Goal: Task Accomplishment & Management: Complete application form

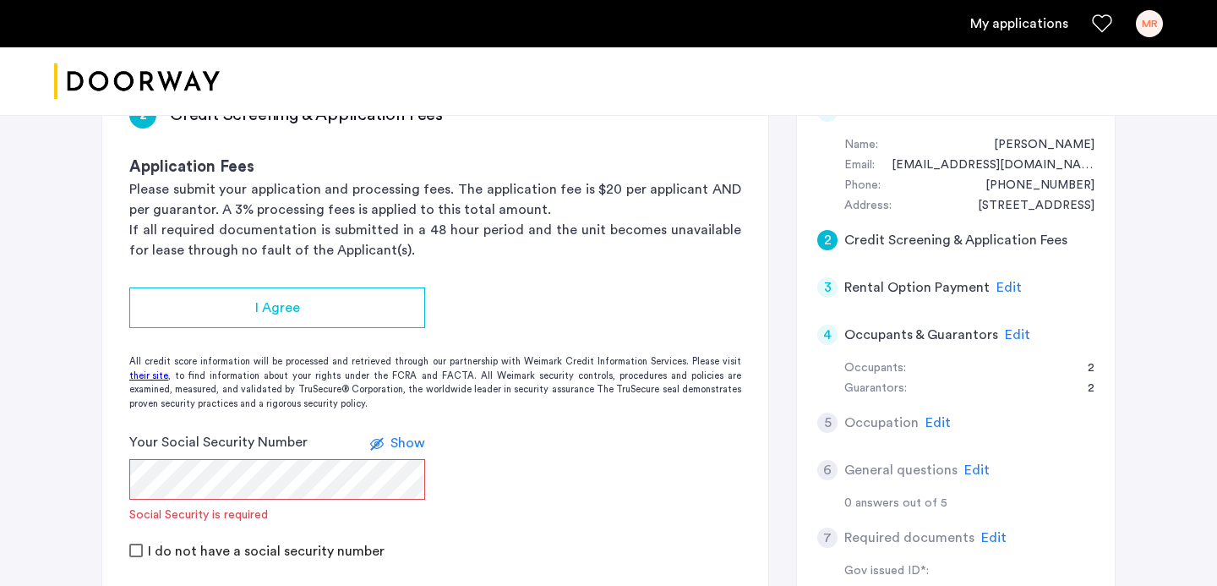
scroll to position [300, 0]
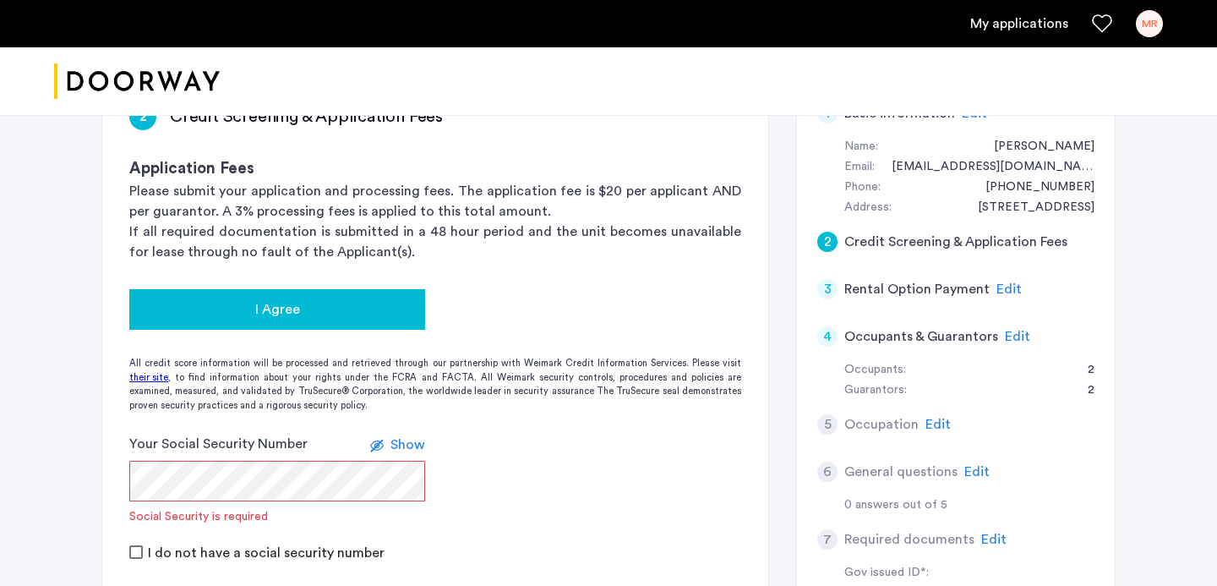
click at [316, 308] on div "I Agree" at bounding box center [277, 309] width 269 height 20
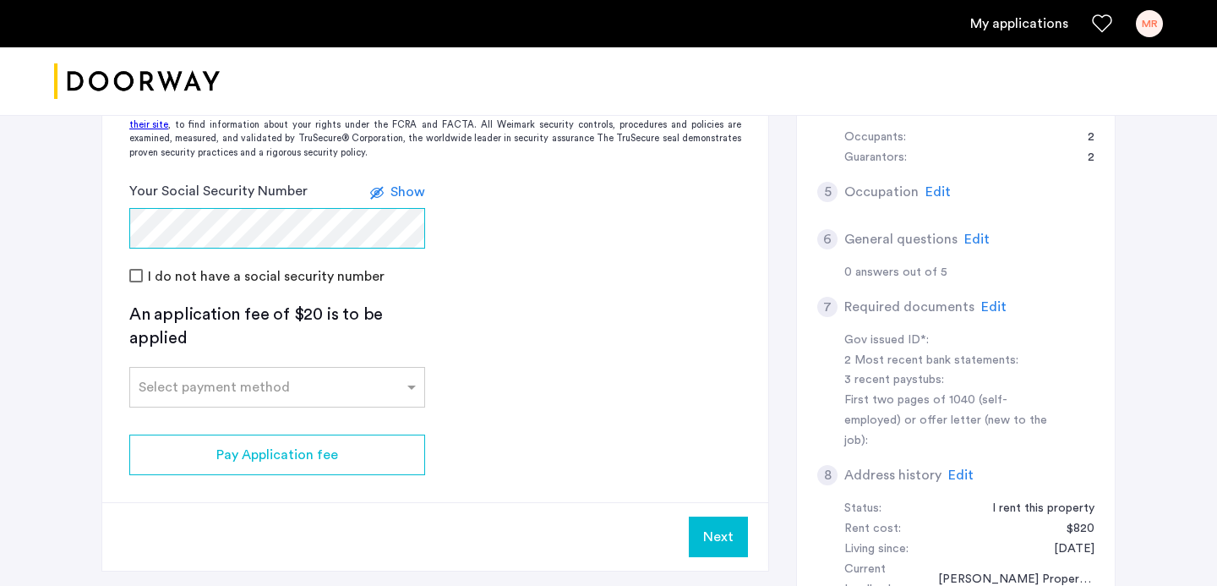
scroll to position [545, 0]
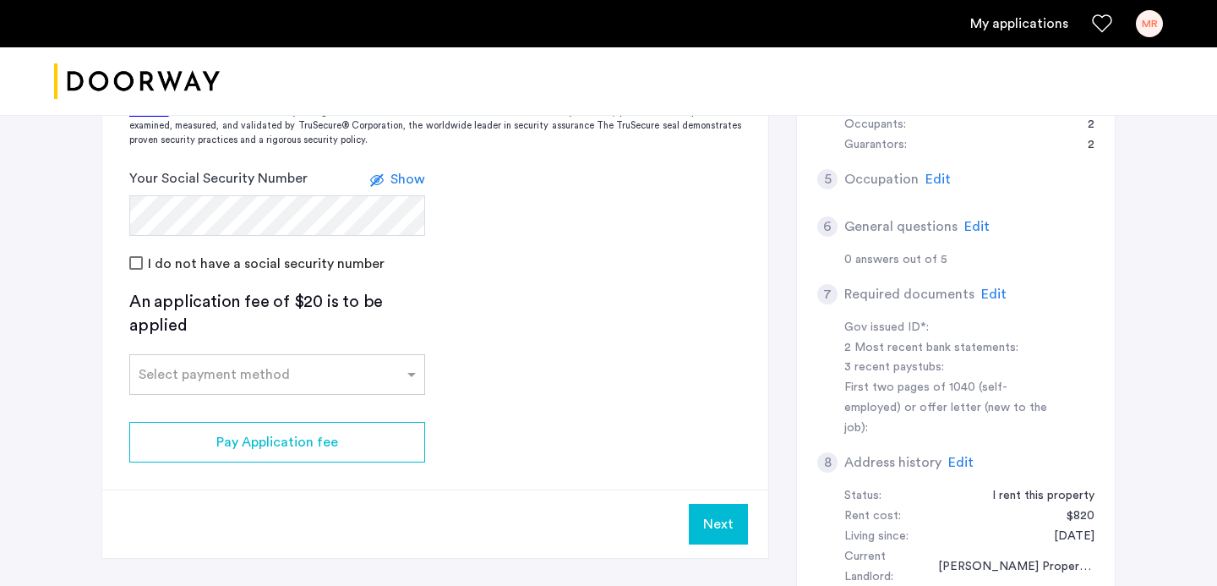
click at [340, 390] on div "Select payment method" at bounding box center [277, 374] width 296 height 41
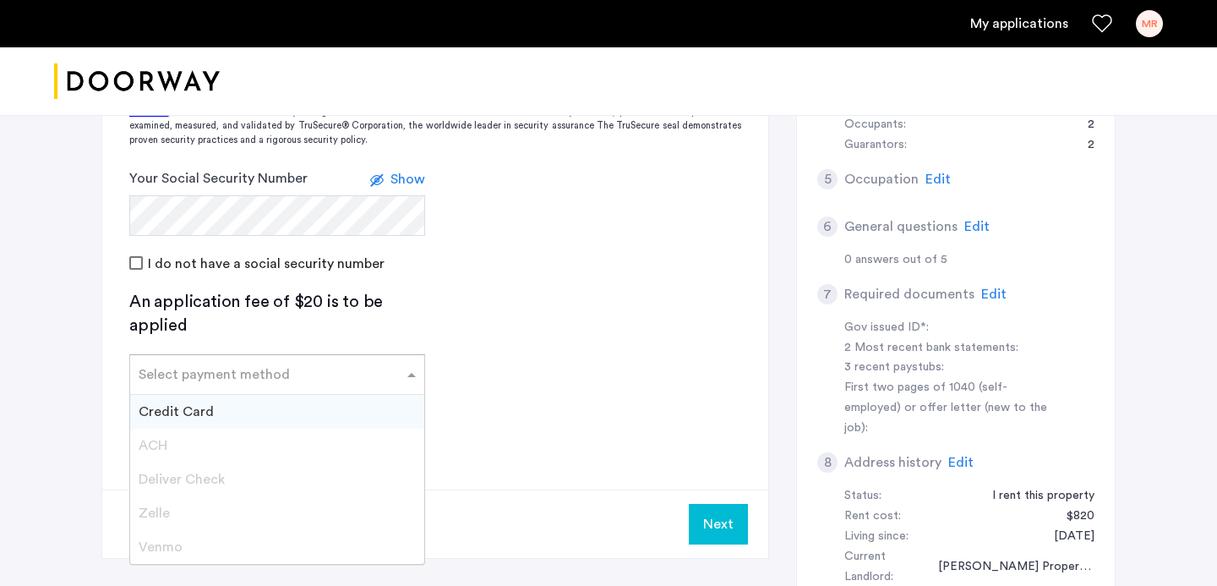
click at [330, 423] on div "Credit Card" at bounding box center [277, 412] width 294 height 34
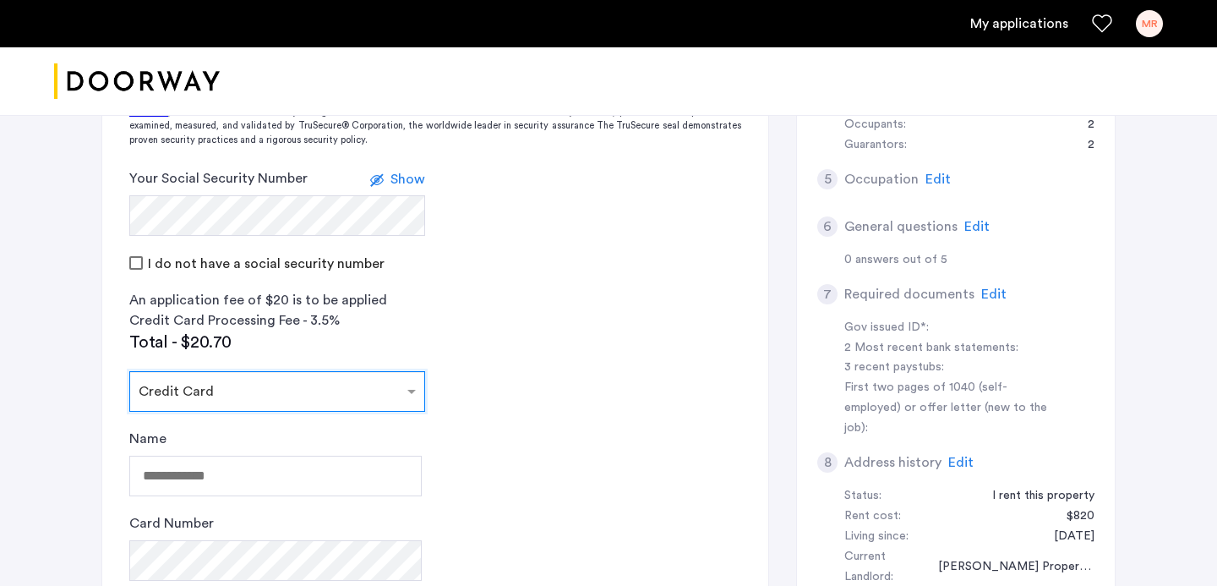
scroll to position [636, 0]
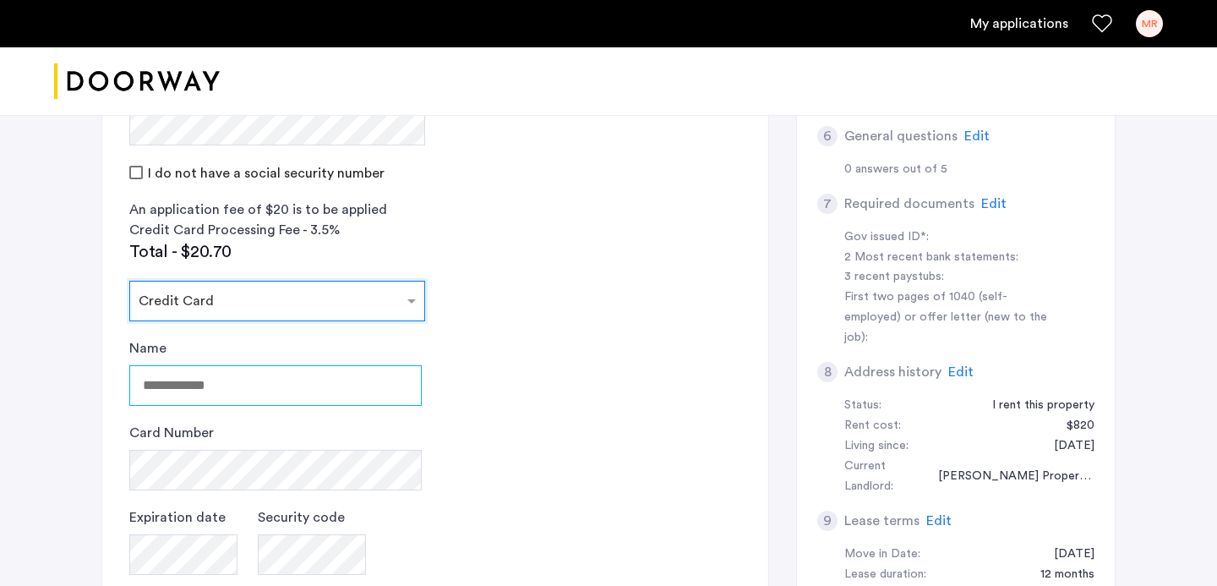
click at [330, 390] on input "Name" at bounding box center [275, 385] width 292 height 41
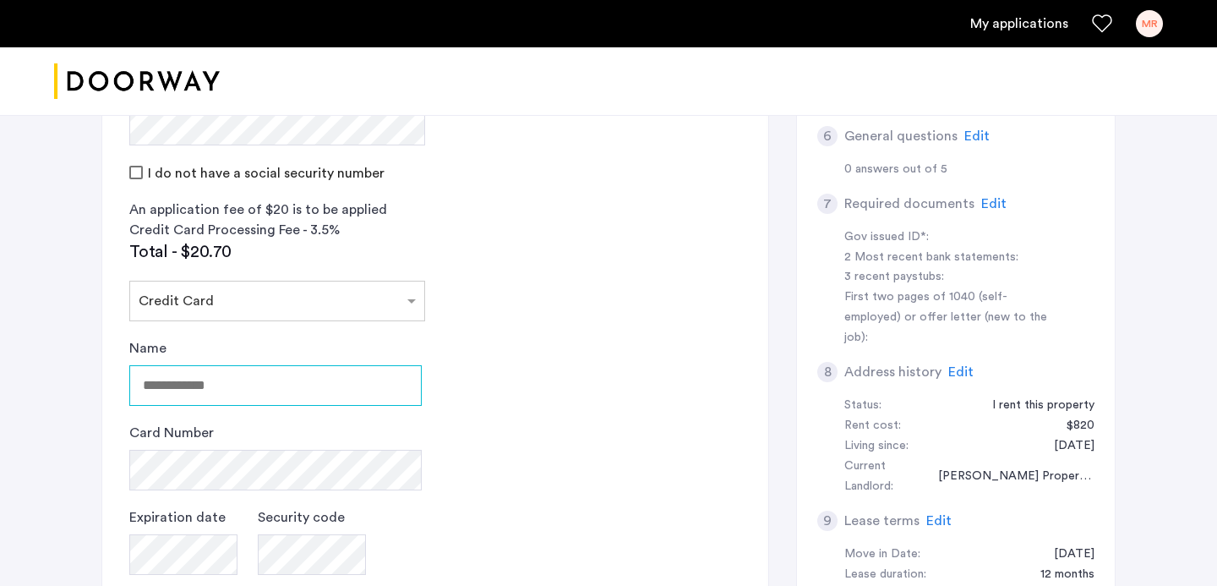
type input "**********"
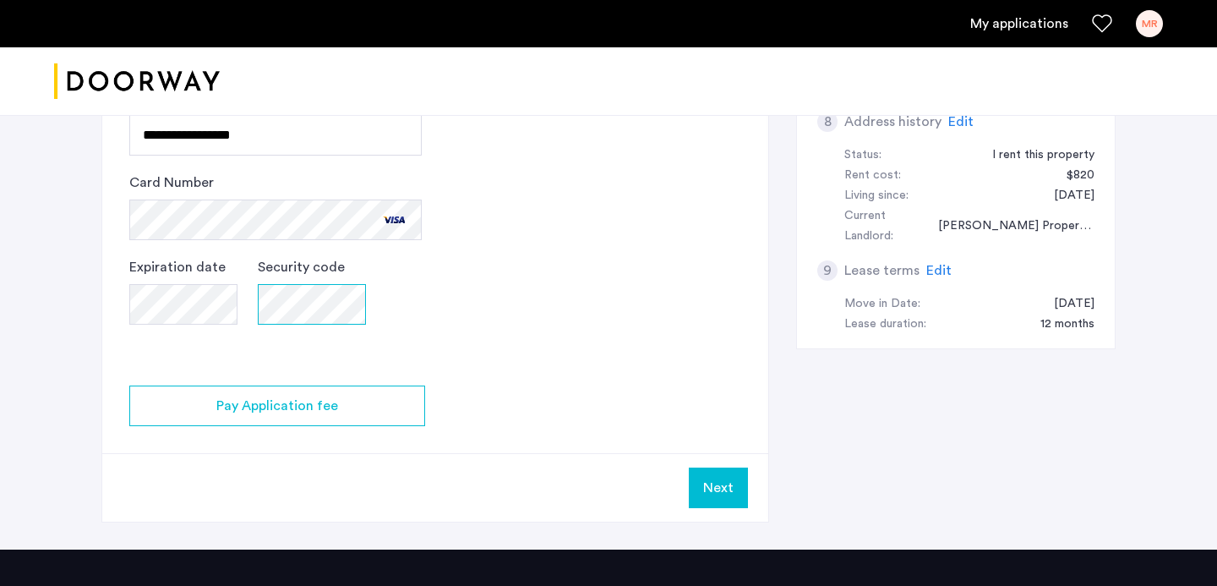
scroll to position [903, 0]
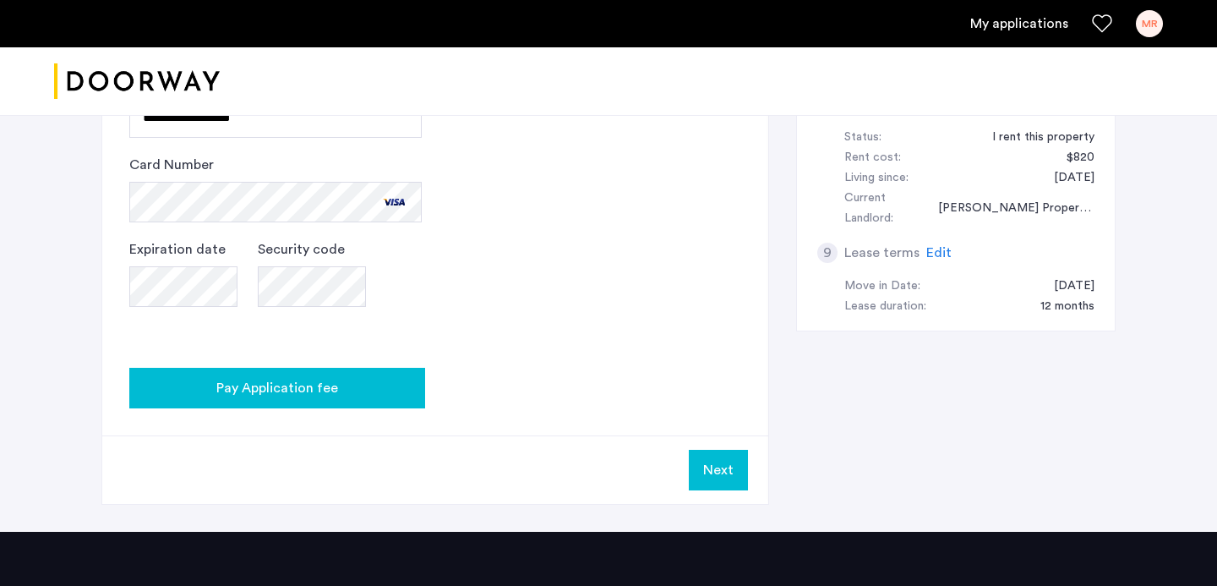
click at [321, 387] on span "Pay Application fee" at bounding box center [277, 388] width 122 height 20
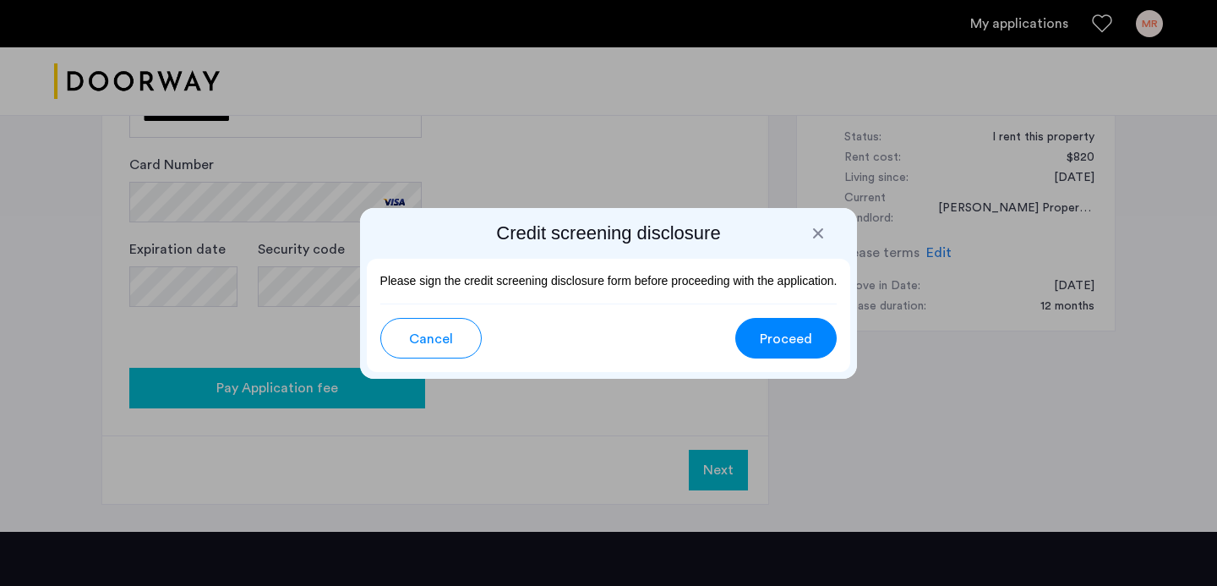
scroll to position [0, 0]
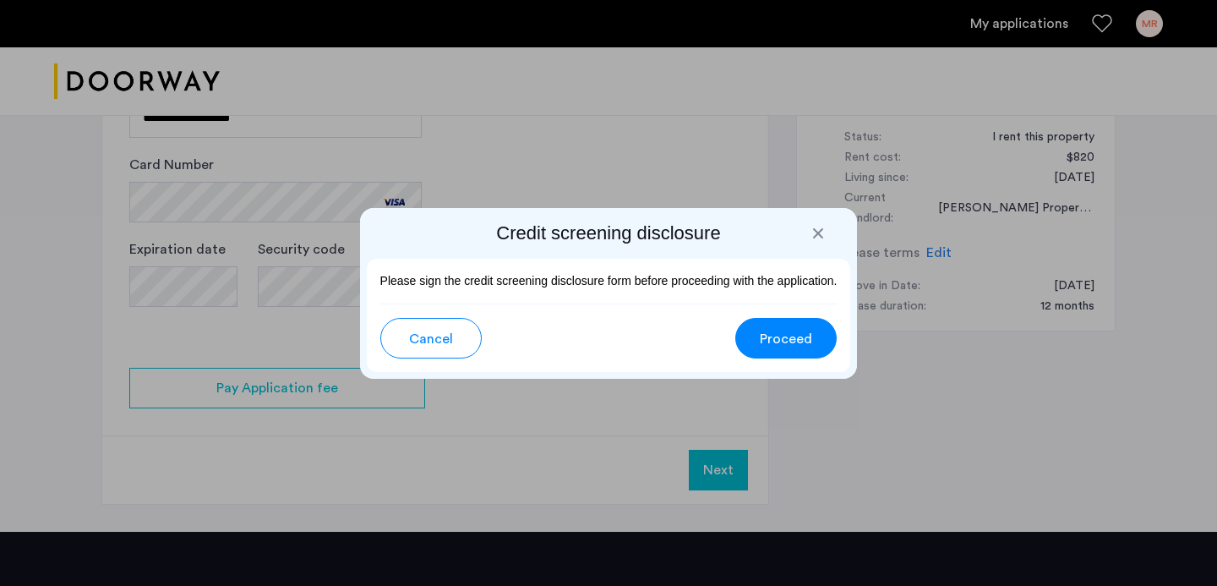
click at [818, 219] on div "Credit screening disclosure Please sign the credit screening disclosure form be…" at bounding box center [609, 293] width 498 height 171
click at [822, 235] on div at bounding box center [818, 233] width 17 height 17
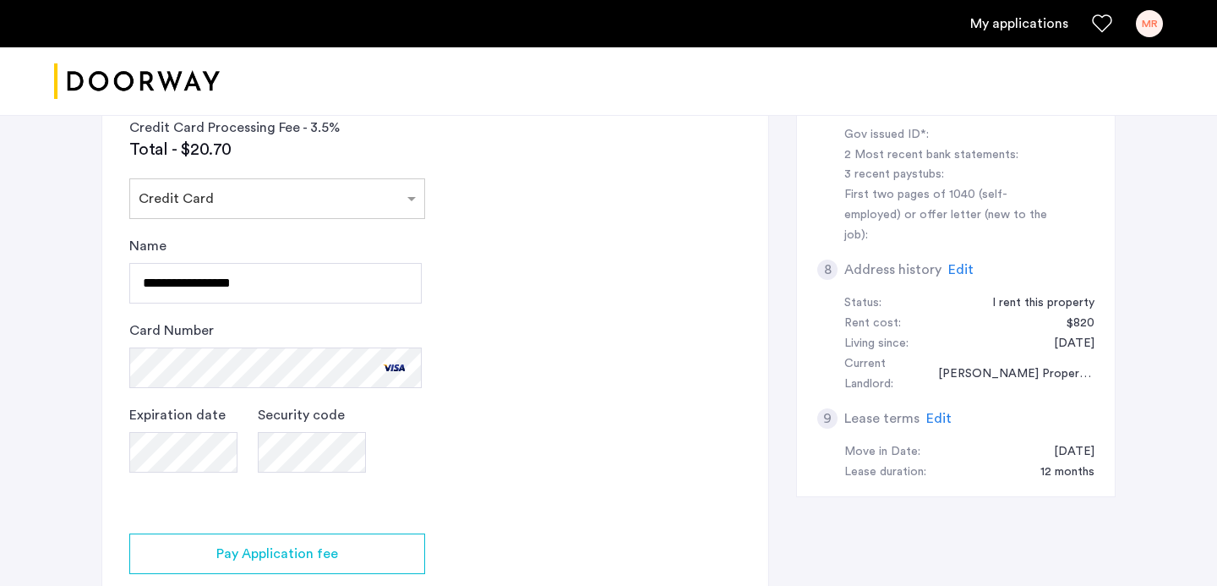
scroll to position [1021, 0]
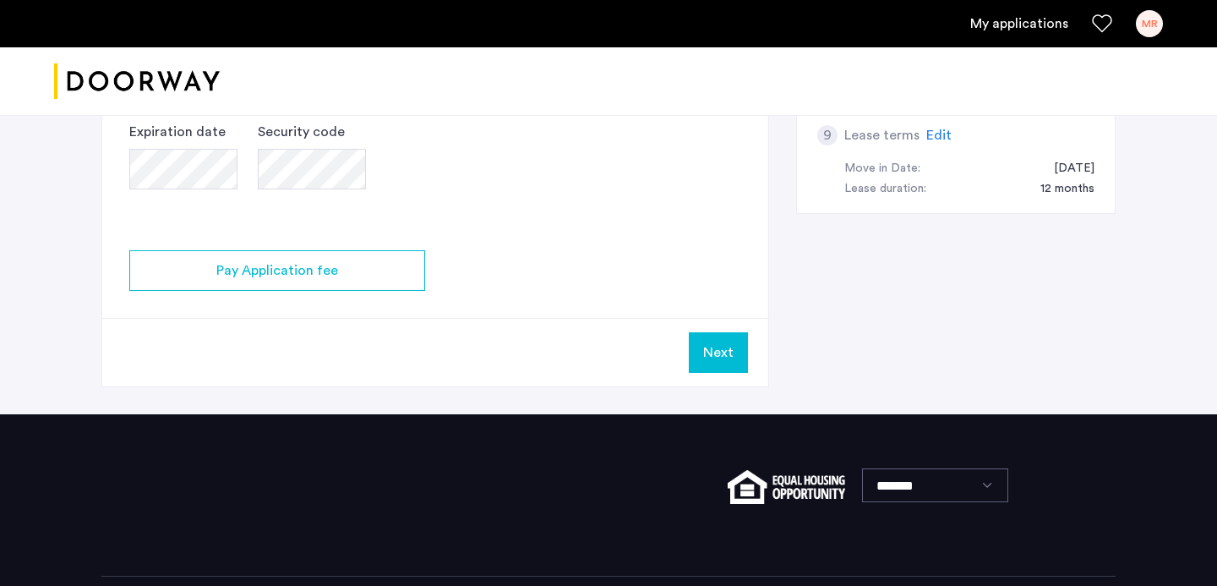
click at [713, 361] on button "Next" at bounding box center [718, 352] width 59 height 41
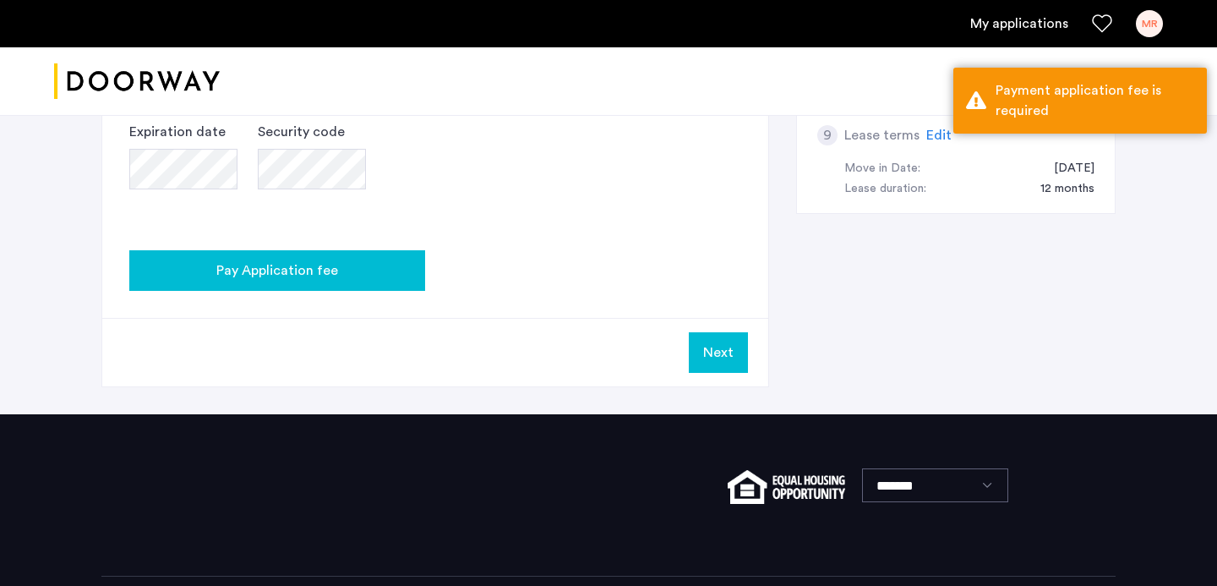
click at [327, 265] on span "Pay Application fee" at bounding box center [277, 270] width 122 height 20
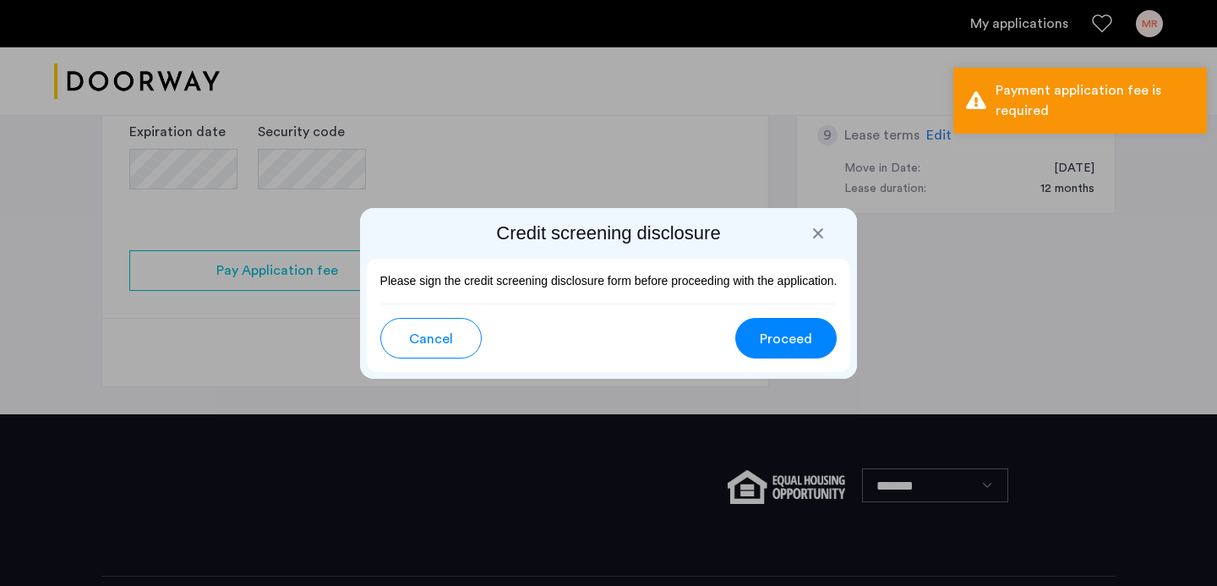
click at [771, 350] on button "Proceed" at bounding box center [785, 338] width 101 height 41
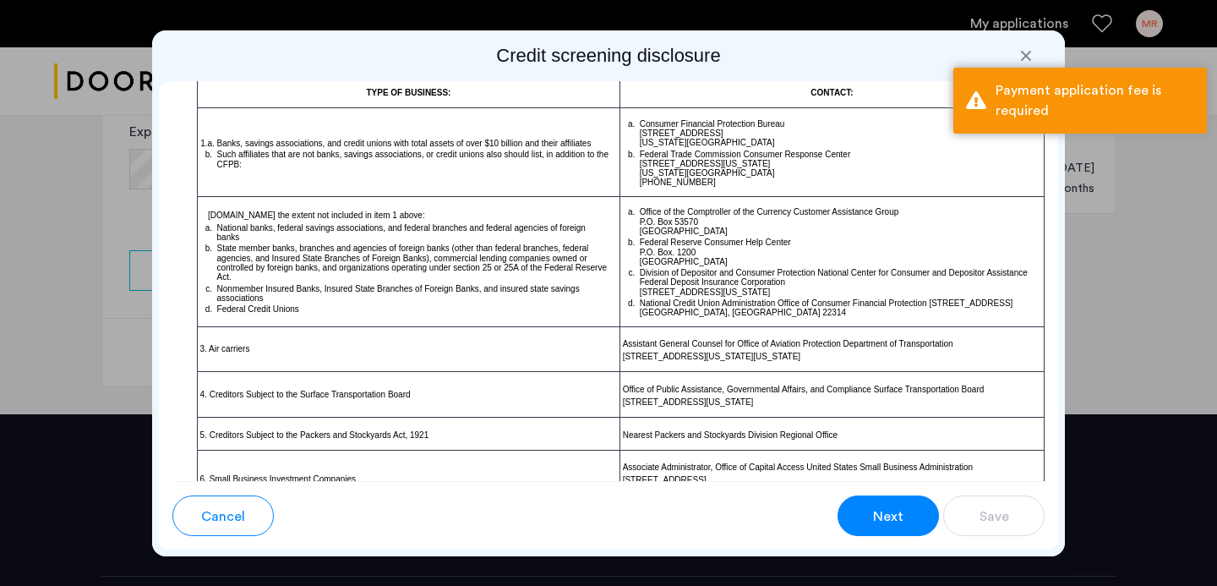
click at [894, 529] on button "Next" at bounding box center [888, 515] width 101 height 41
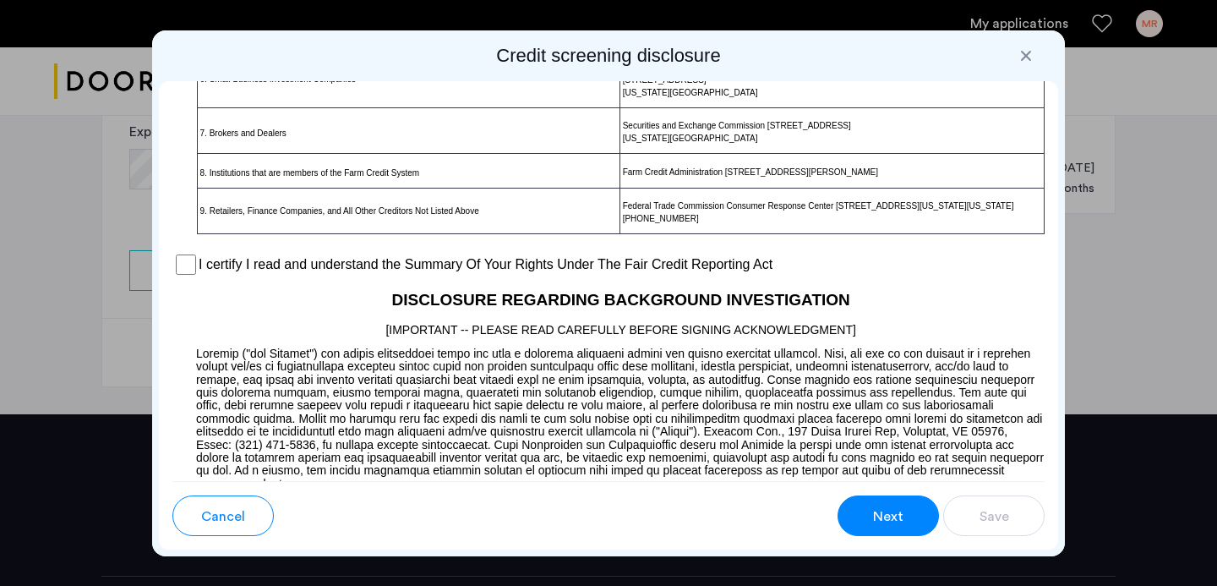
click at [890, 533] on button "Next" at bounding box center [888, 515] width 101 height 41
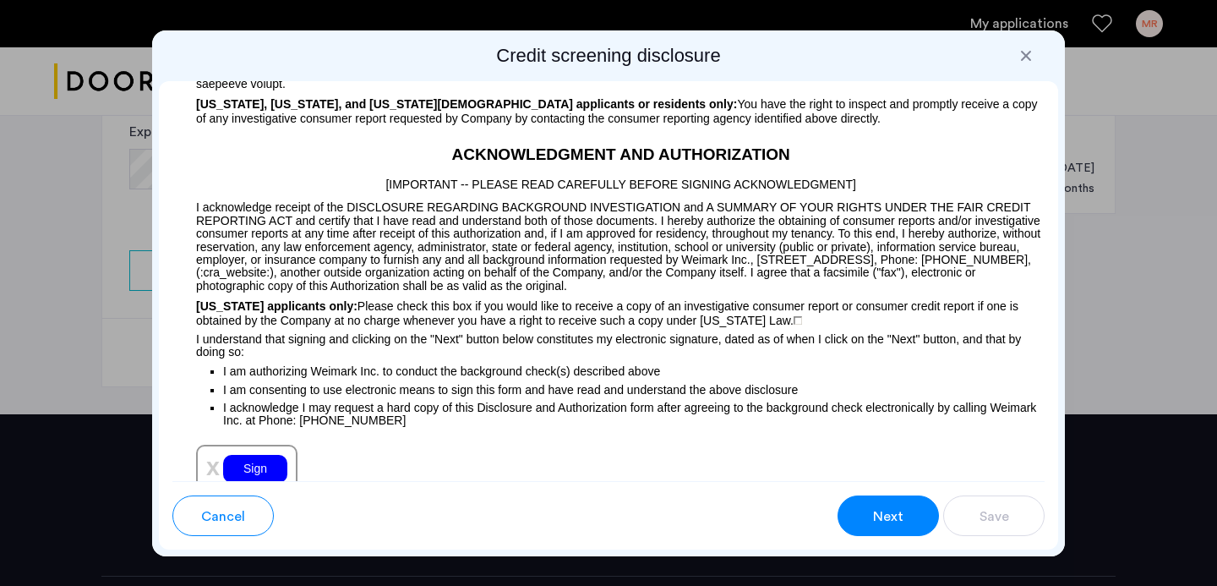
click at [249, 470] on div "Sign" at bounding box center [255, 469] width 64 height 28
click at [876, 524] on span "Next" at bounding box center [888, 516] width 30 height 20
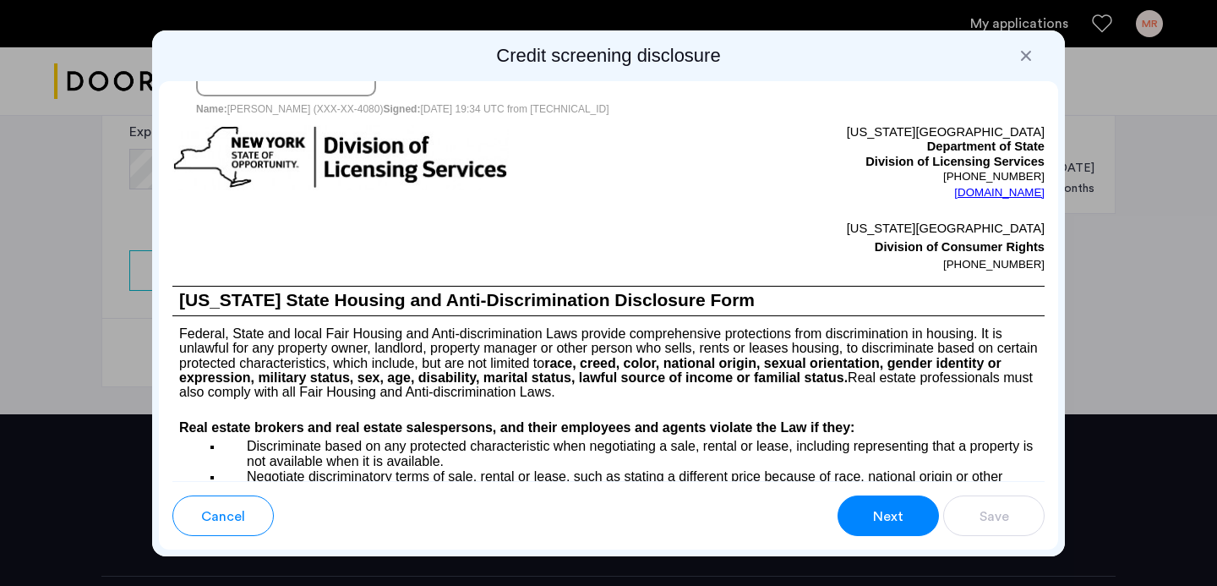
click at [876, 524] on span "Next" at bounding box center [888, 516] width 30 height 20
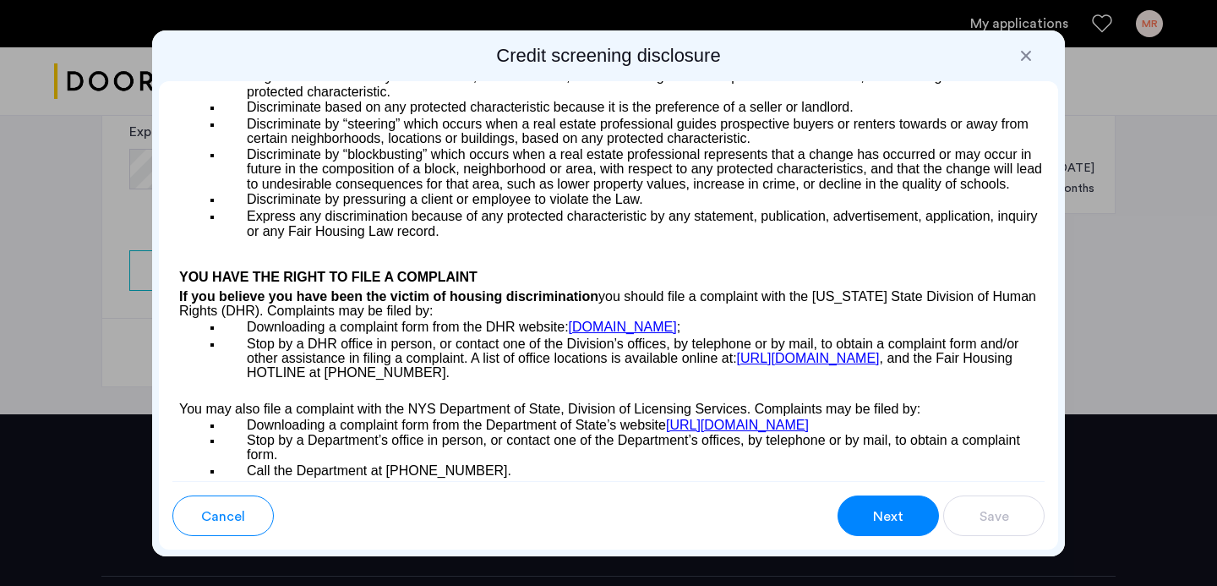
click at [876, 524] on span "Next" at bounding box center [888, 516] width 30 height 20
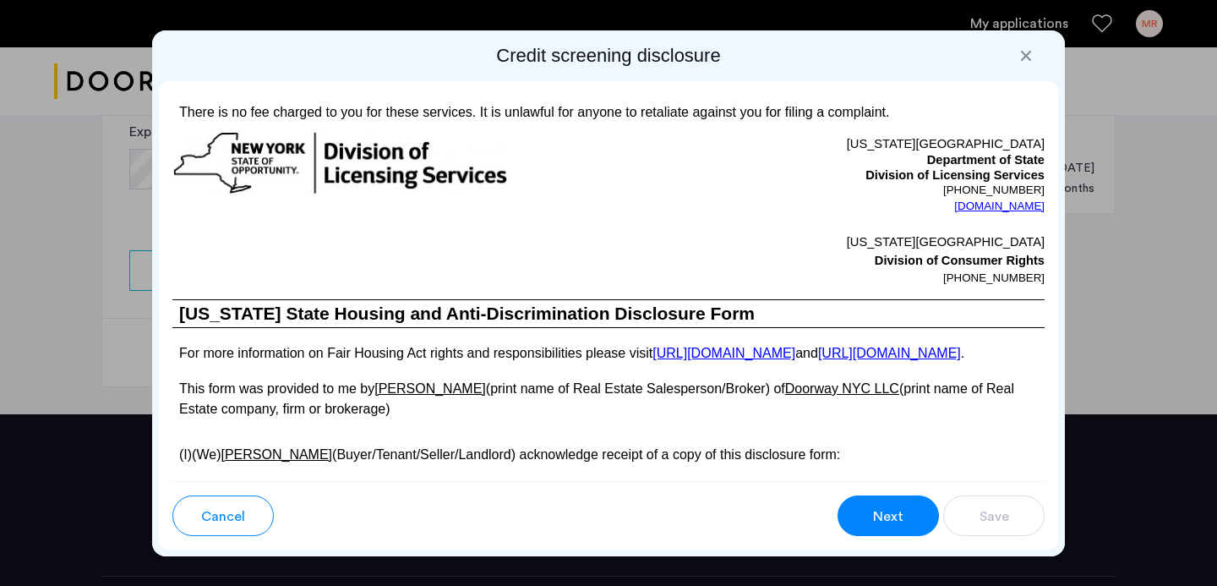
click at [876, 524] on span "Next" at bounding box center [888, 516] width 30 height 20
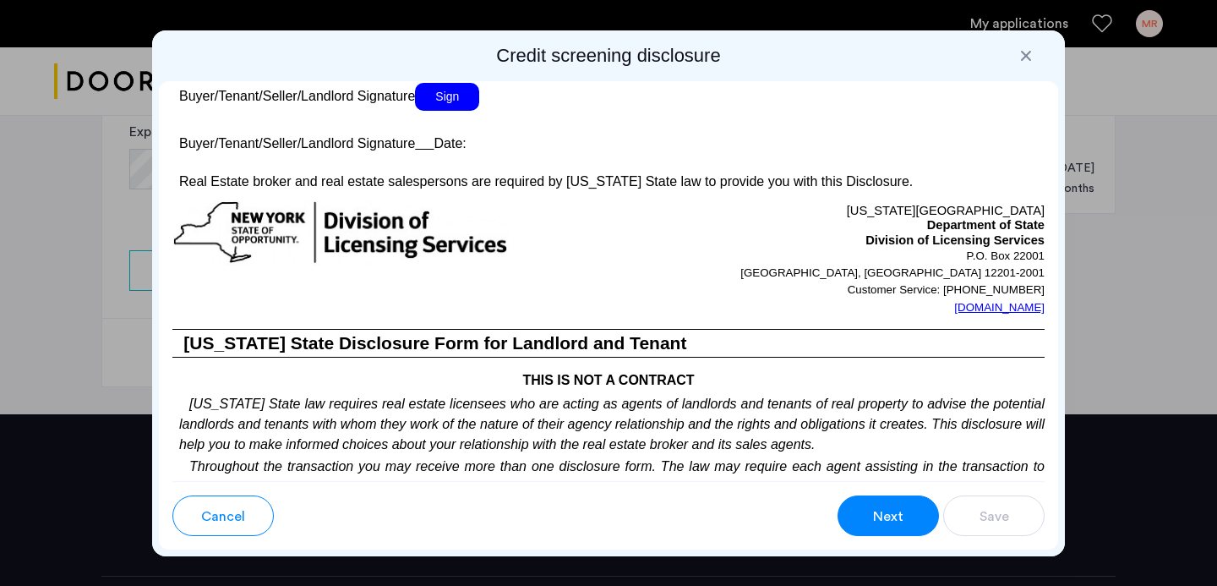
click at [876, 524] on span "Next" at bounding box center [888, 516] width 30 height 20
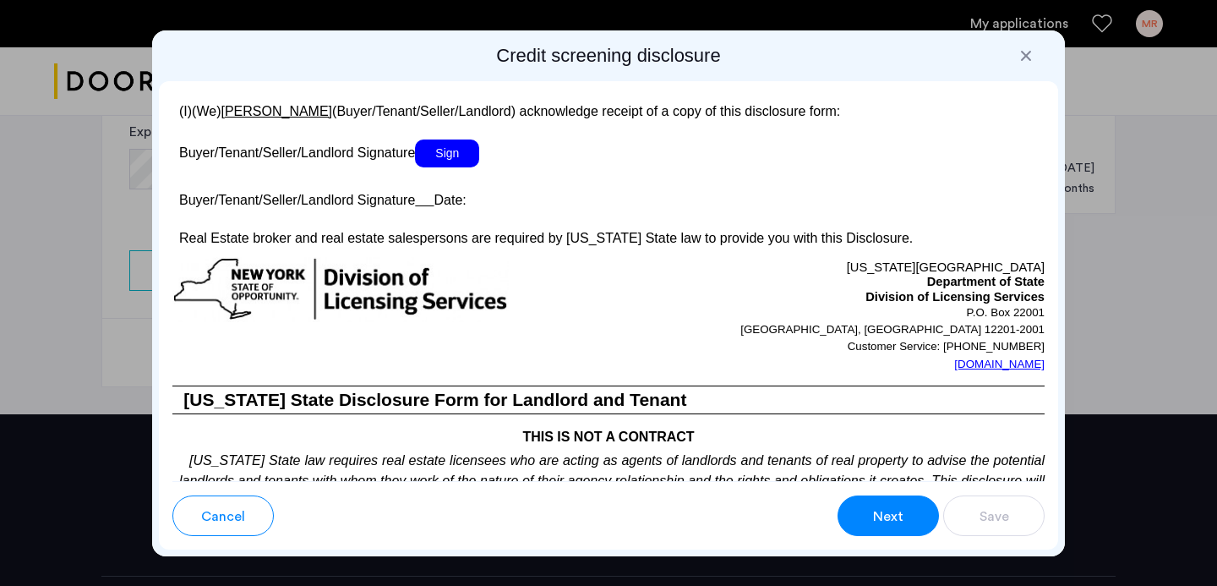
scroll to position [3252, 0]
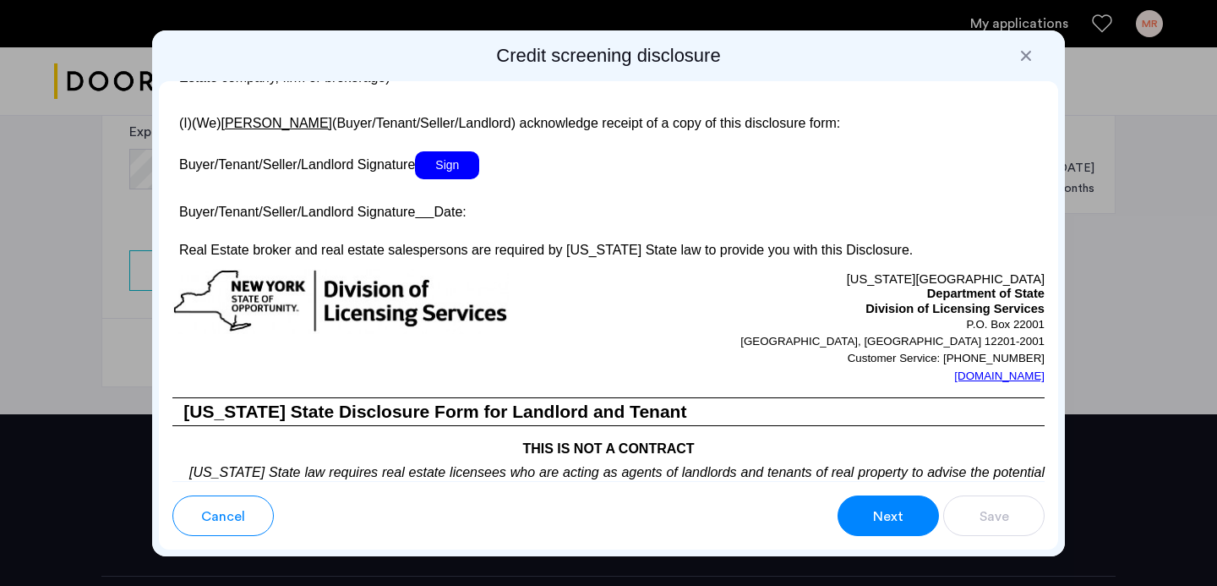
click at [415, 172] on span "Buyer/Tenant/Seller/Landlord Signature" at bounding box center [297, 164] width 236 height 14
click at [450, 179] on span "Sign" at bounding box center [447, 165] width 64 height 28
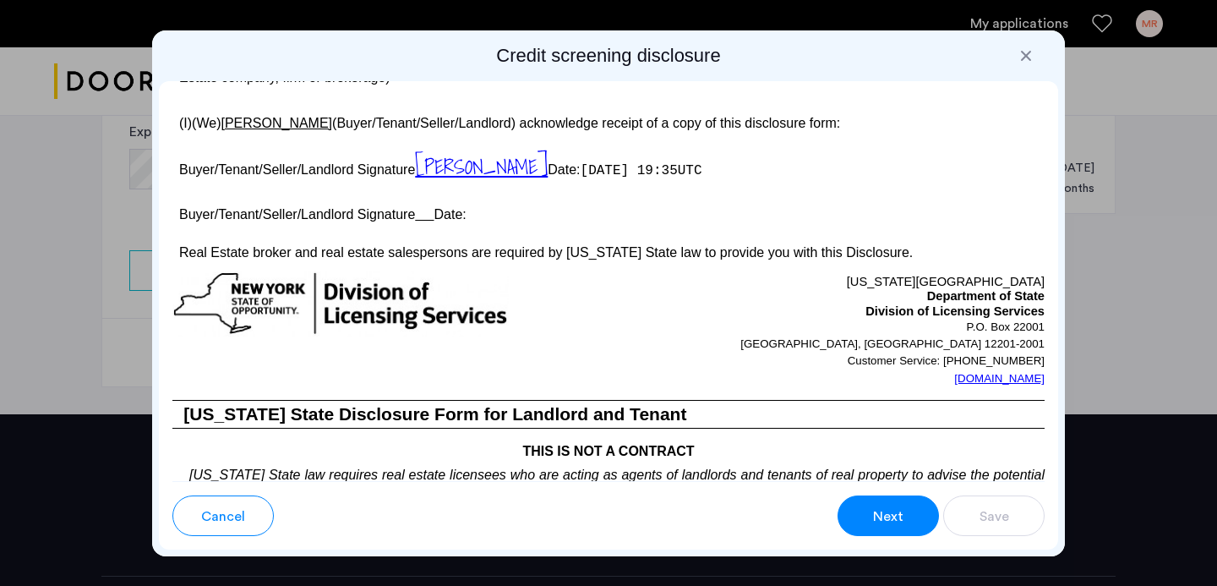
click at [884, 525] on span "Next" at bounding box center [888, 516] width 30 height 20
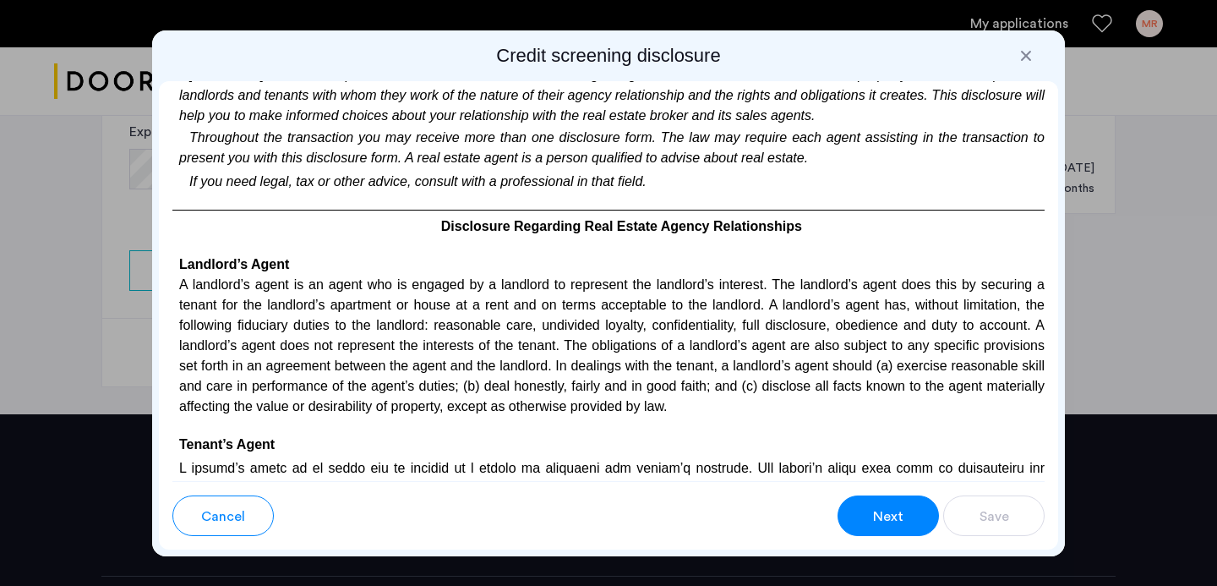
click at [884, 525] on span "Next" at bounding box center [888, 516] width 30 height 20
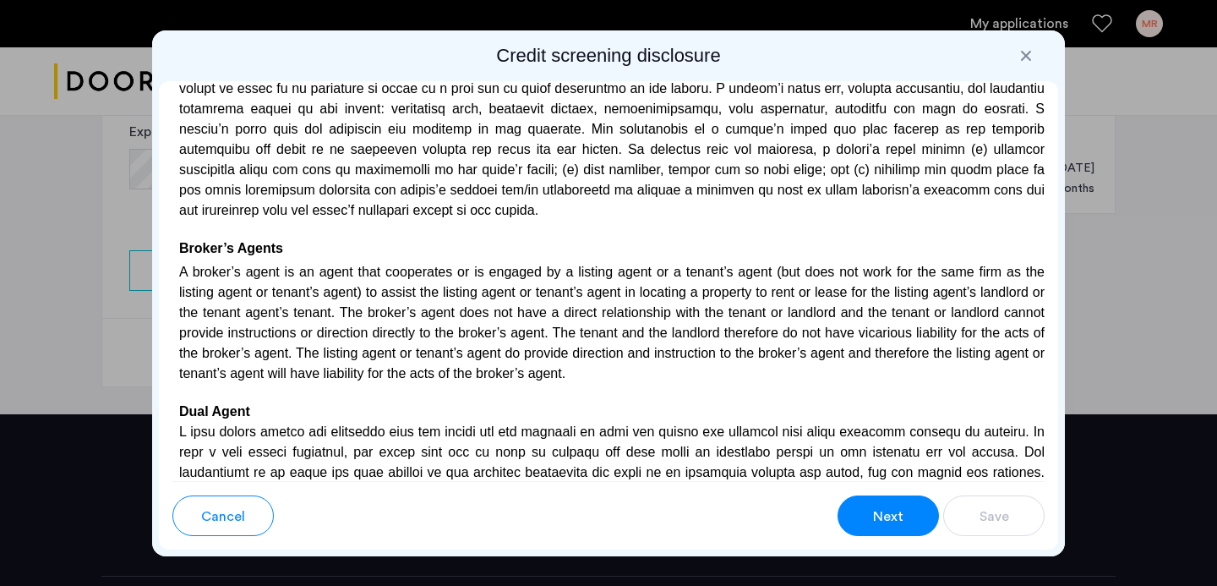
click at [884, 525] on span "Next" at bounding box center [888, 516] width 30 height 20
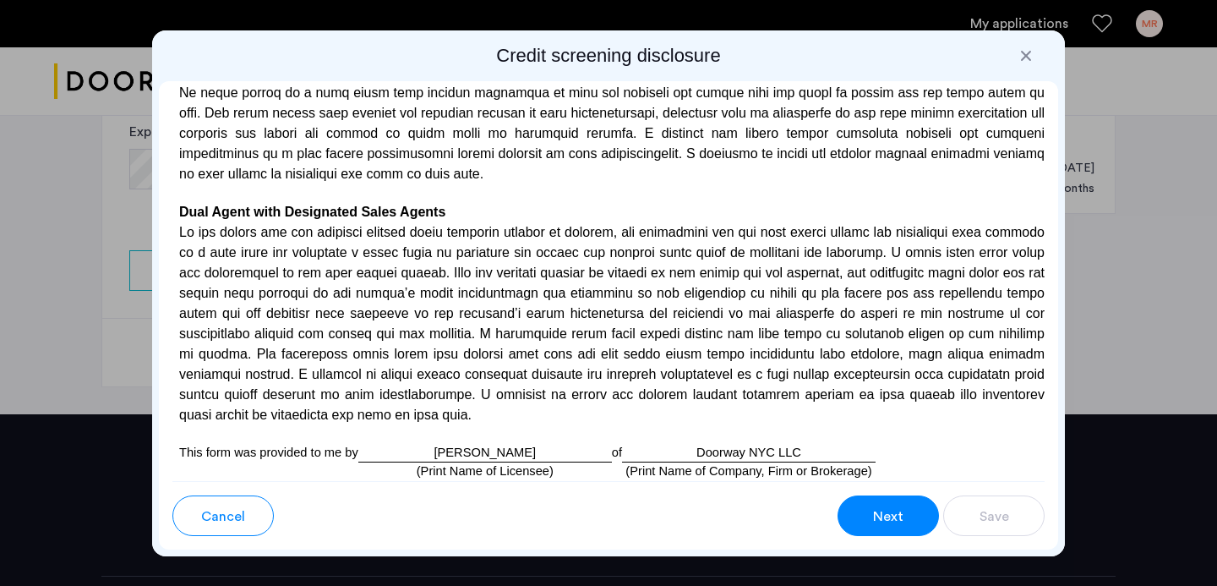
click at [884, 525] on span "Next" at bounding box center [888, 516] width 30 height 20
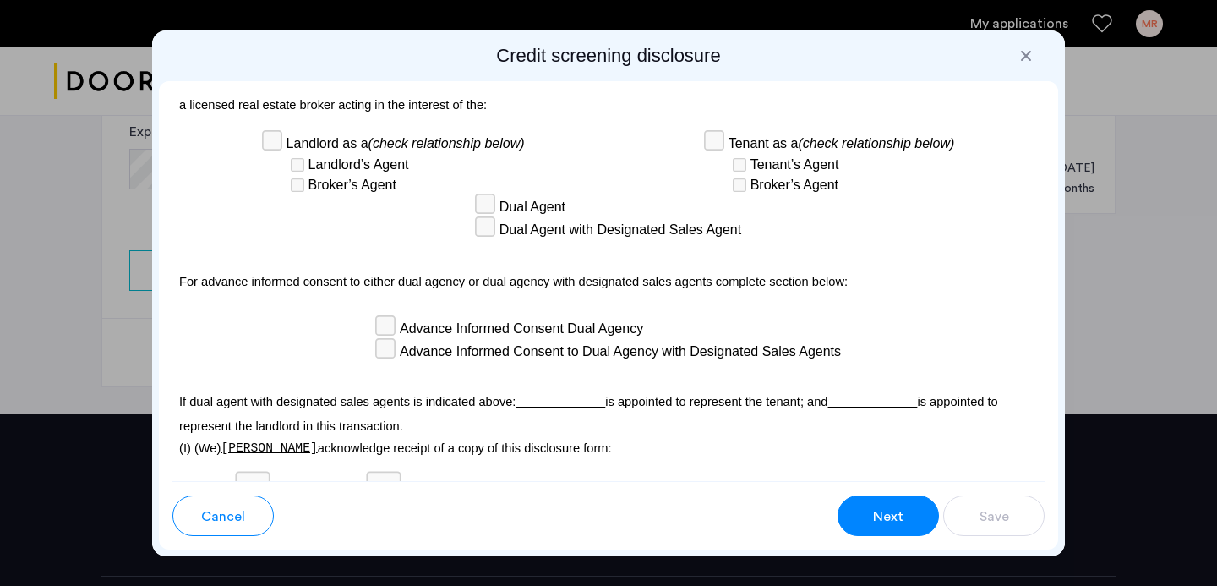
click at [884, 525] on span "Next" at bounding box center [888, 516] width 30 height 20
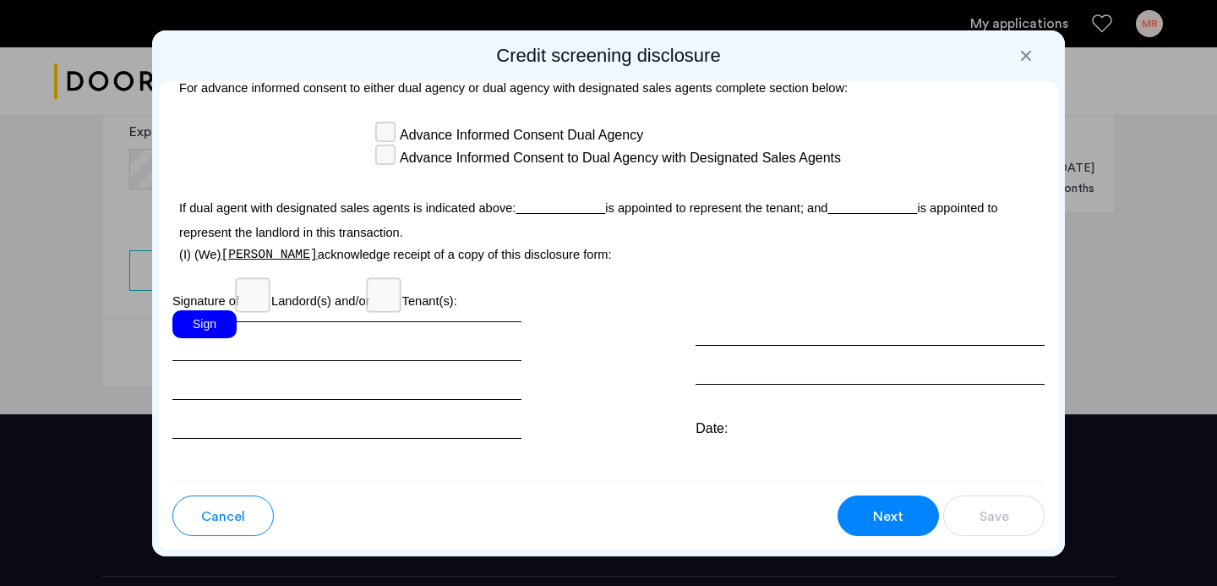
click at [194, 310] on div "Sign" at bounding box center [204, 324] width 64 height 28
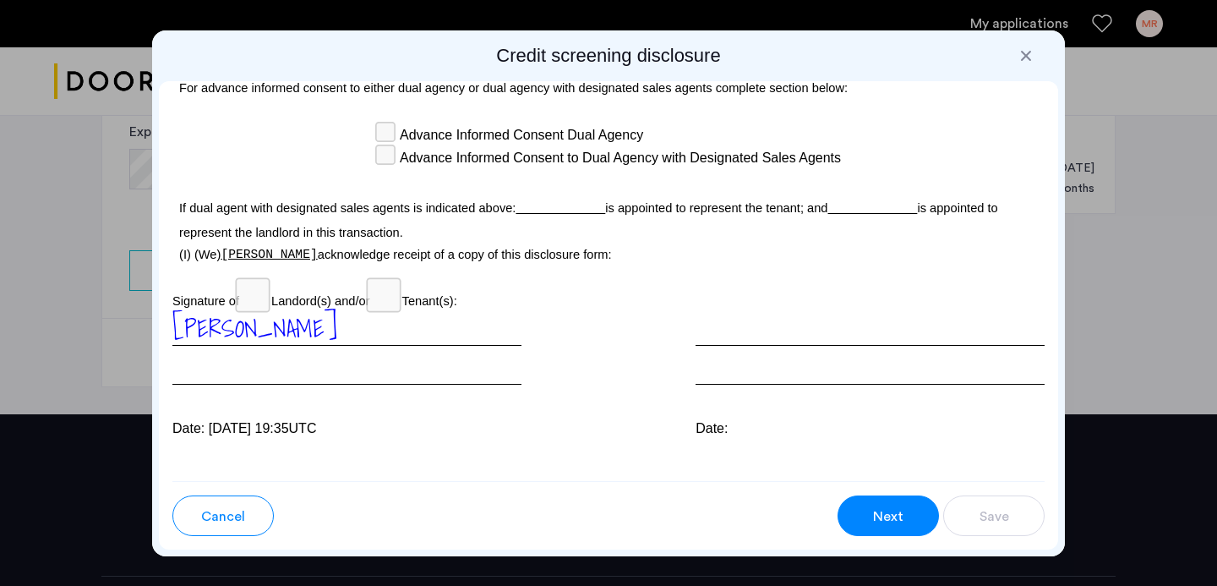
click at [872, 521] on div "Next" at bounding box center [888, 516] width 32 height 20
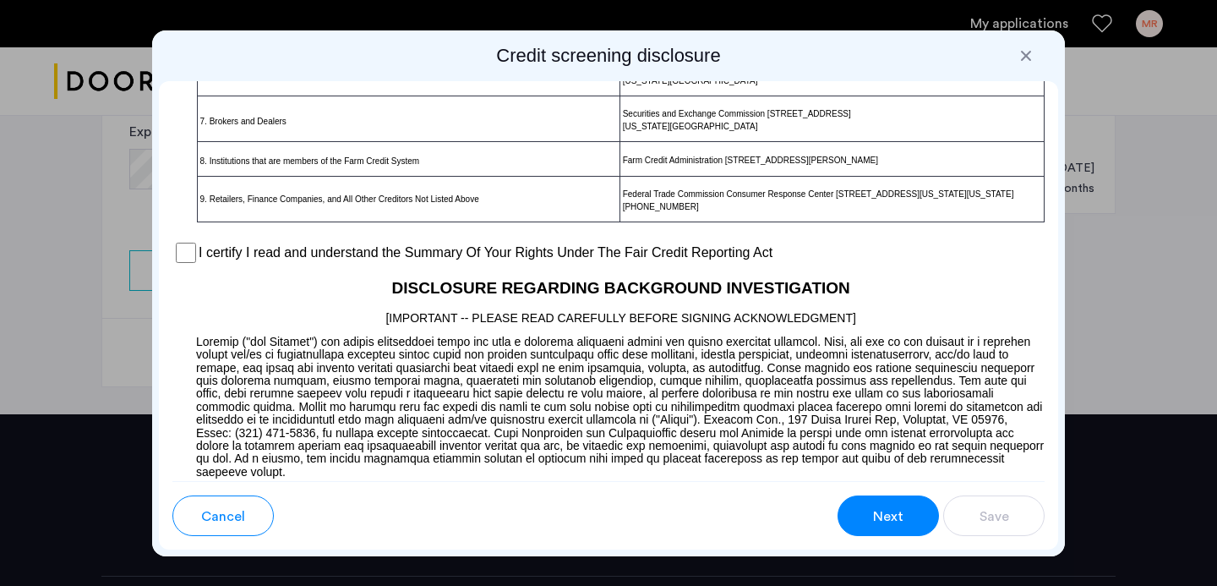
scroll to position [1324, 0]
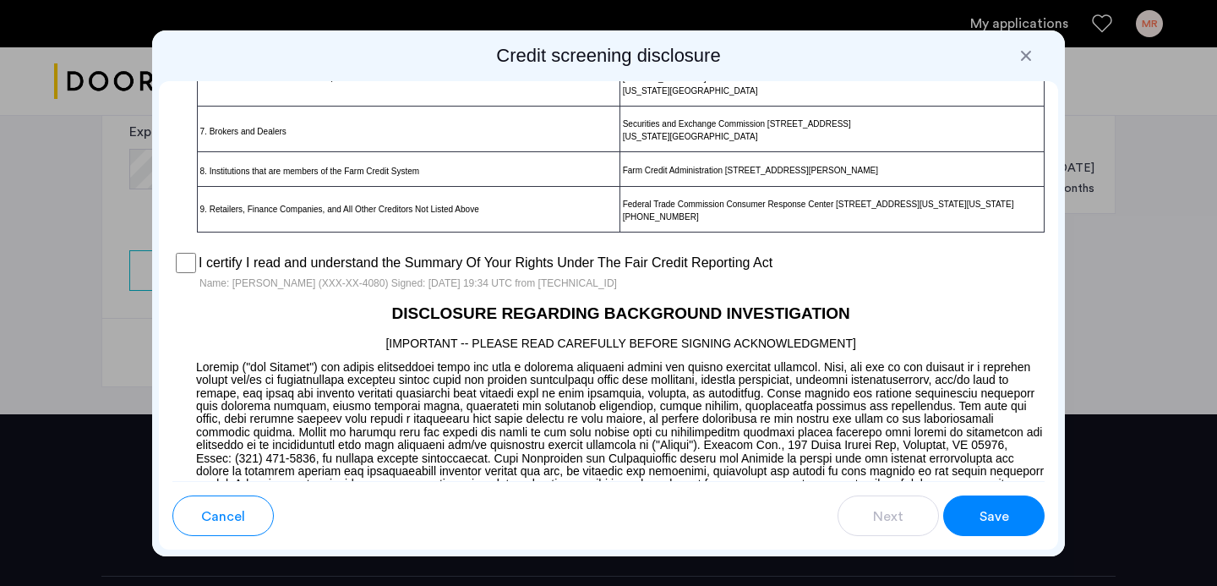
click at [997, 512] on span "Save" at bounding box center [995, 516] width 30 height 20
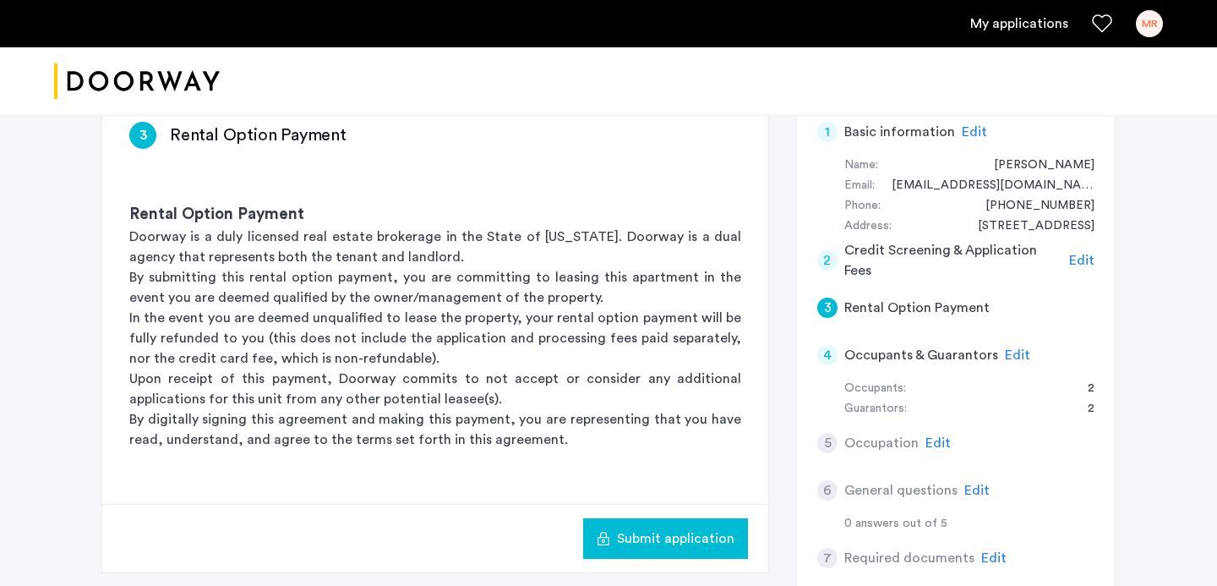
scroll to position [232, 0]
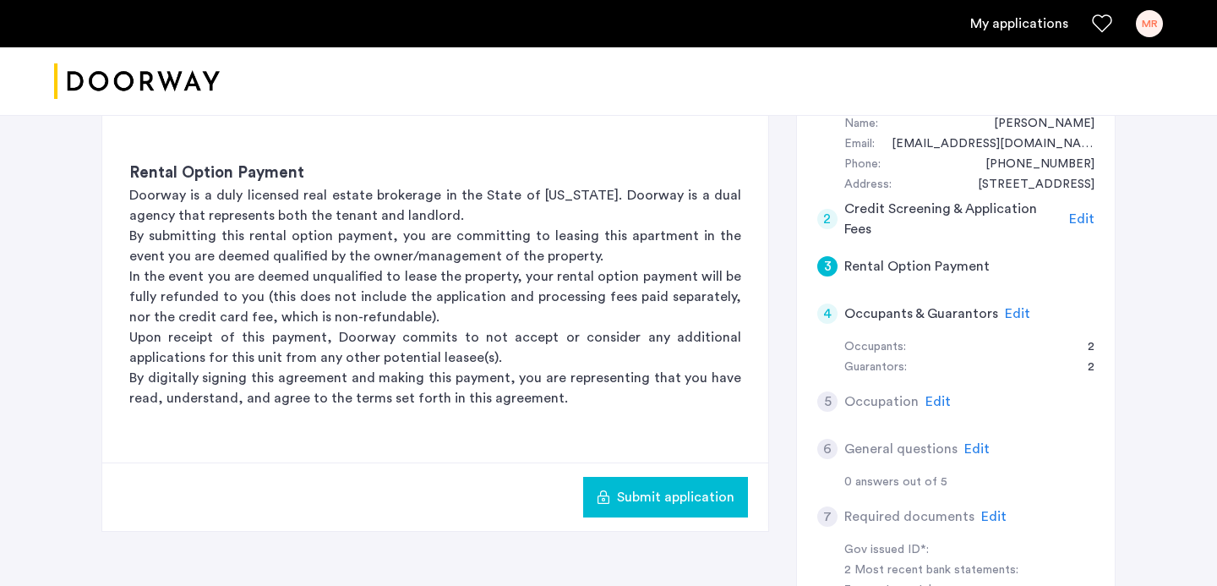
click at [831, 308] on div "4" at bounding box center [827, 313] width 20 height 20
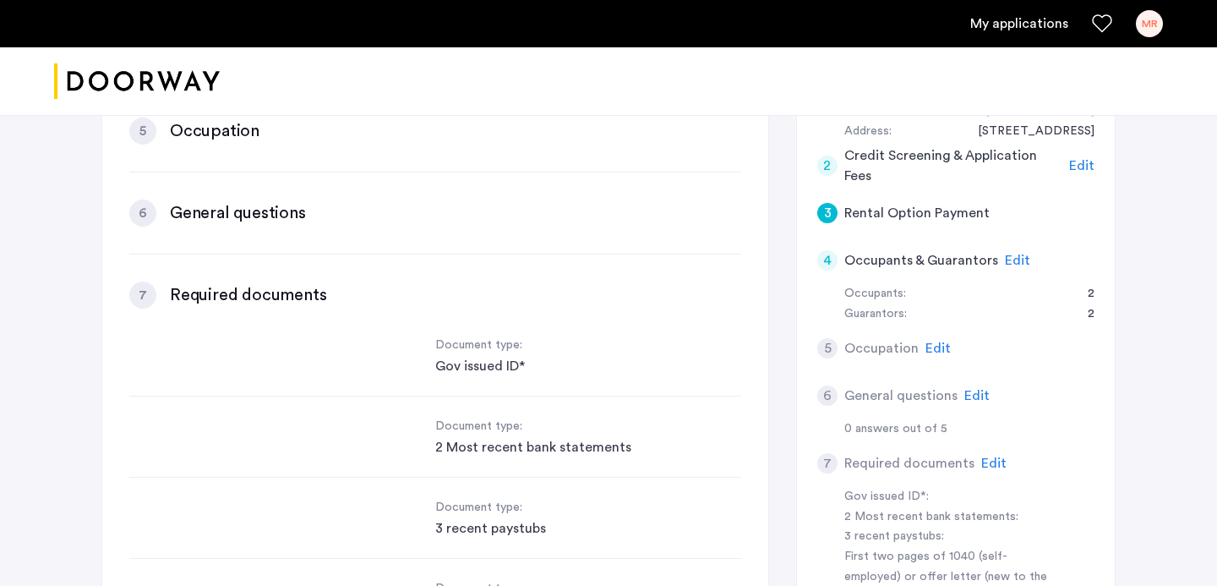
scroll to position [1362, 0]
click at [832, 264] on div "4" at bounding box center [827, 260] width 20 height 20
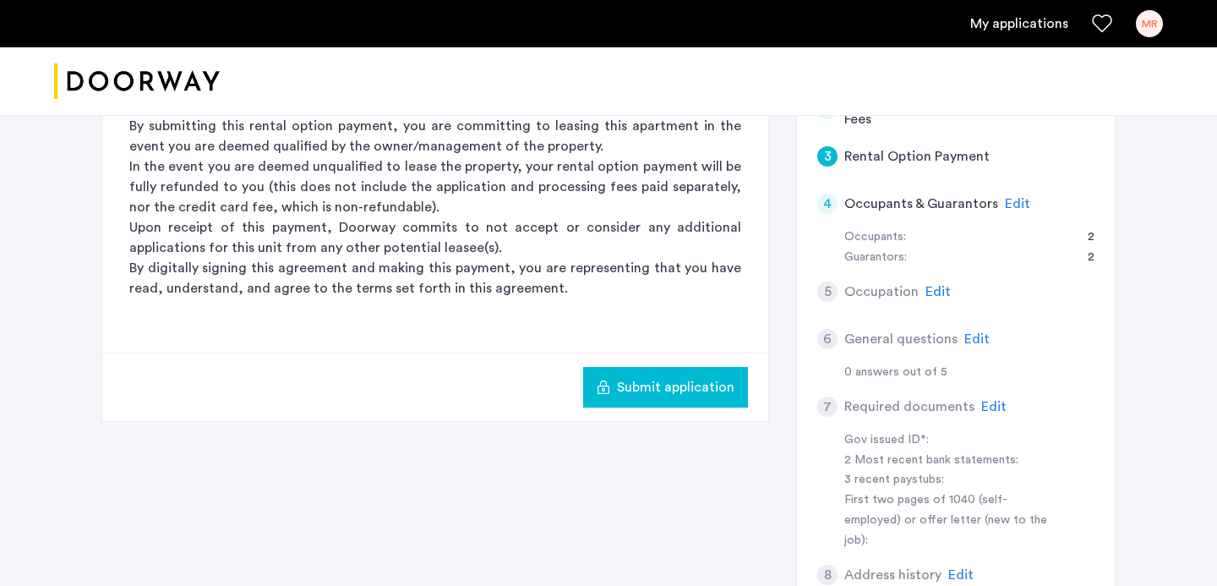
scroll to position [444, 0]
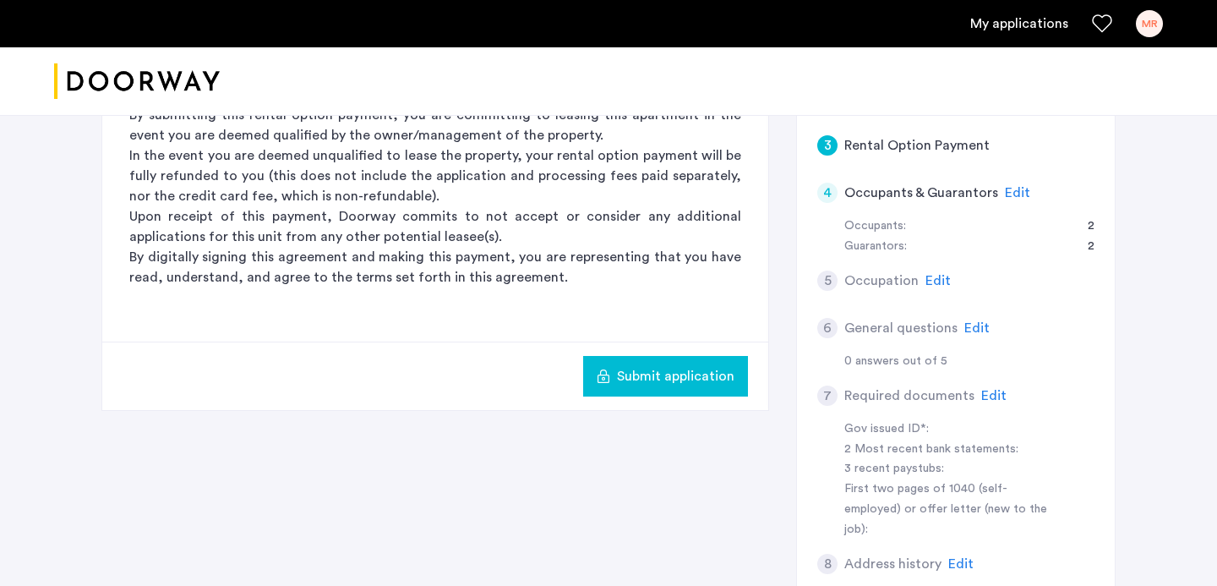
click at [676, 387] on button "Submit application" at bounding box center [665, 376] width 165 height 41
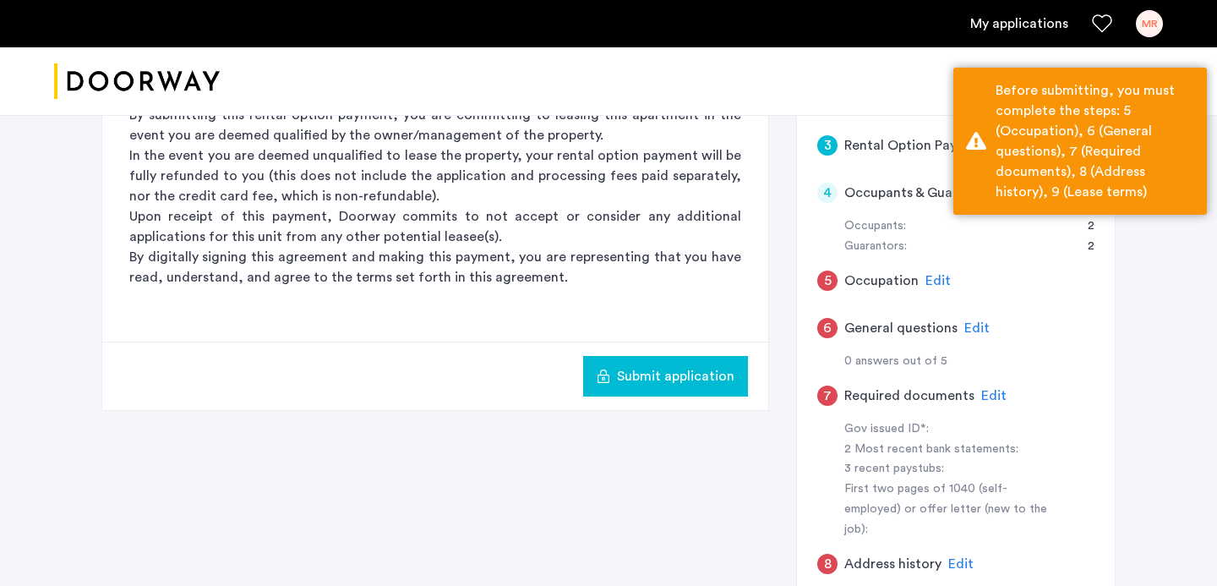
click at [826, 287] on div "5" at bounding box center [827, 280] width 20 height 20
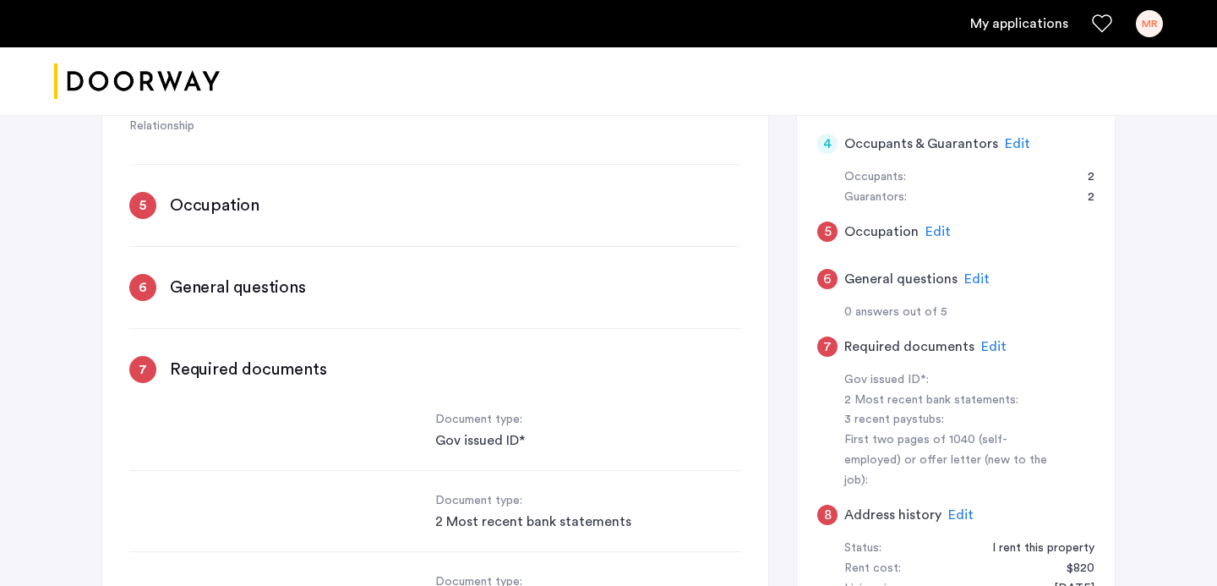
scroll to position [487, 0]
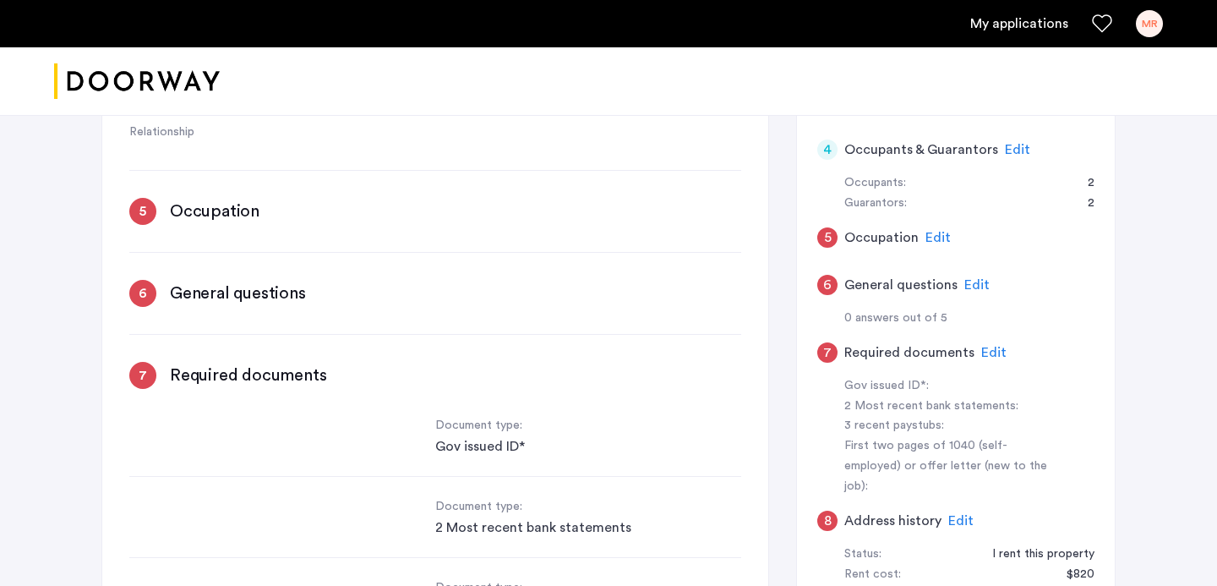
click at [829, 235] on div "5" at bounding box center [827, 237] width 20 height 20
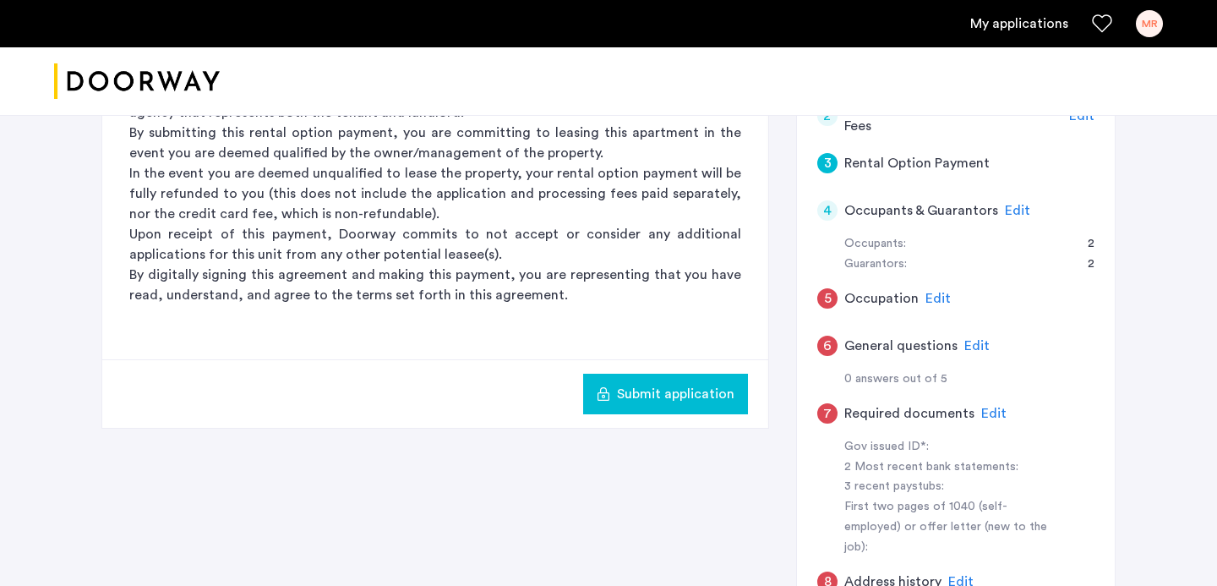
scroll to position [435, 0]
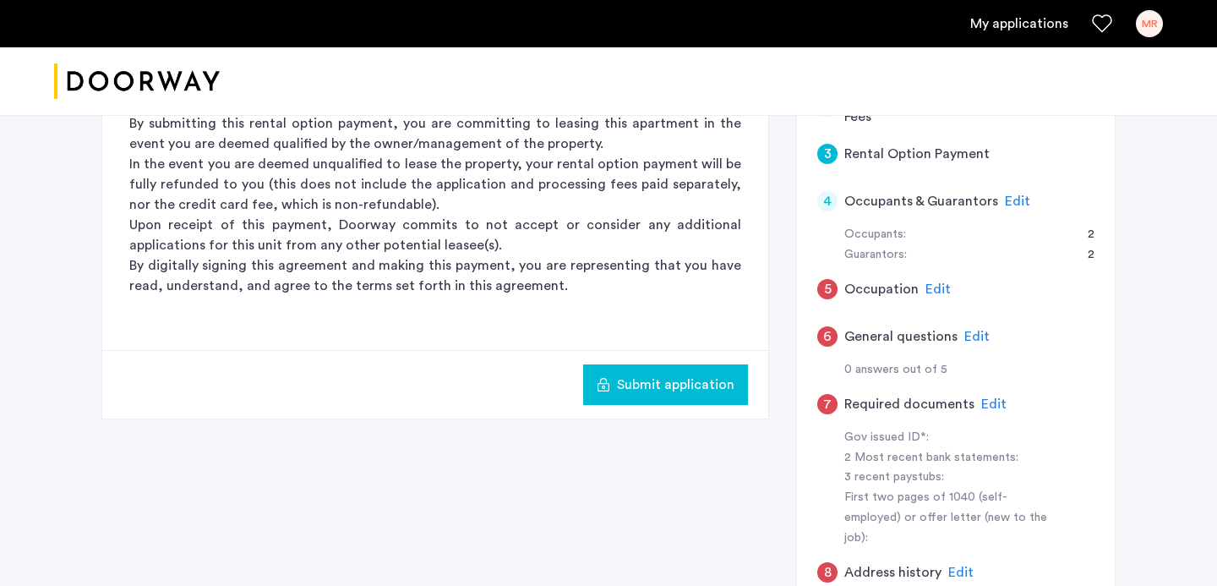
click at [832, 281] on div "5" at bounding box center [827, 289] width 20 height 20
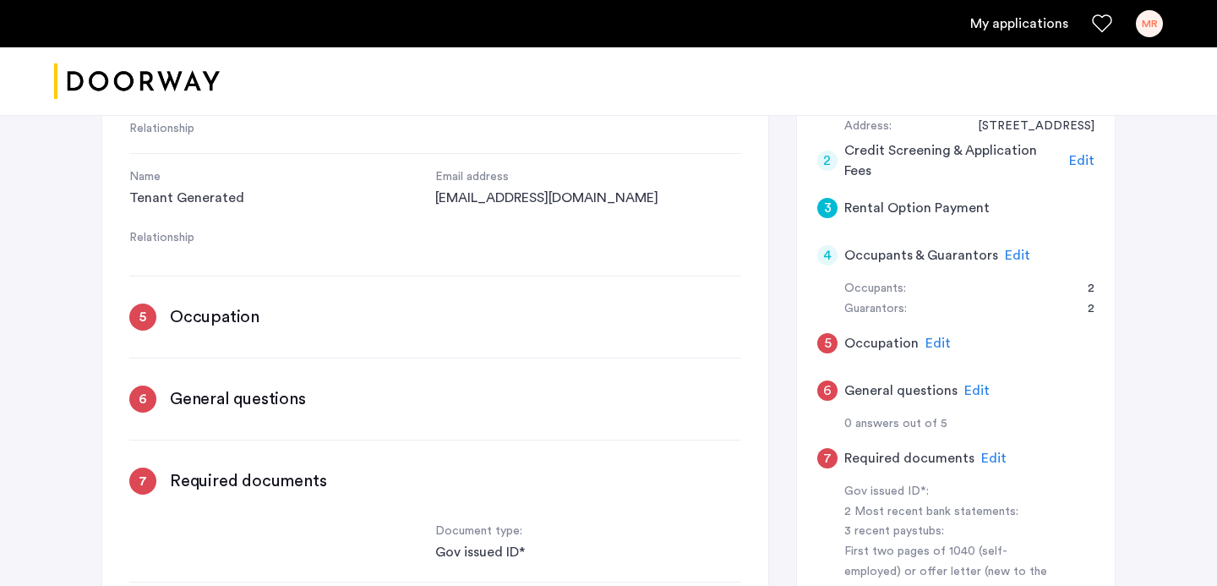
scroll to position [0, 0]
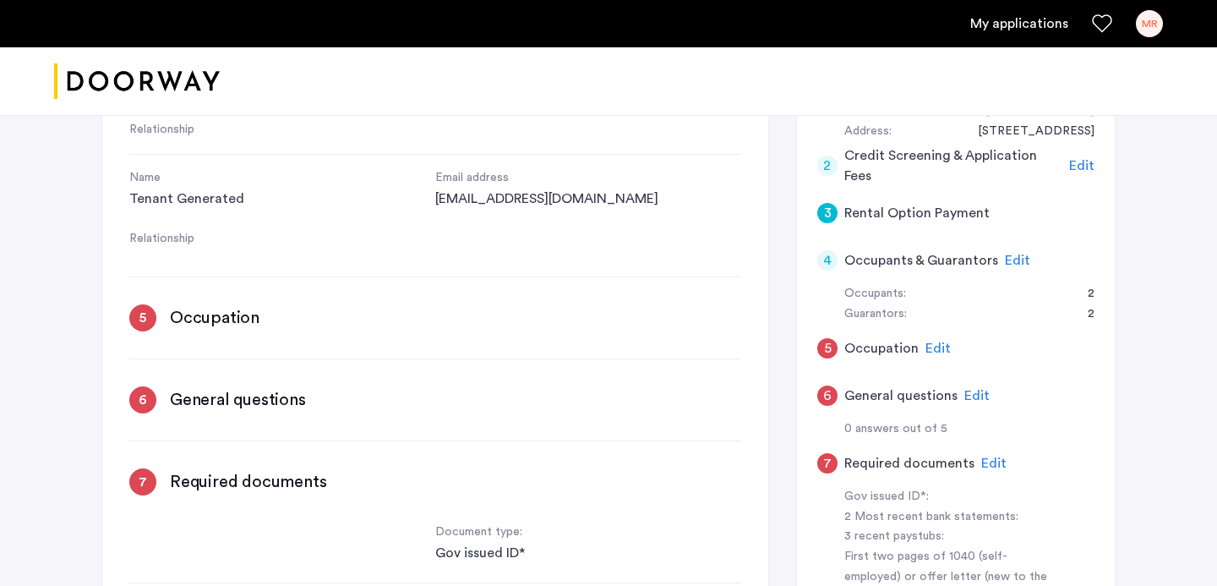
click at [148, 328] on div "5" at bounding box center [142, 317] width 27 height 27
click at [212, 328] on h3 "Occupation" at bounding box center [215, 318] width 90 height 24
click at [211, 400] on h3 "General questions" at bounding box center [238, 400] width 136 height 24
click at [935, 350] on span "Edit" at bounding box center [937, 348] width 25 height 14
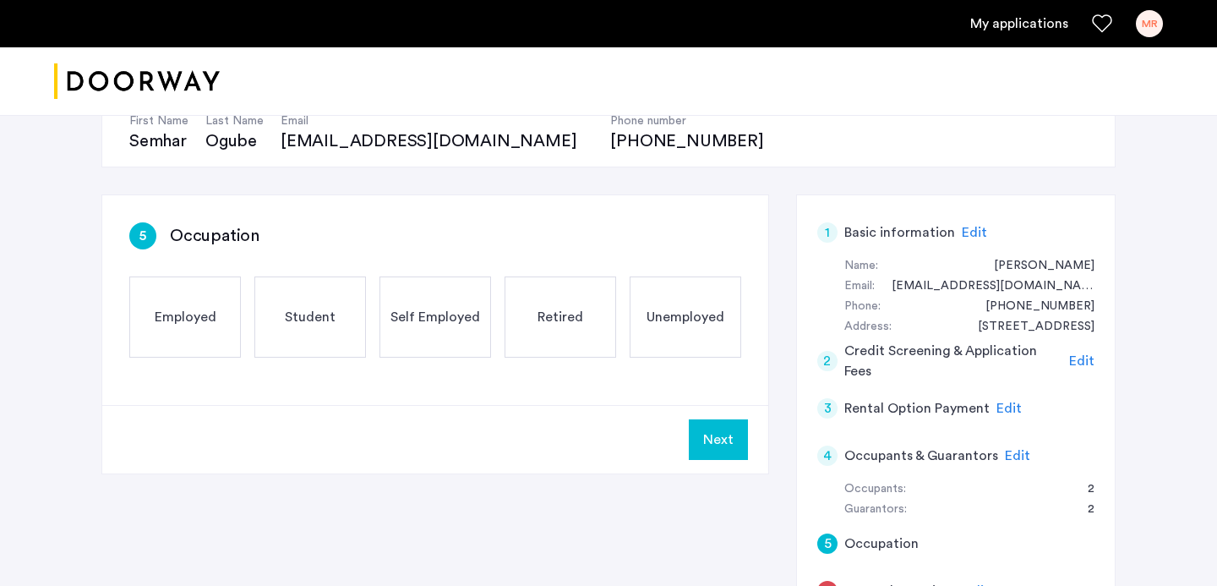
click at [189, 316] on span "Employed" at bounding box center [186, 317] width 62 height 20
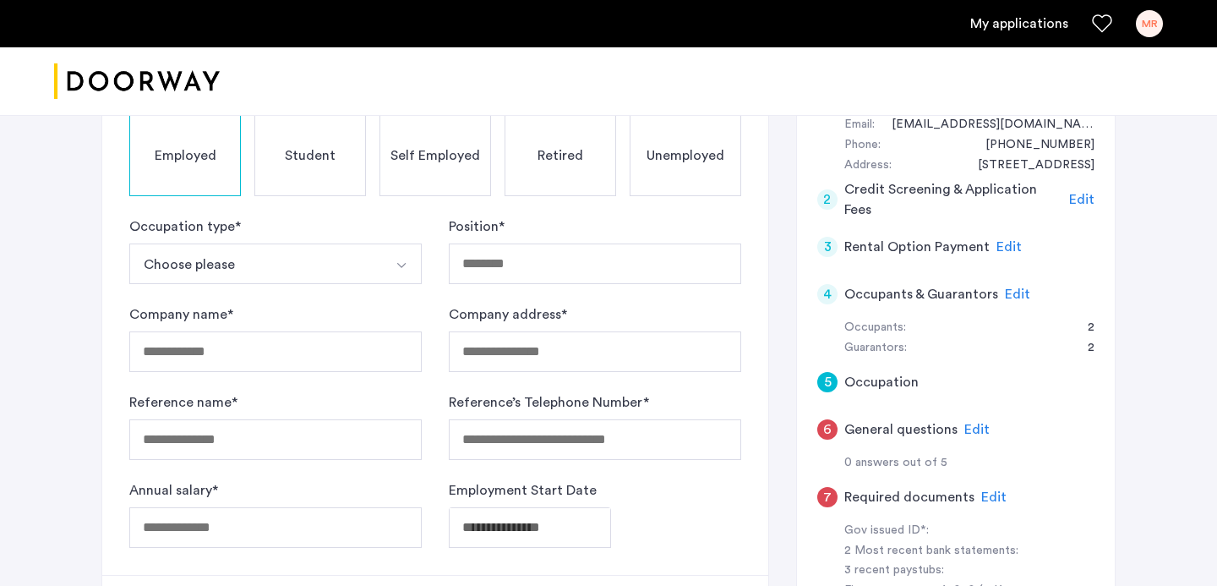
click at [397, 254] on button "Select option" at bounding box center [401, 263] width 41 height 41
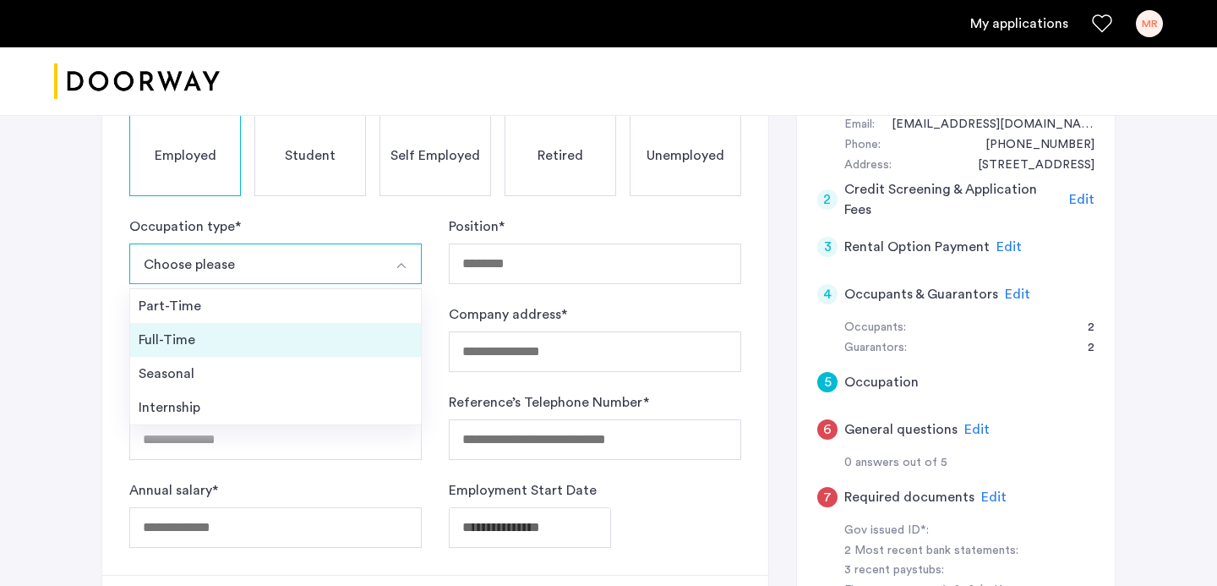
click at [350, 343] on div "Full-Time" at bounding box center [276, 340] width 274 height 20
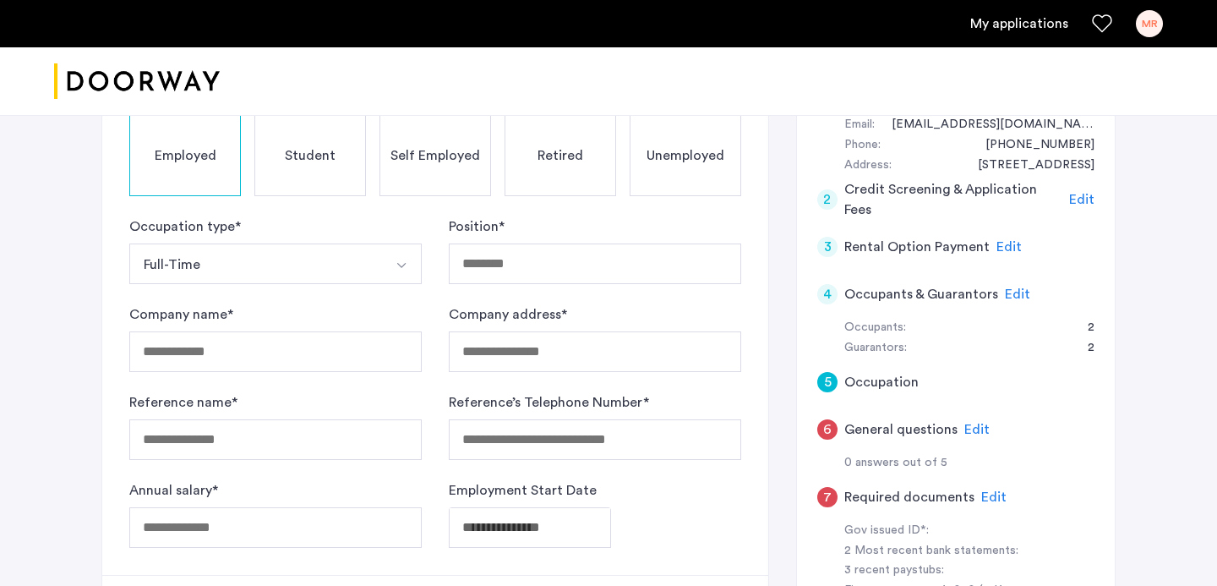
click at [528, 233] on div "Position *" at bounding box center [595, 250] width 292 height 68
click at [528, 255] on input "Position *" at bounding box center [595, 263] width 292 height 41
type input "**********"
click at [343, 353] on input "Company name *" at bounding box center [275, 351] width 292 height 41
type input "**********"
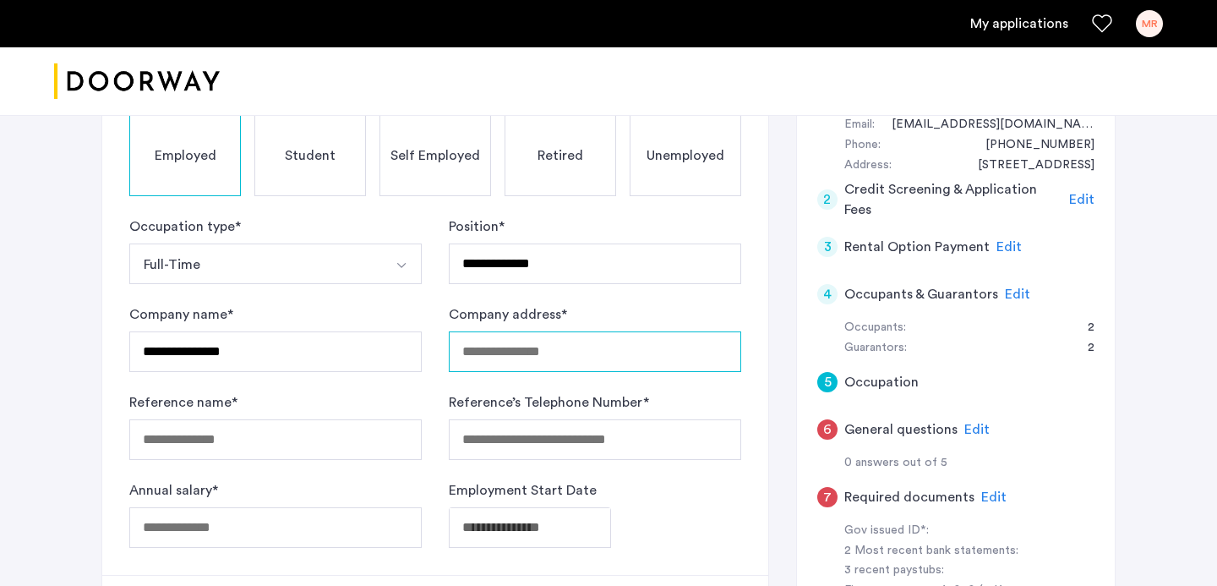
click at [527, 360] on input "Company address *" at bounding box center [595, 351] width 292 height 41
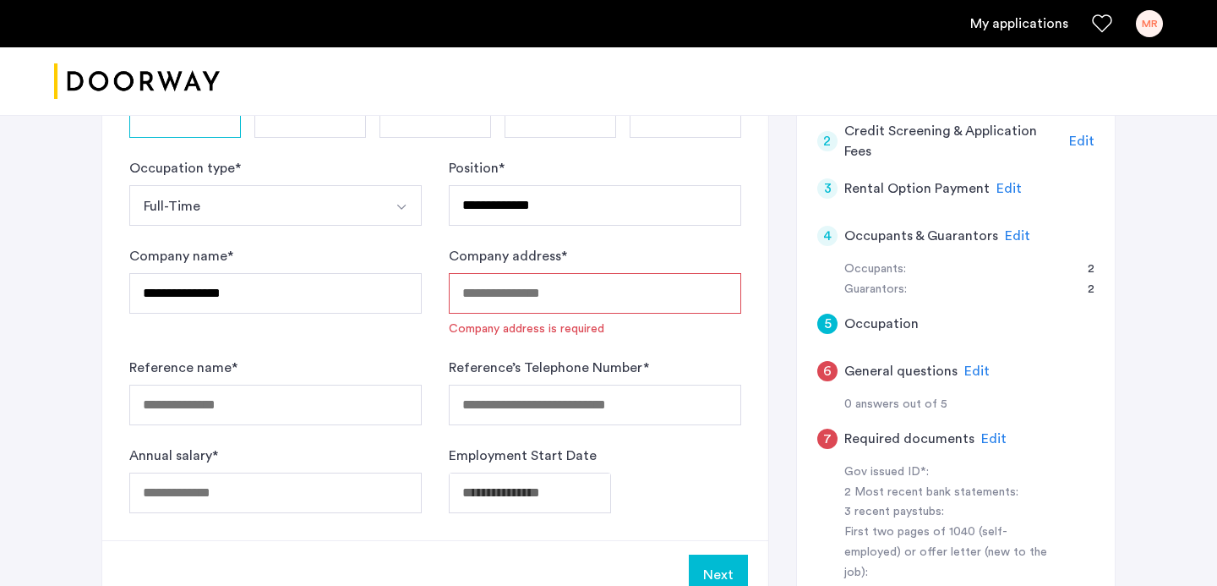
scroll to position [412, 0]
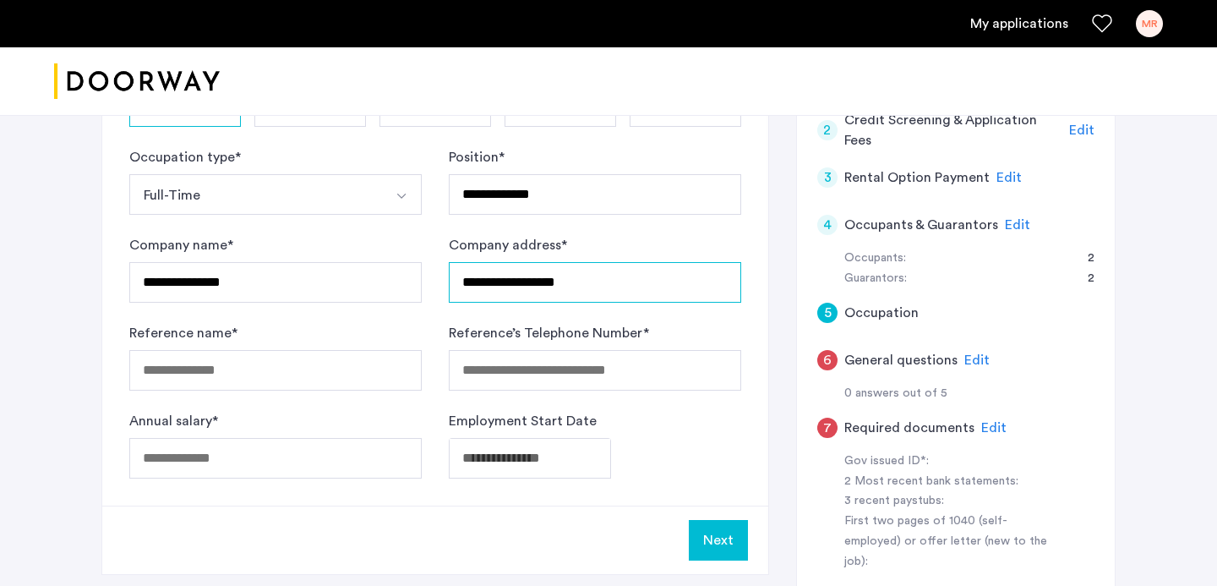
type input "**********"
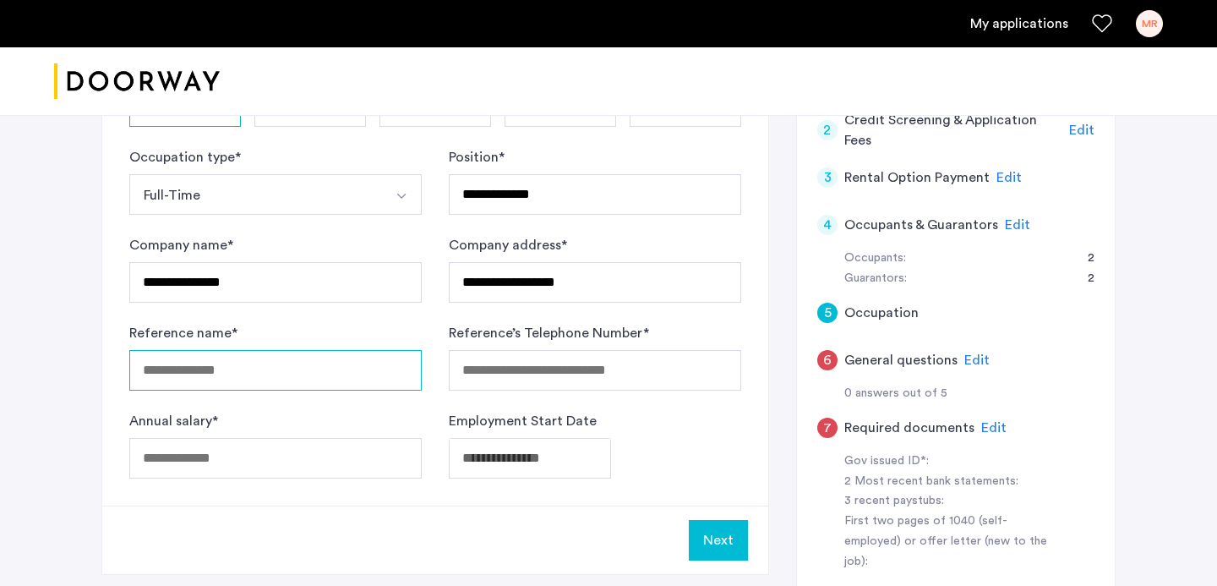
click at [278, 368] on input "Reference name *" at bounding box center [275, 370] width 292 height 41
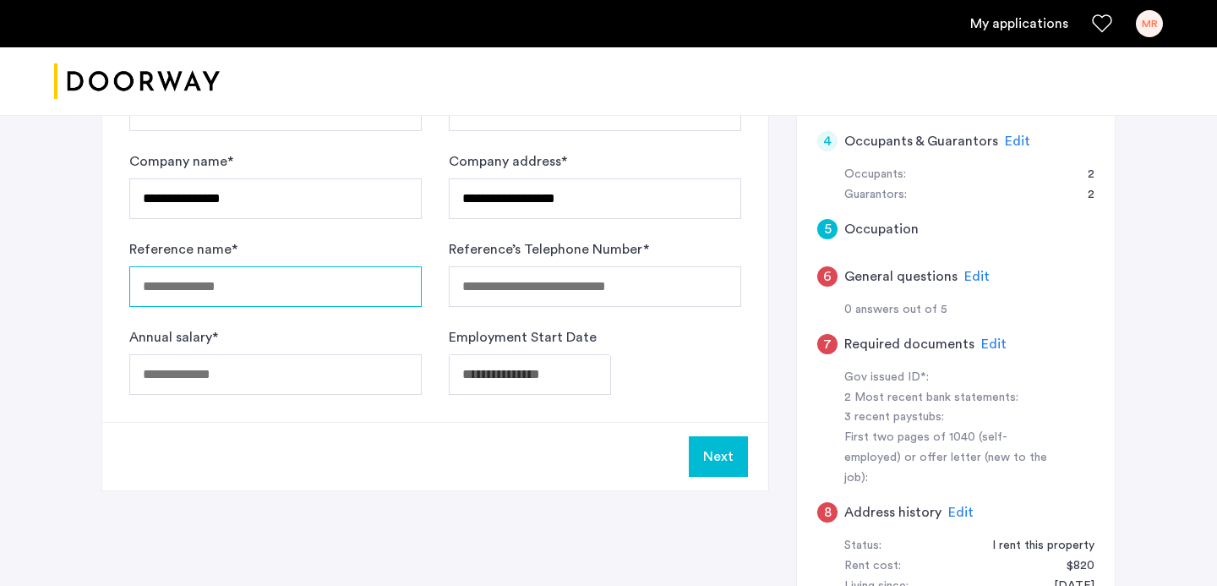
scroll to position [494, 0]
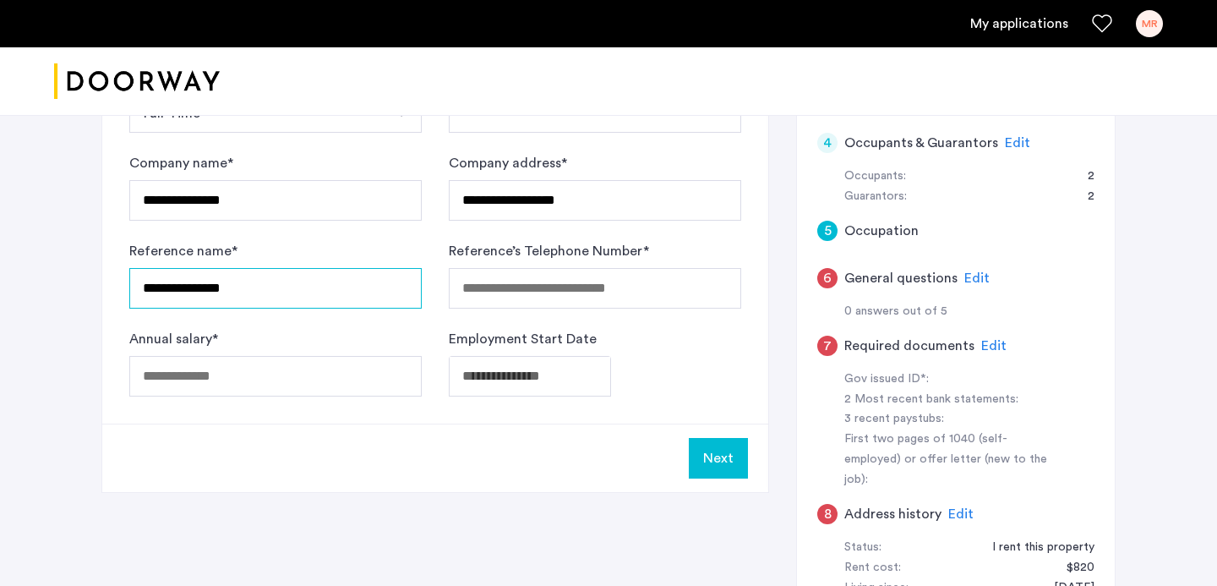
type input "**********"
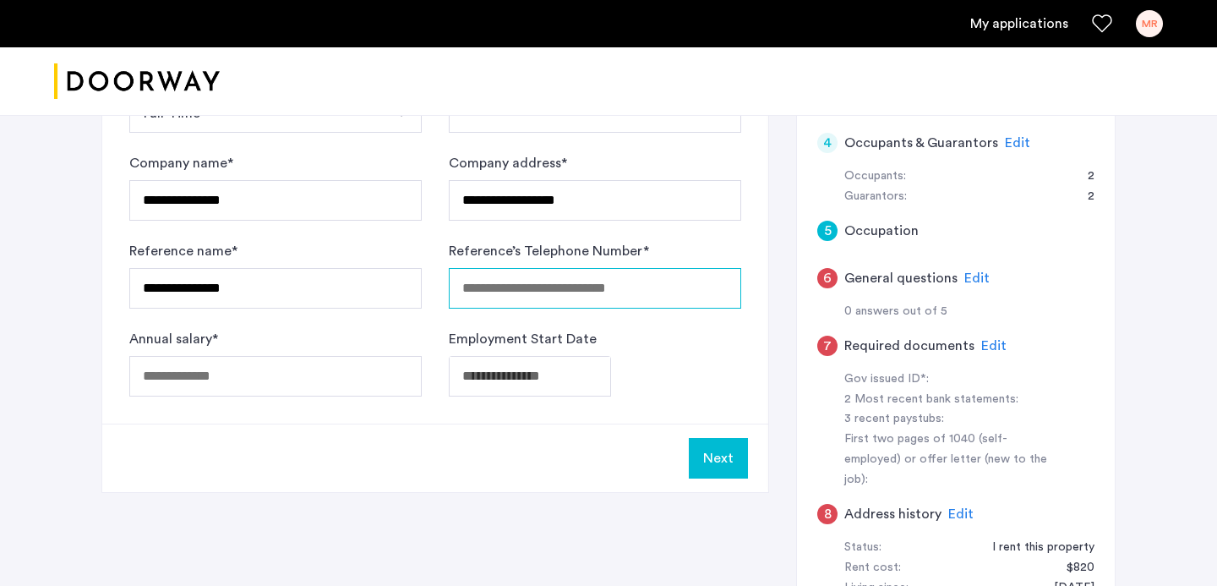
click at [554, 285] on input "Reference’s Telephone Number *" at bounding box center [595, 288] width 292 height 41
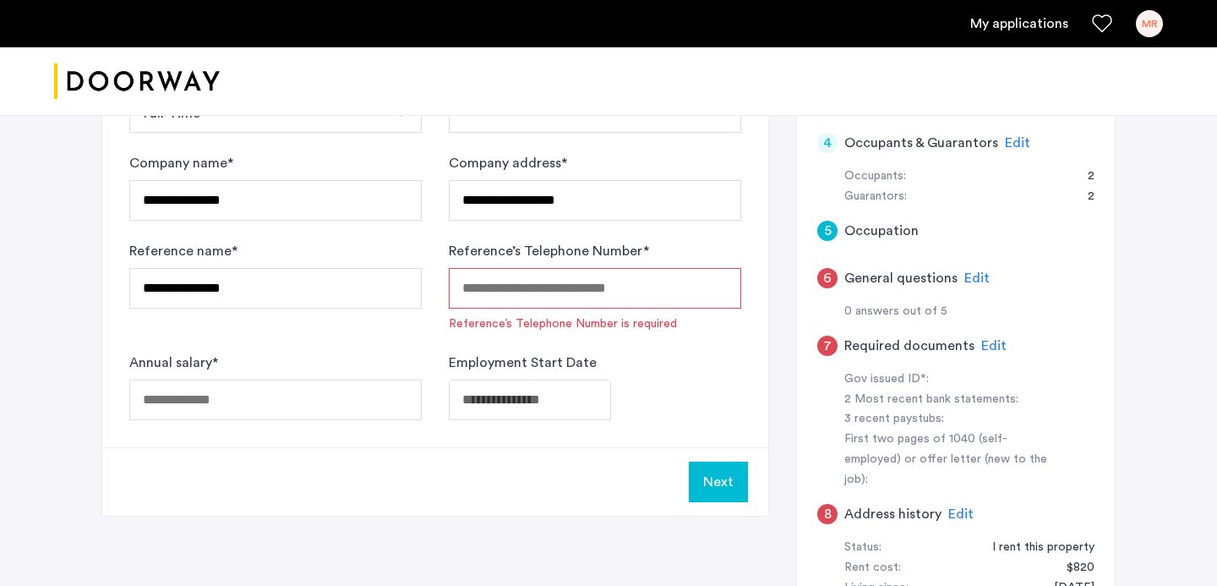
paste input "**********"
type input "**********"
click at [302, 420] on div "**********" at bounding box center [435, 165] width 666 height 565
click at [306, 398] on input "Annual salary *" at bounding box center [275, 399] width 292 height 41
type input "*****"
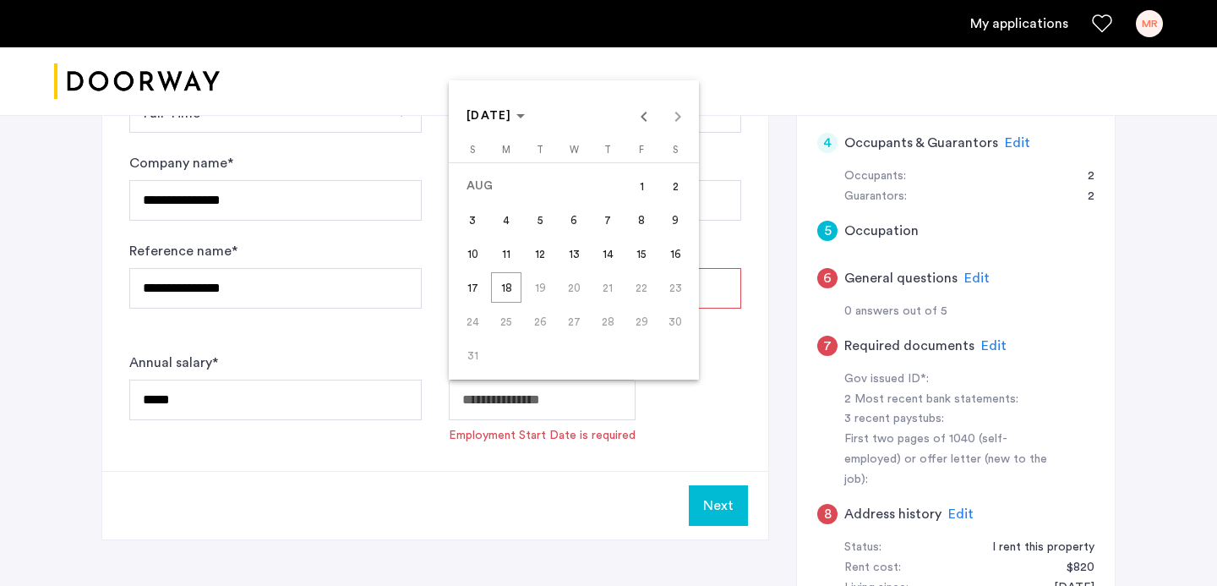
click at [676, 121] on div "AUG 2025 AUG 2025" at bounding box center [574, 116] width 242 height 34
click at [678, 119] on div "AUG 2025 AUG 2025" at bounding box center [574, 116] width 242 height 34
click at [525, 117] on icon "Choose month and year" at bounding box center [520, 116] width 8 height 4
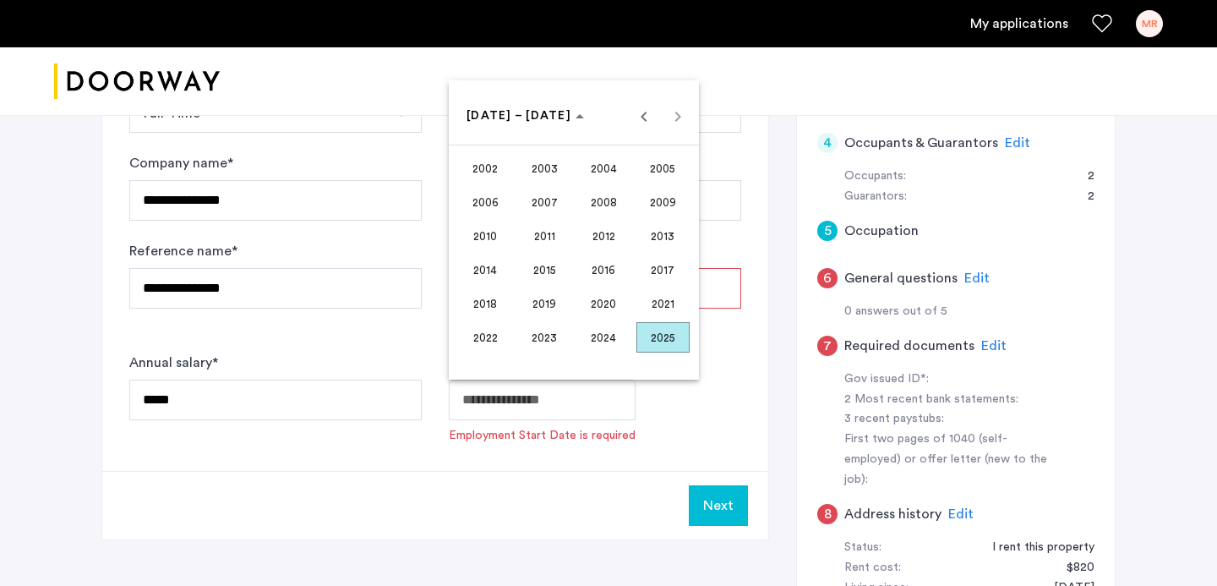
click at [653, 332] on span "2025" at bounding box center [662, 337] width 53 height 30
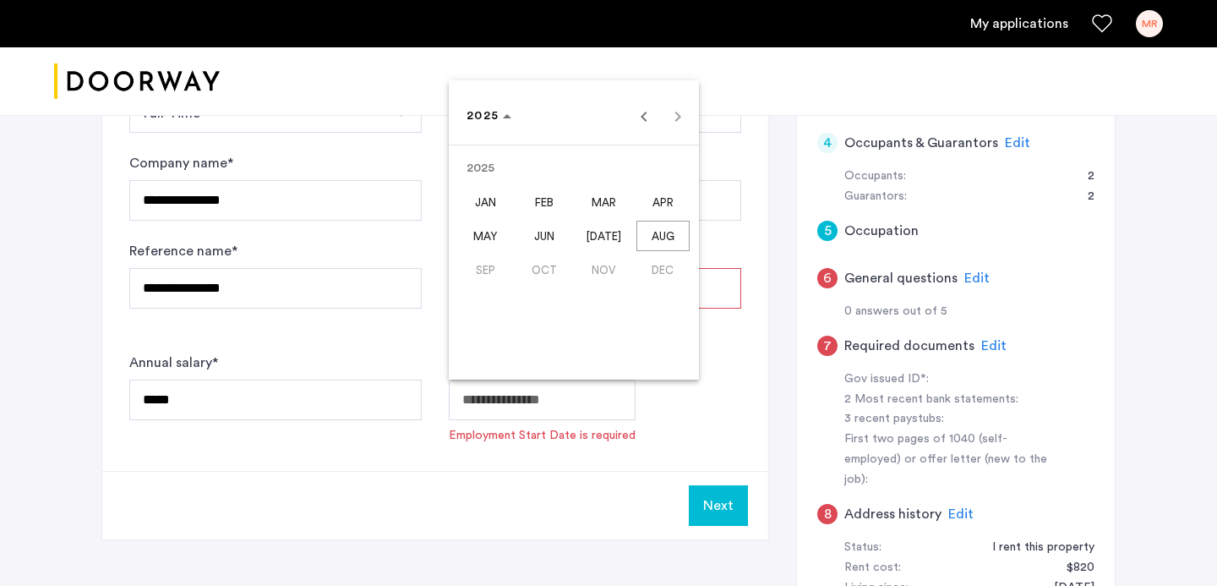
click at [490, 261] on span "SEP" at bounding box center [485, 269] width 53 height 30
click at [663, 237] on span "AUG" at bounding box center [662, 236] width 53 height 30
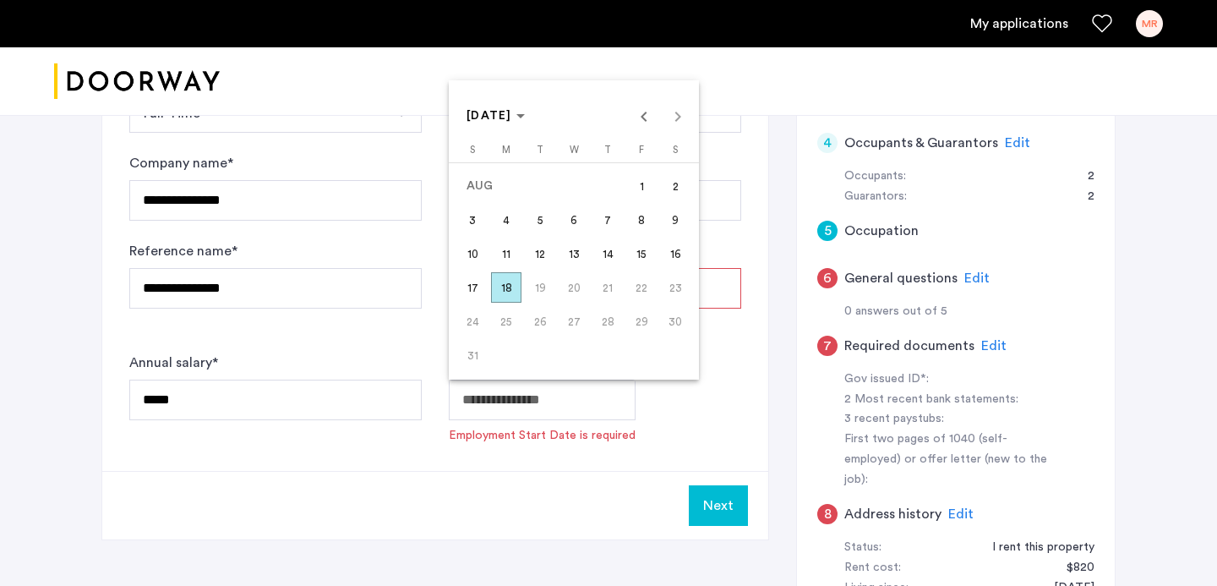
click at [518, 289] on span "18" at bounding box center [506, 287] width 30 height 30
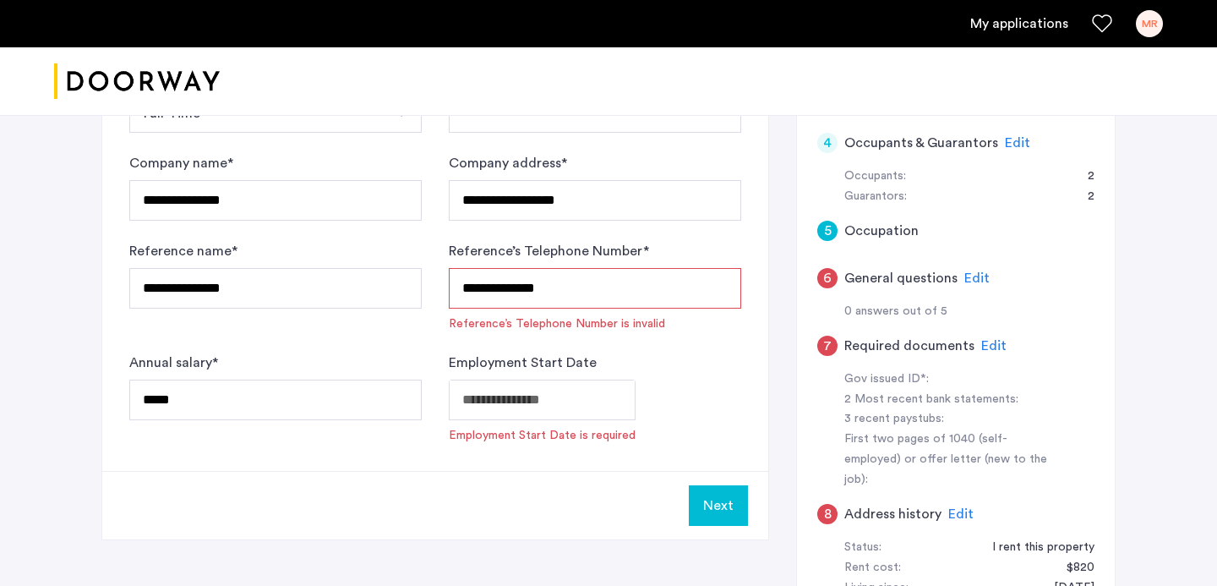
type input "**********"
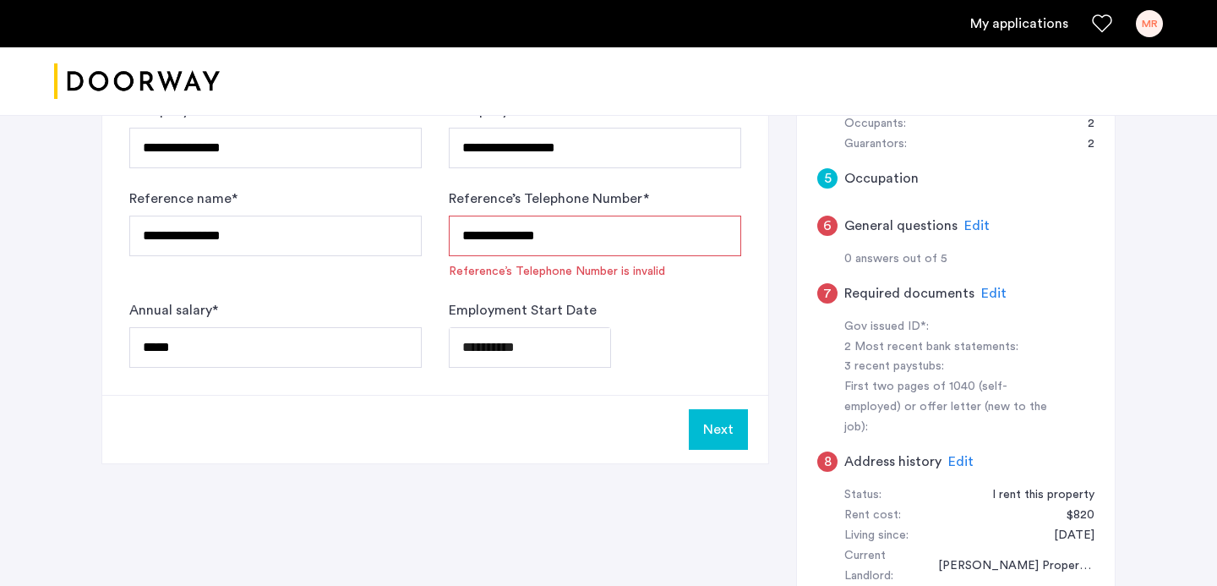
scroll to position [549, 0]
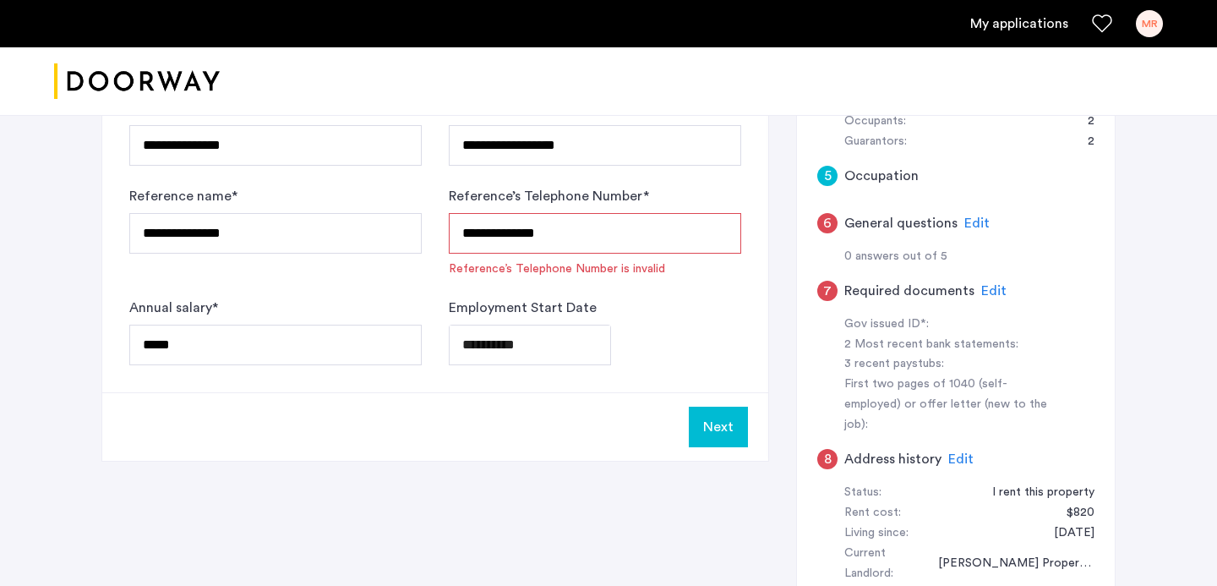
click at [719, 433] on button "Next" at bounding box center [718, 427] width 59 height 41
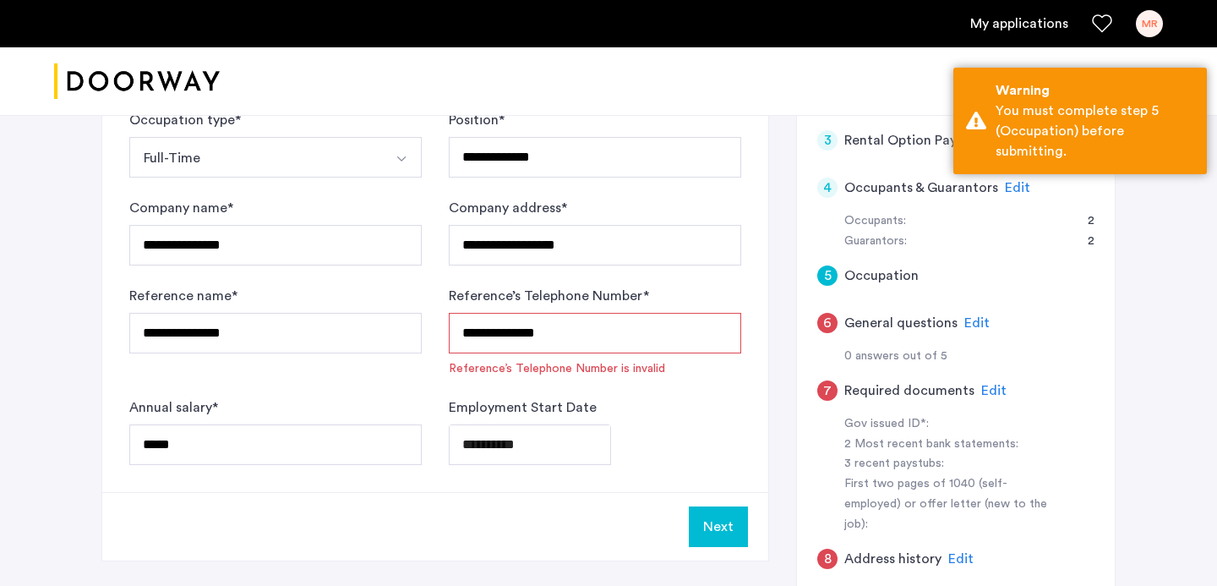
scroll to position [452, 0]
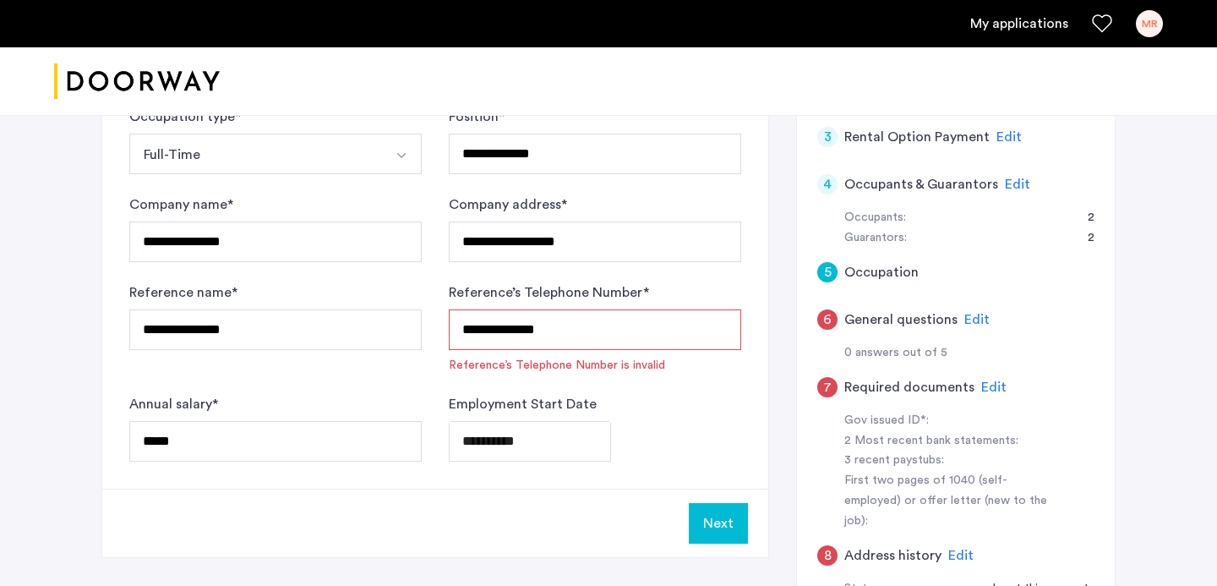
click at [622, 324] on input "**********" at bounding box center [595, 329] width 292 height 41
click at [494, 328] on input "**********" at bounding box center [595, 329] width 292 height 41
click at [462, 332] on input "**********" at bounding box center [595, 329] width 292 height 41
click at [466, 330] on input "**********" at bounding box center [595, 329] width 292 height 41
click at [510, 328] on input "**********" at bounding box center [595, 329] width 292 height 41
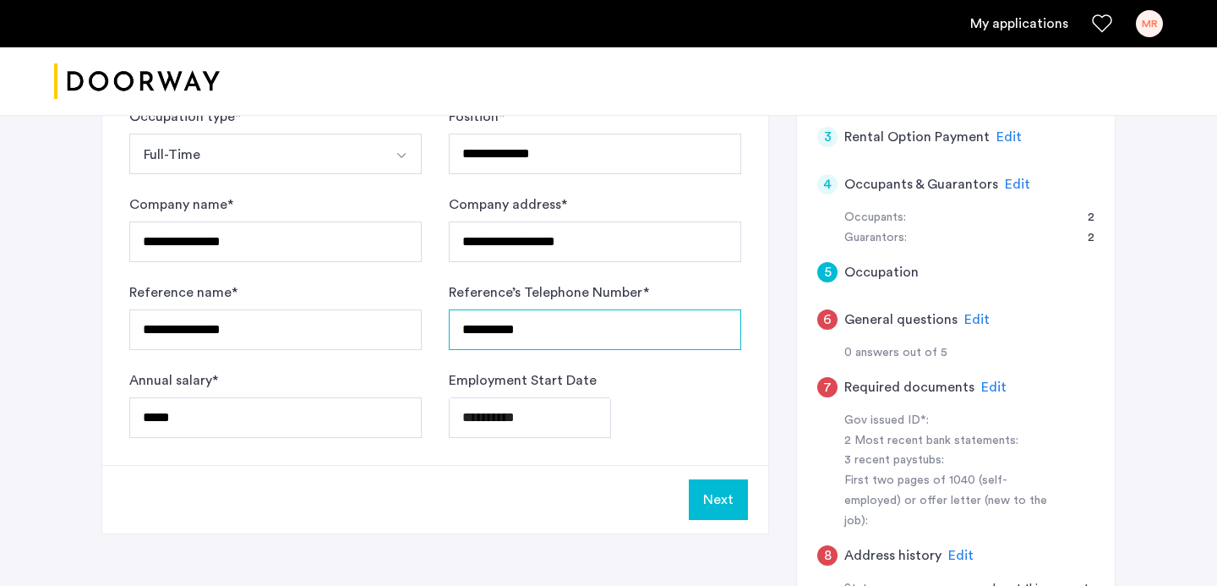
type input "**********"
click at [719, 499] on button "Next" at bounding box center [718, 499] width 59 height 41
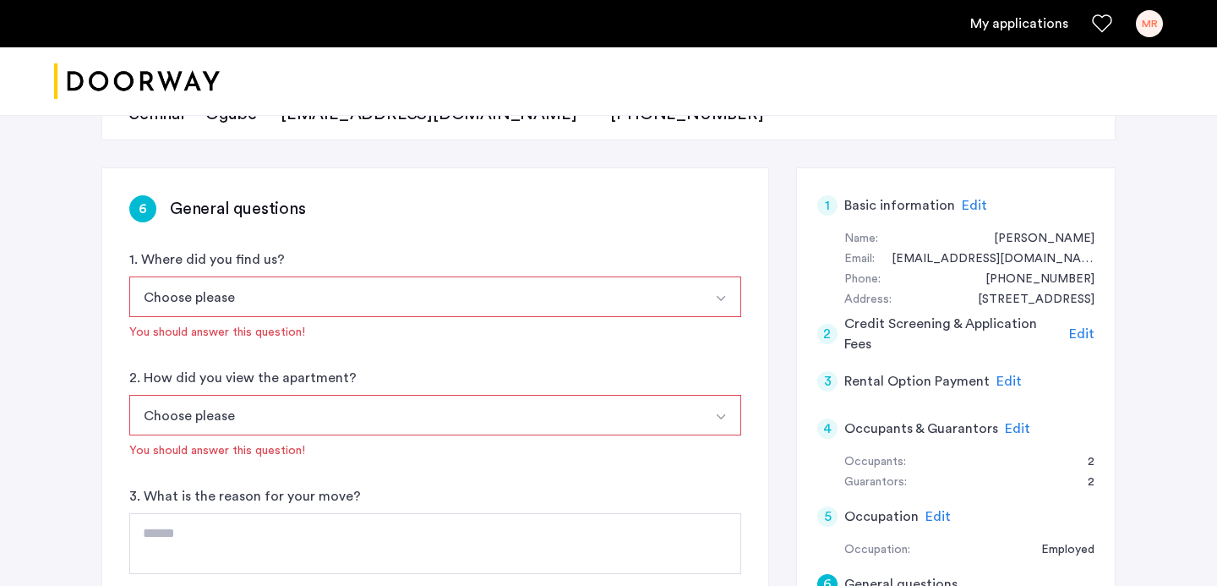
scroll to position [211, 0]
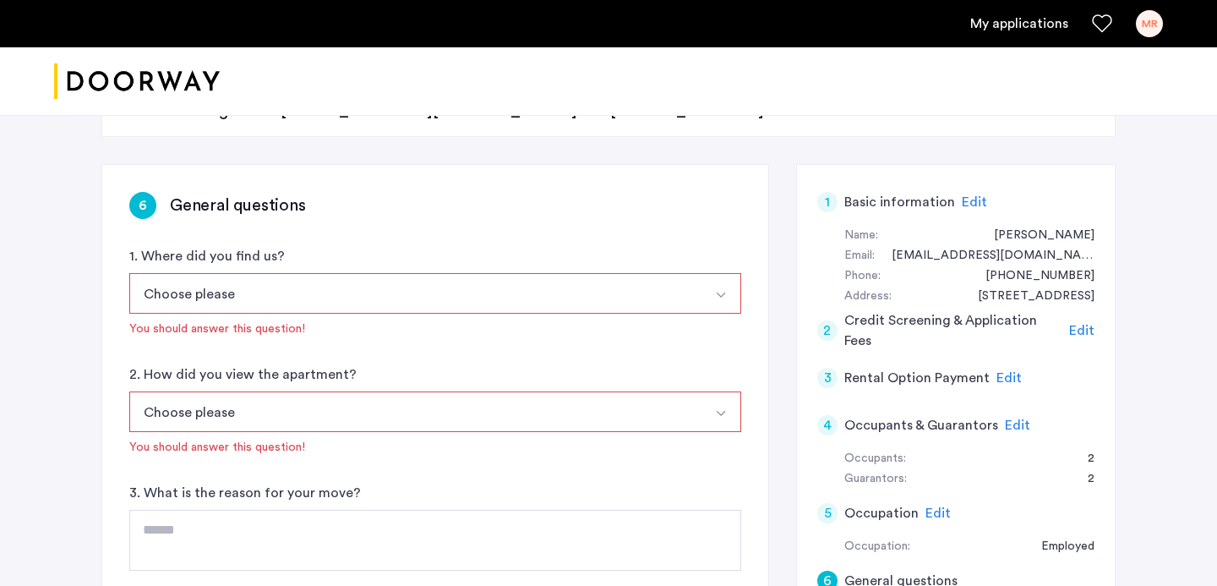
click at [582, 297] on button "Choose please" at bounding box center [415, 293] width 572 height 41
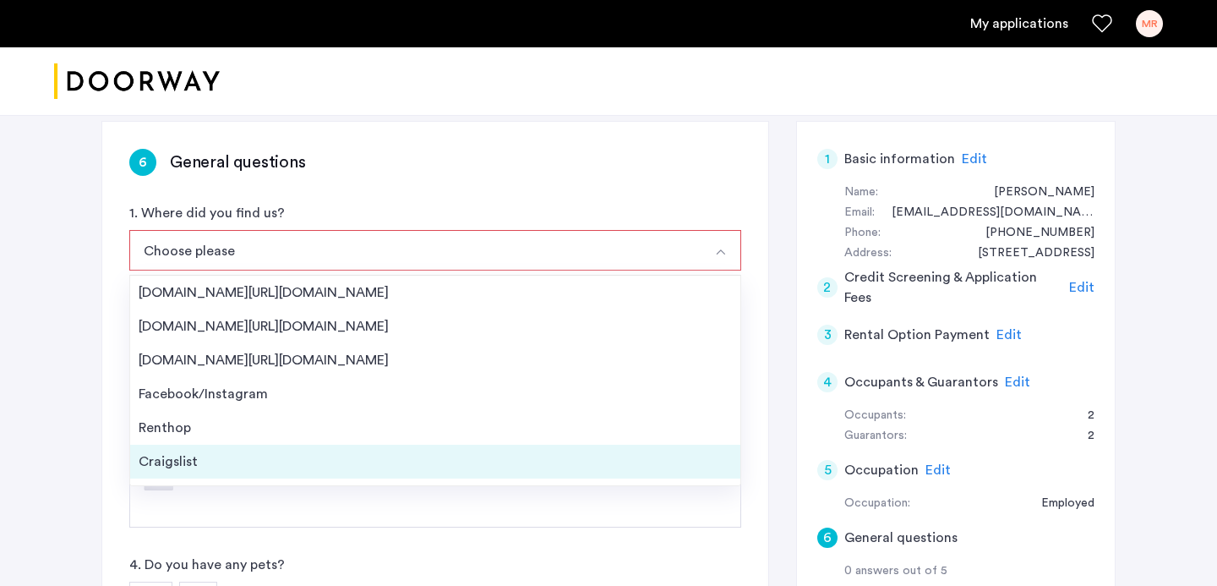
scroll to position [259, 0]
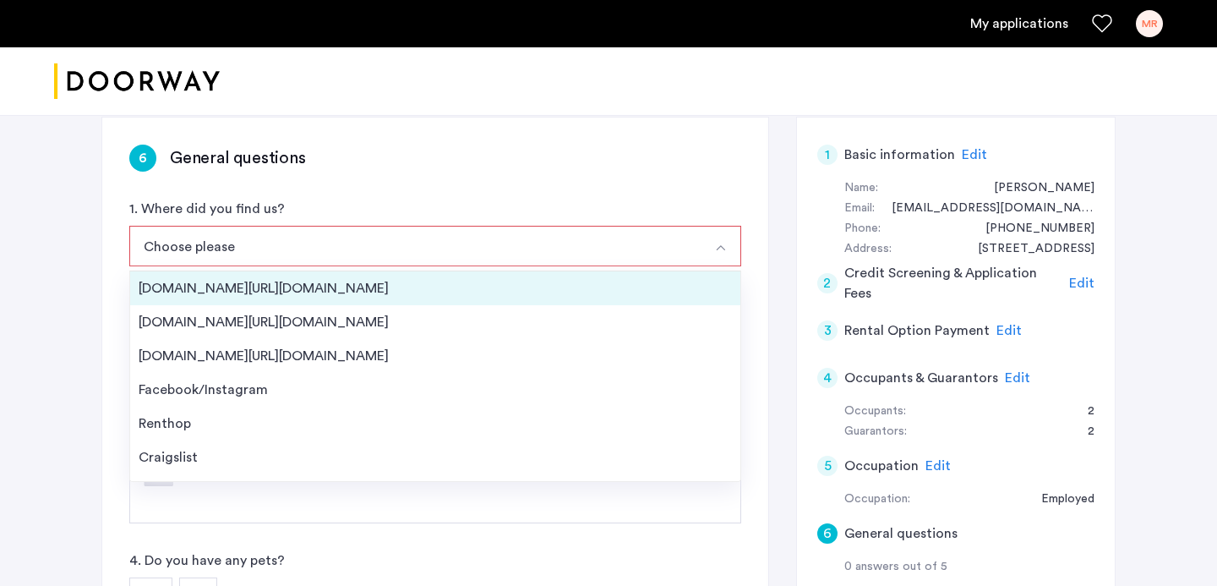
click at [439, 281] on div "Streeteasy.com/Zillow.com" at bounding box center [435, 288] width 593 height 20
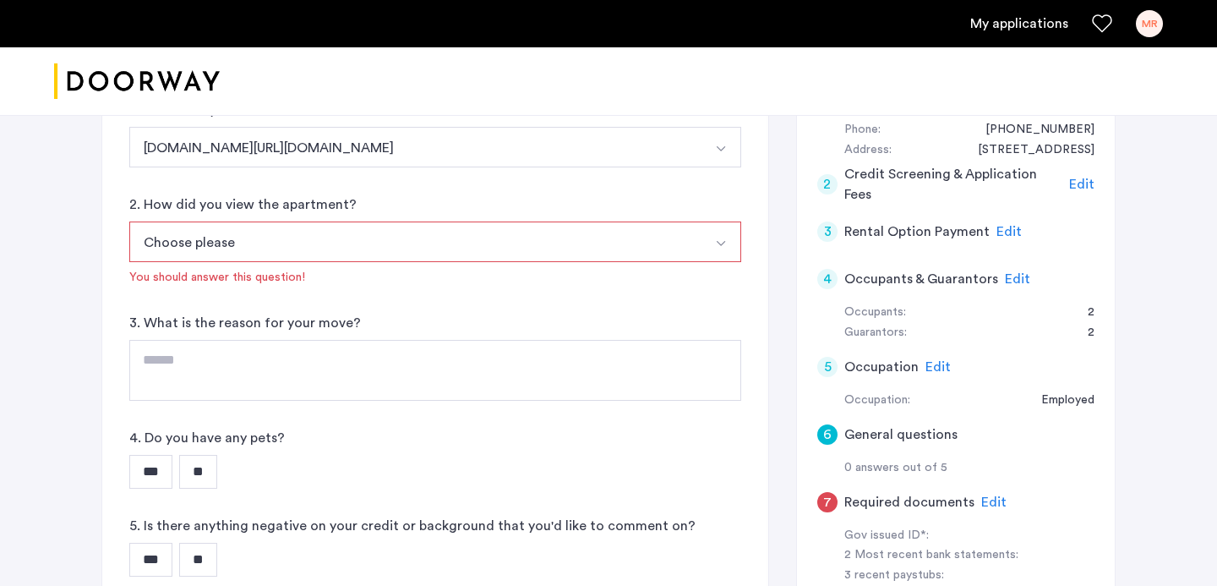
scroll to position [361, 0]
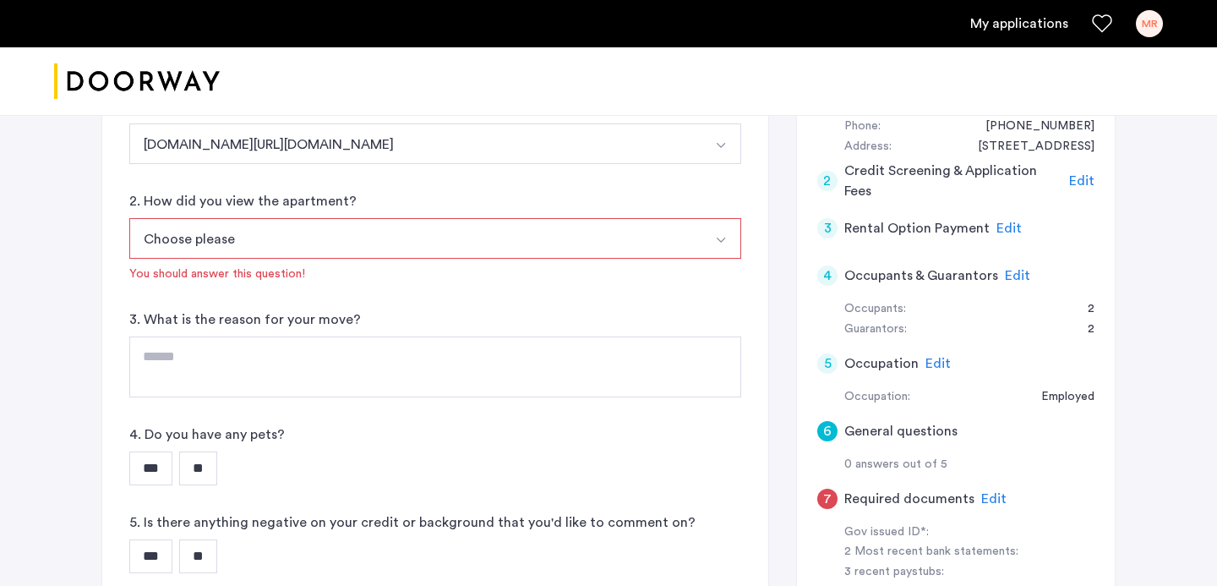
click at [454, 243] on button "Choose please" at bounding box center [415, 238] width 572 height 41
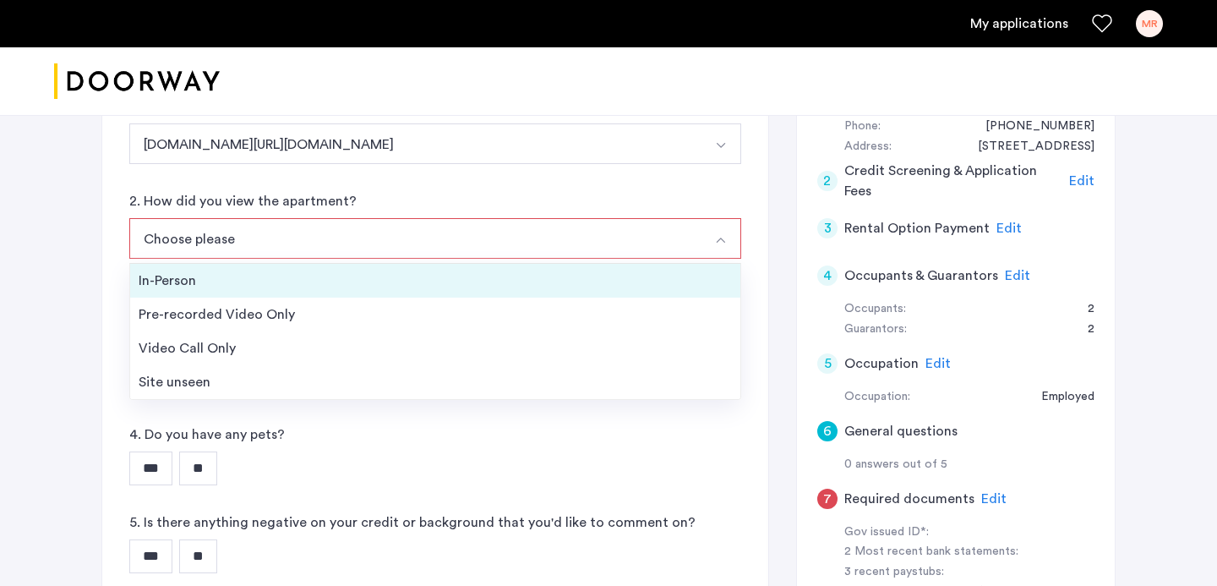
click at [420, 273] on div "In-Person" at bounding box center [435, 280] width 593 height 20
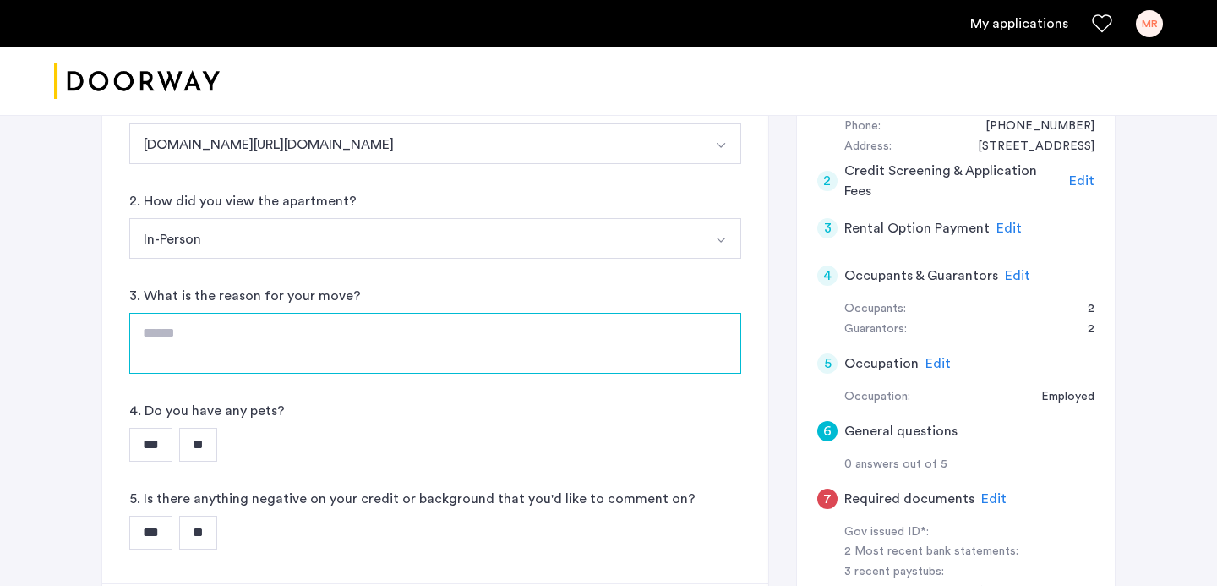
click at [415, 359] on textarea at bounding box center [435, 343] width 612 height 61
type textarea "*"
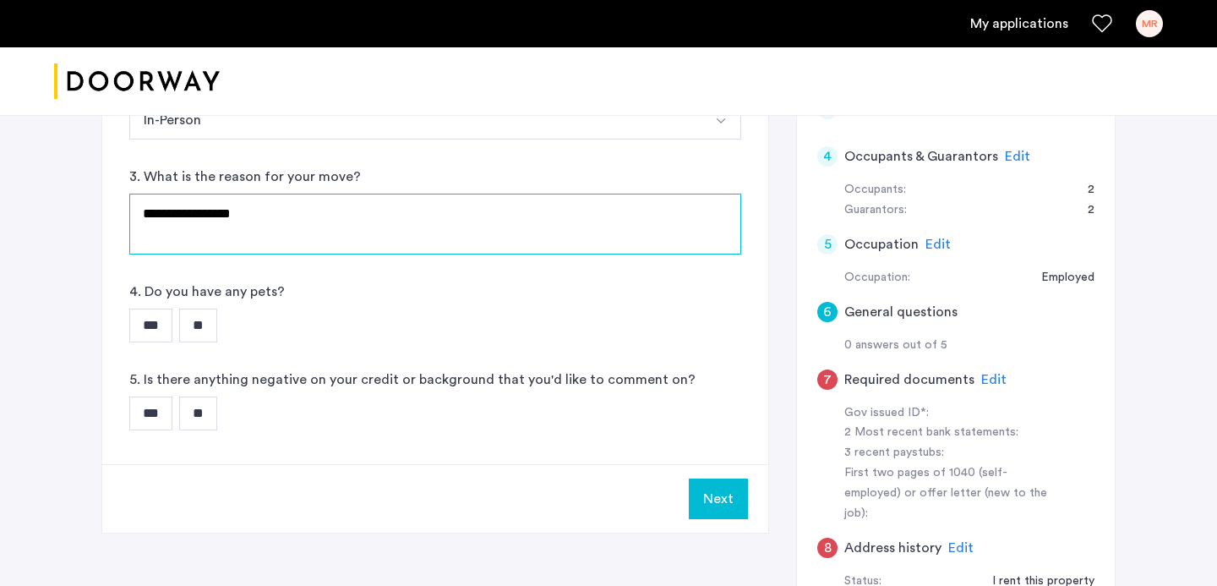
scroll to position [483, 0]
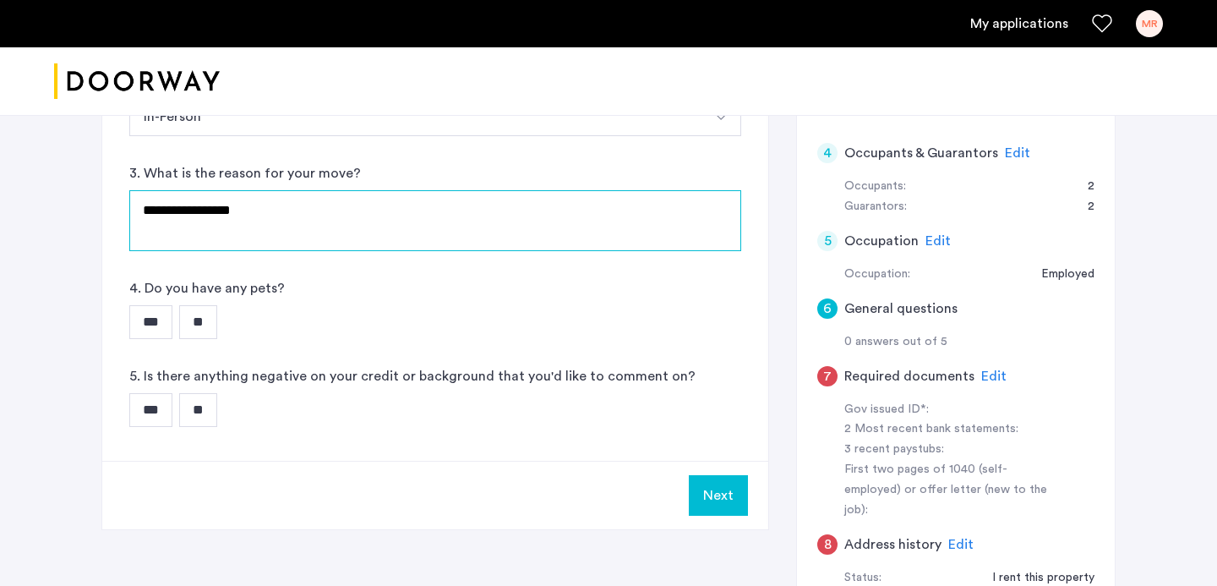
type textarea "**********"
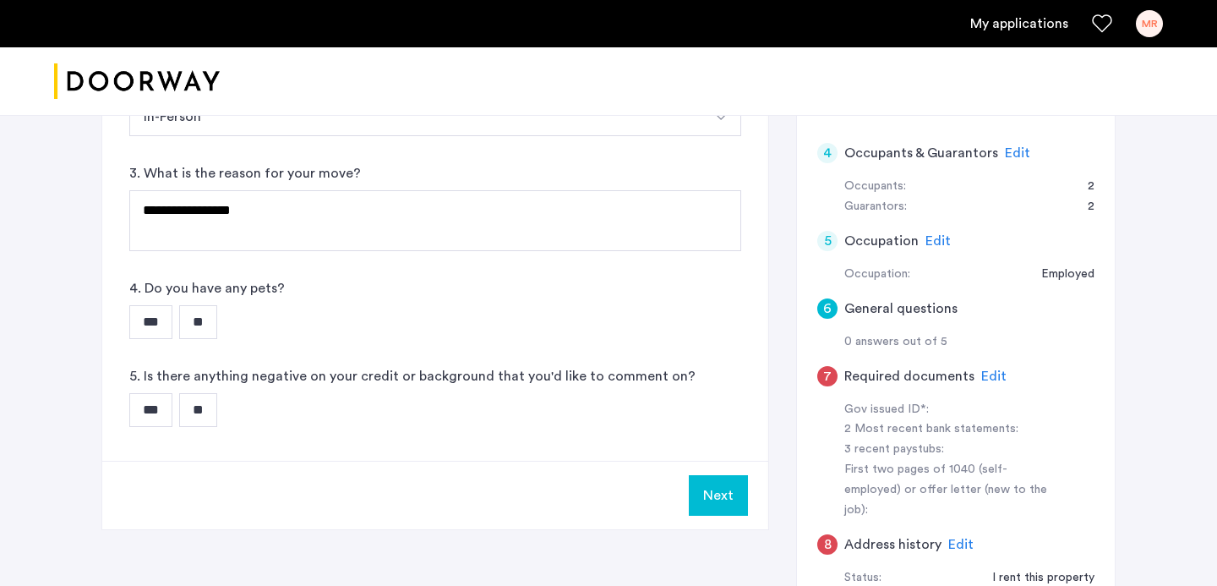
click at [207, 318] on input "**" at bounding box center [198, 322] width 38 height 34
click at [214, 414] on input "**" at bounding box center [198, 410] width 38 height 34
click at [722, 496] on button "Next" at bounding box center [718, 495] width 59 height 41
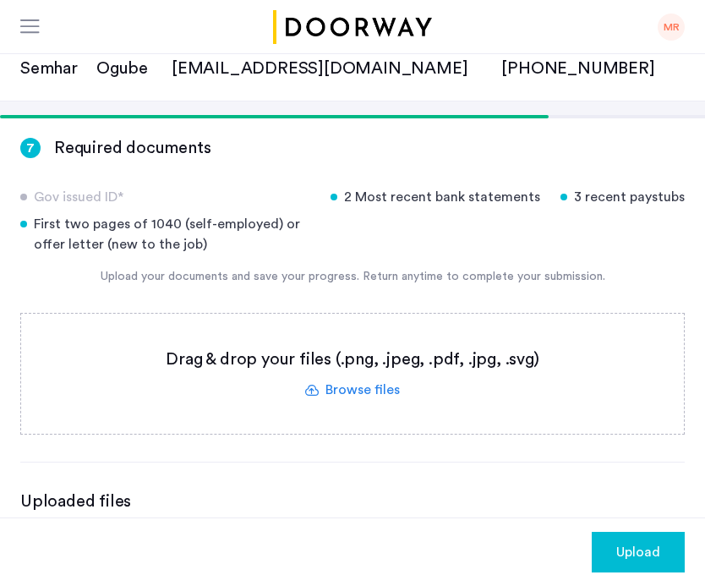
scroll to position [178, 0]
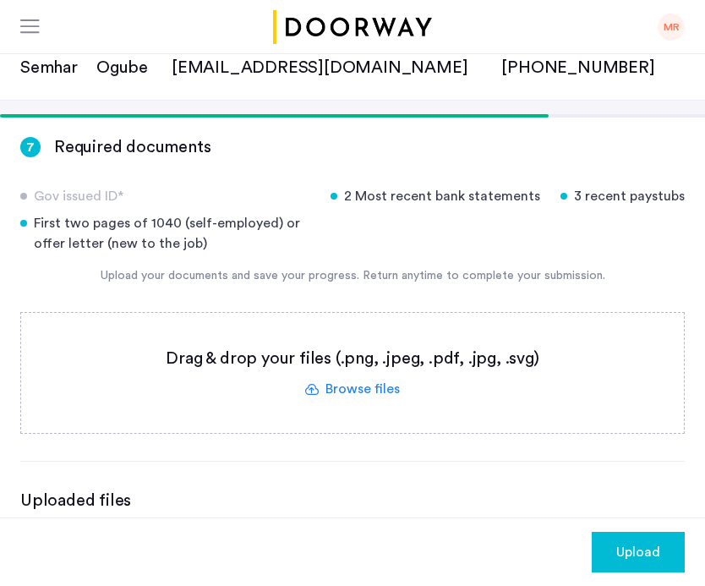
click at [97, 201] on div "Gov issued ID*" at bounding box center [165, 196] width 290 height 20
click at [701, 253] on div "7 Required documents Gov issued ID* 2 Most recent bank statements 3 recent pays…" at bounding box center [352, 399] width 705 height 568
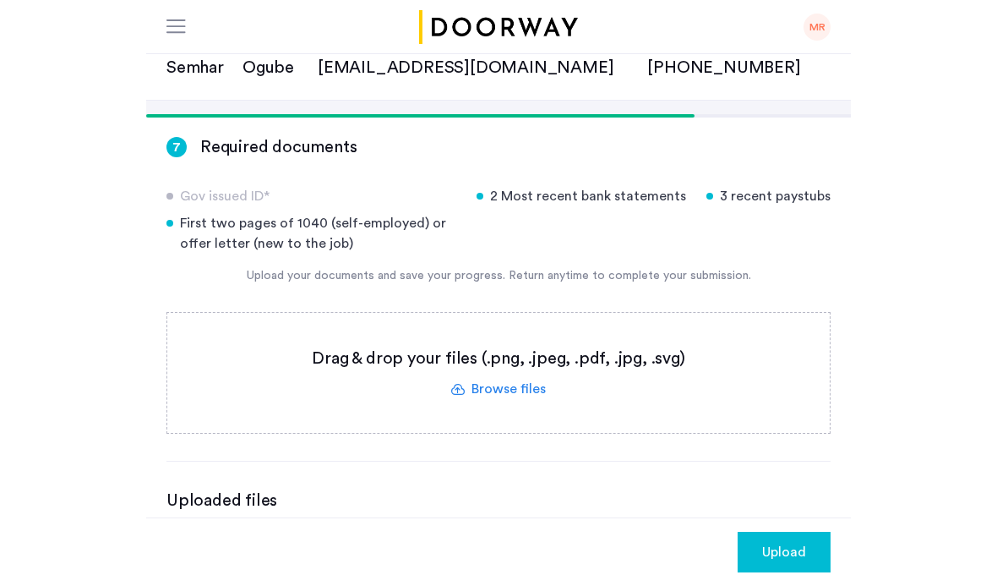
scroll to position [172, 0]
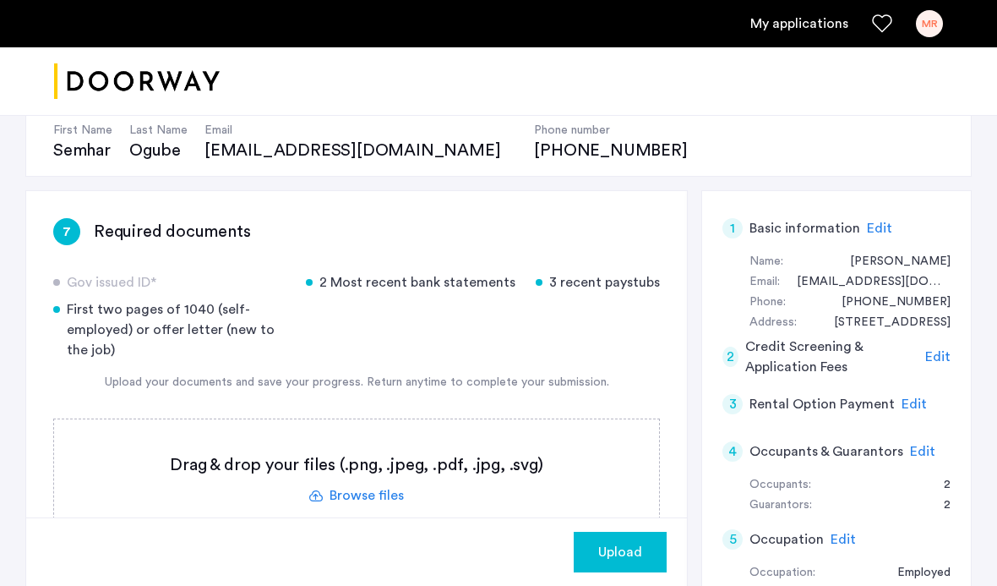
click at [631, 548] on span "Upload" at bounding box center [620, 552] width 44 height 20
click at [356, 493] on label at bounding box center [356, 479] width 605 height 120
click at [0, 0] on input "file" at bounding box center [0, 0] width 0 height 0
click at [351, 494] on label at bounding box center [356, 479] width 605 height 120
click at [0, 0] on input "file" at bounding box center [0, 0] width 0 height 0
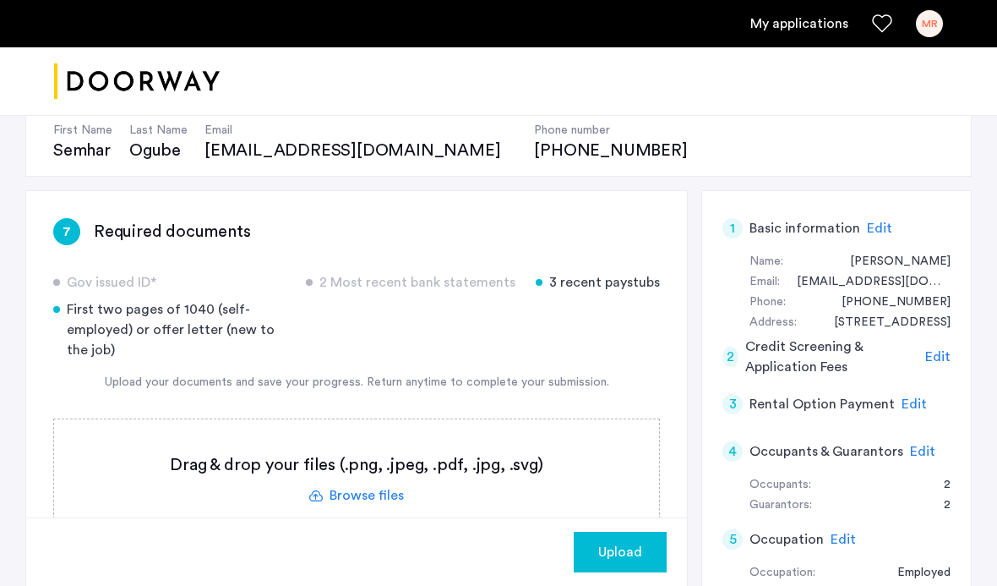
click at [373, 494] on label at bounding box center [356, 479] width 605 height 120
click at [0, 0] on input "file" at bounding box center [0, 0] width 0 height 0
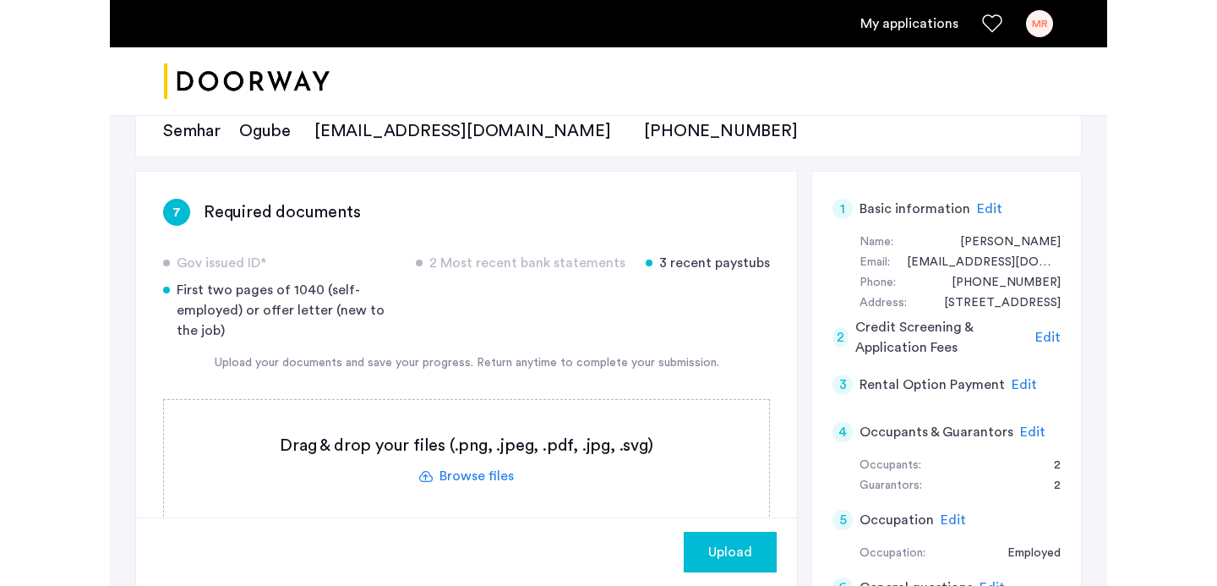
scroll to position [200, 0]
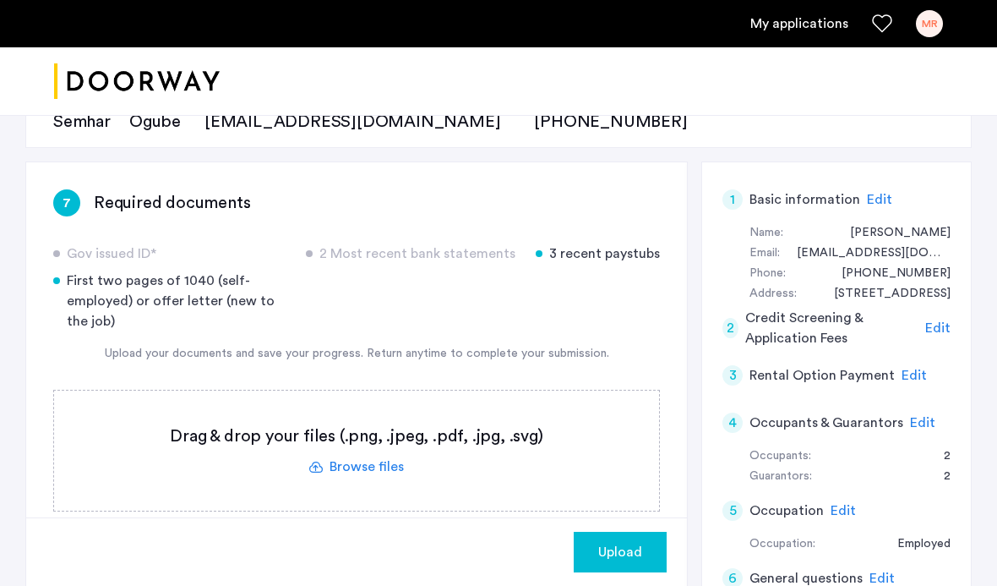
click at [385, 472] on label at bounding box center [356, 450] width 605 height 120
click at [0, 0] on input "file" at bounding box center [0, 0] width 0 height 0
click at [346, 479] on label at bounding box center [356, 450] width 605 height 120
click at [0, 0] on input "file" at bounding box center [0, 0] width 0 height 0
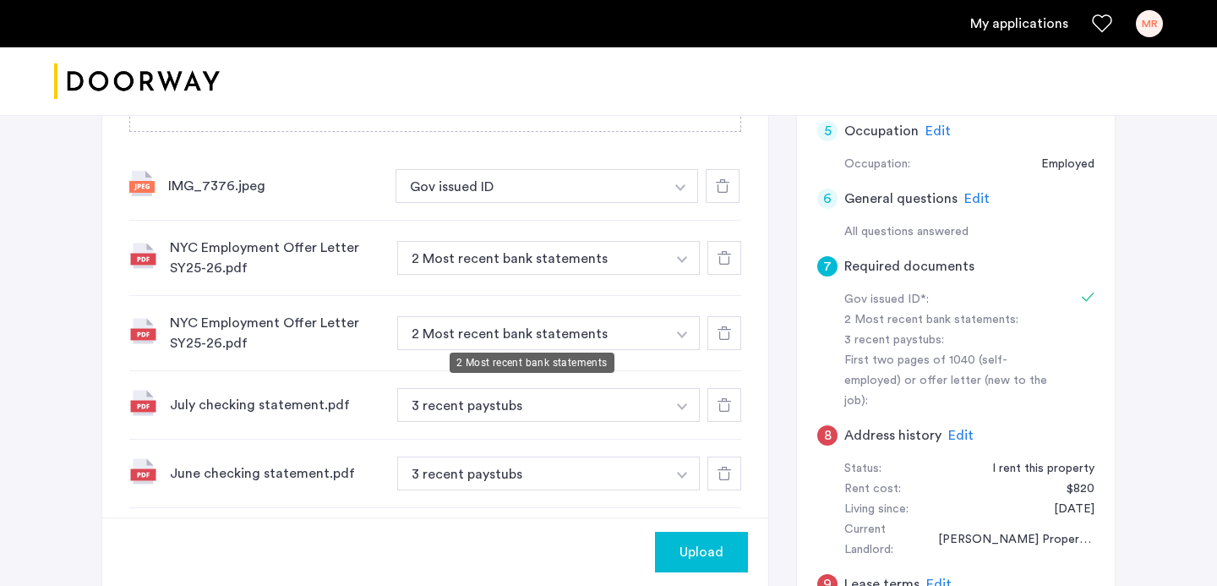
scroll to position [612, 0]
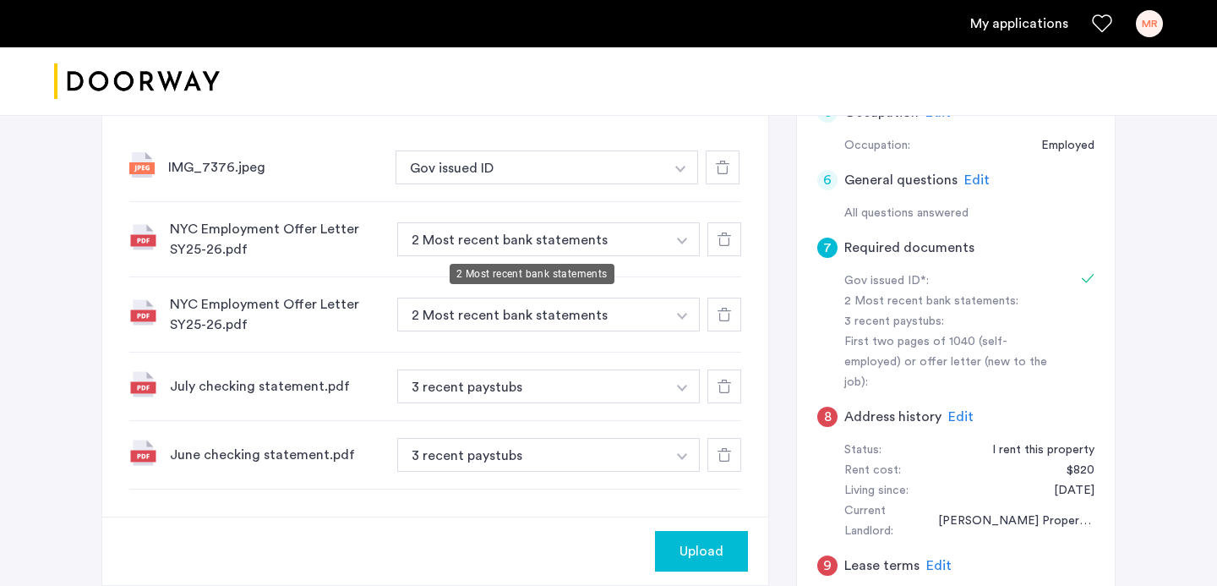
click at [505, 233] on button "2 Most recent bank statements" at bounding box center [531, 239] width 269 height 34
click at [733, 254] on div at bounding box center [724, 239] width 34 height 34
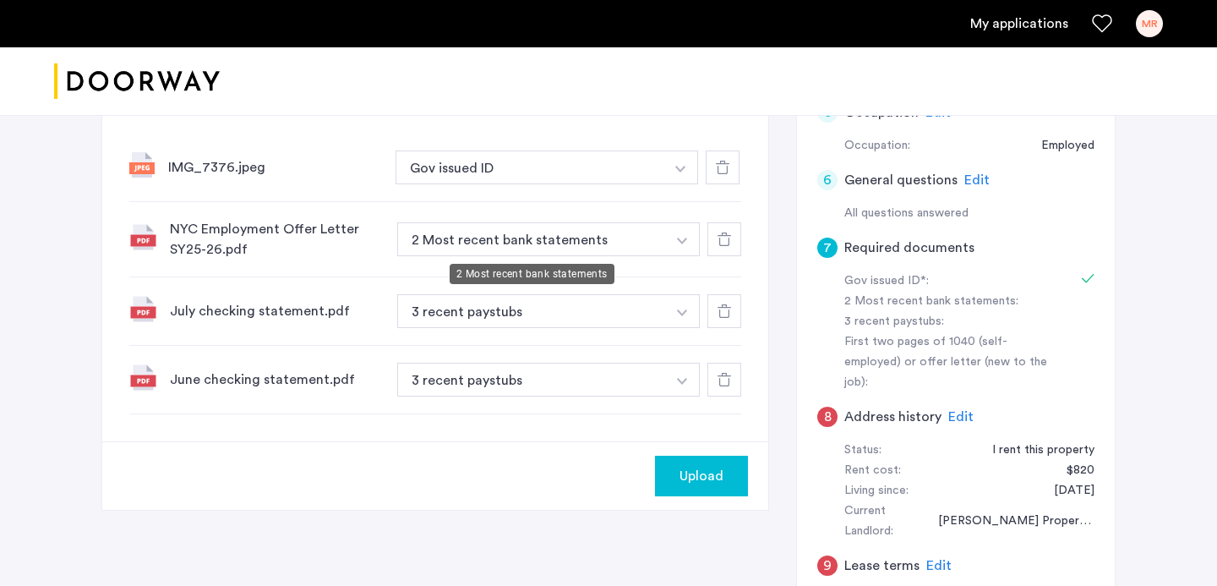
click at [570, 238] on button "2 Most recent bank statements" at bounding box center [531, 239] width 269 height 34
click at [685, 184] on button "button" at bounding box center [680, 167] width 35 height 34
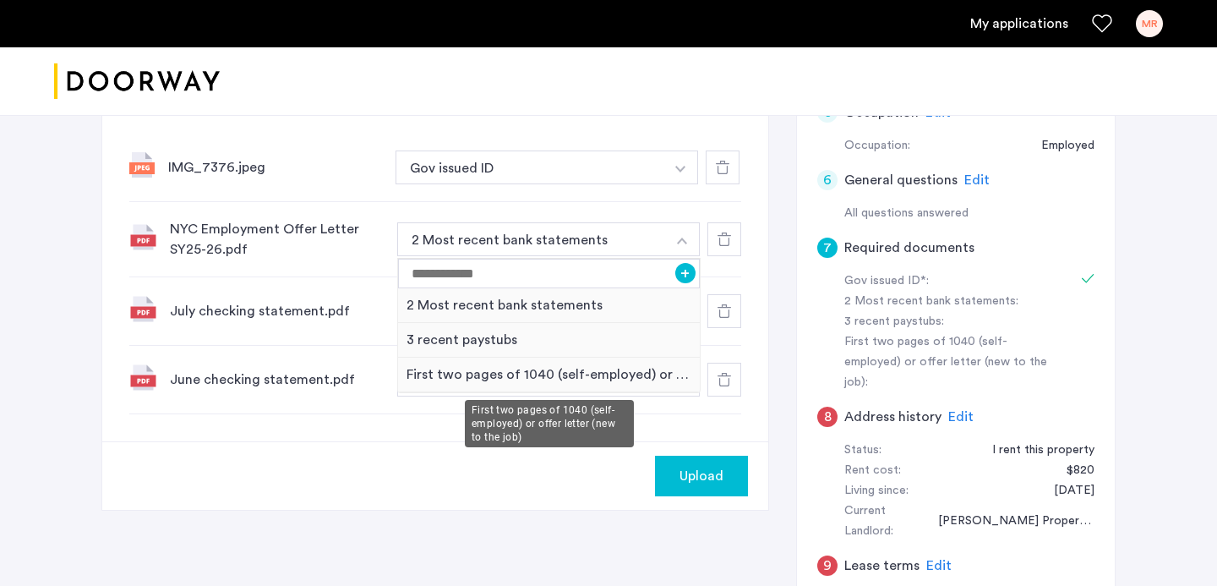
click at [609, 369] on div "First two pages of 1040 (self-employed) or offer letter (new to the job)" at bounding box center [549, 375] width 302 height 35
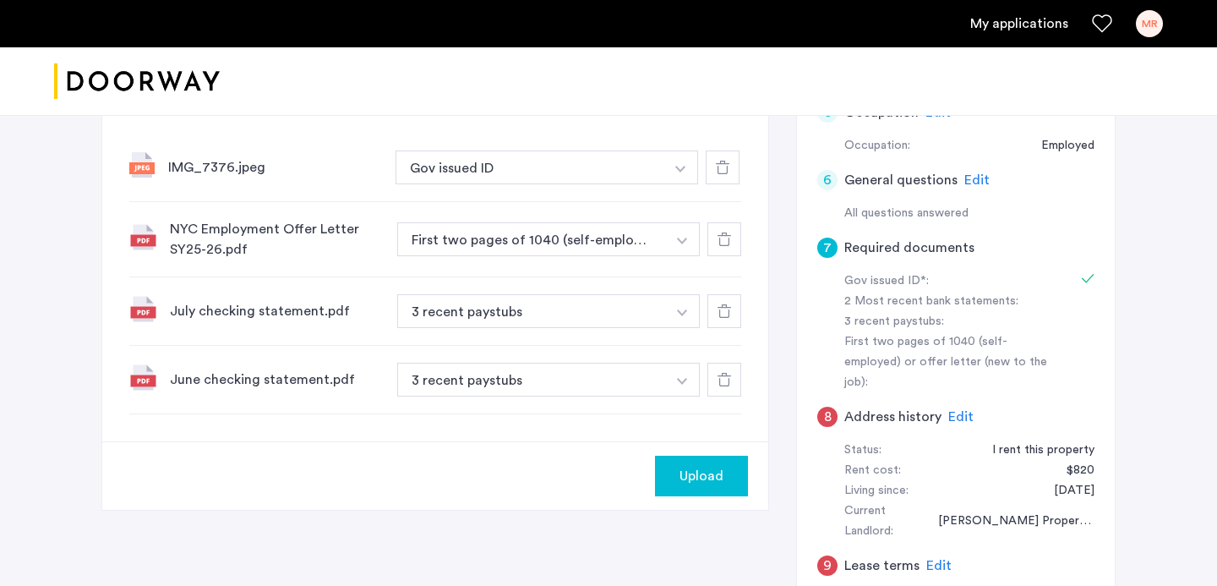
click at [687, 184] on button "button" at bounding box center [680, 167] width 35 height 34
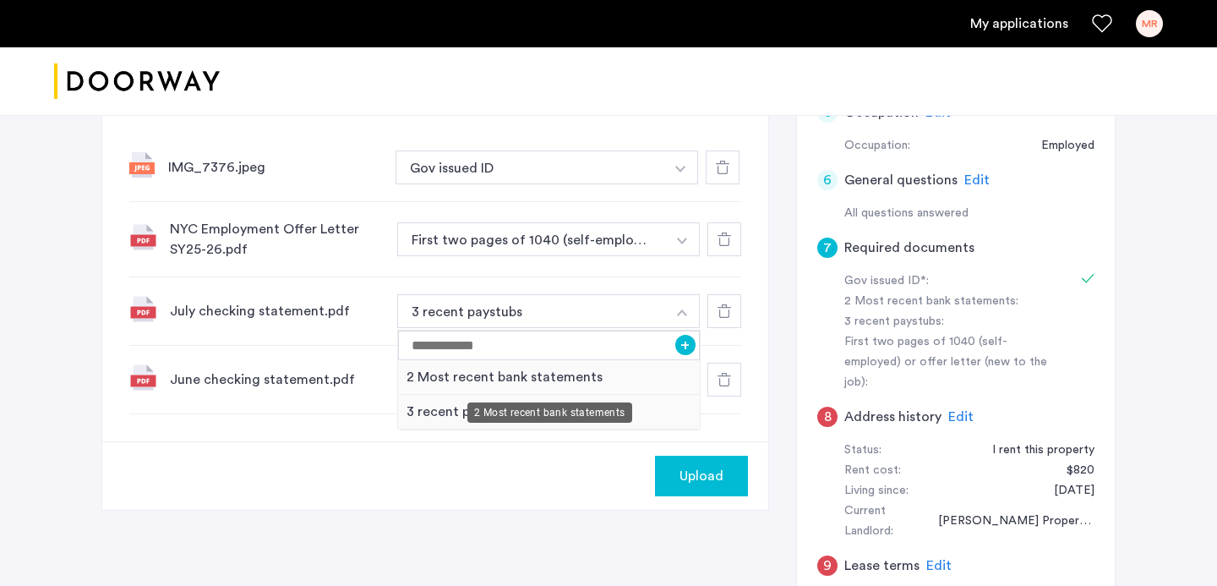
click at [645, 379] on div "2 Most recent bank statements" at bounding box center [549, 377] width 302 height 35
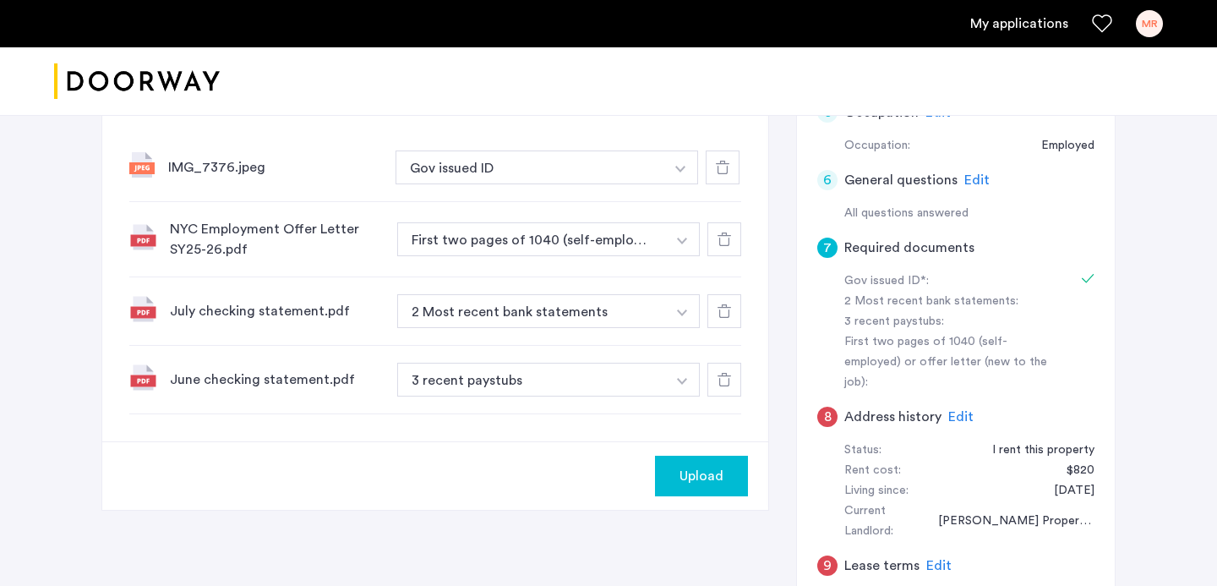
click at [682, 172] on img "button" at bounding box center [680, 169] width 10 height 7
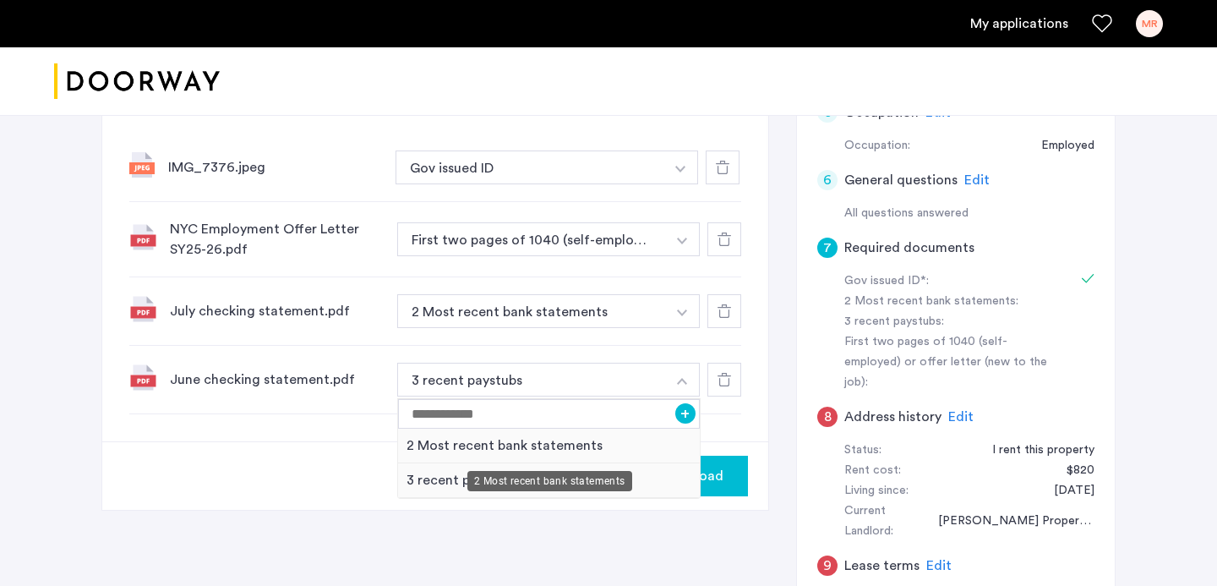
click at [658, 443] on div "2 Most recent bank statements" at bounding box center [549, 445] width 302 height 35
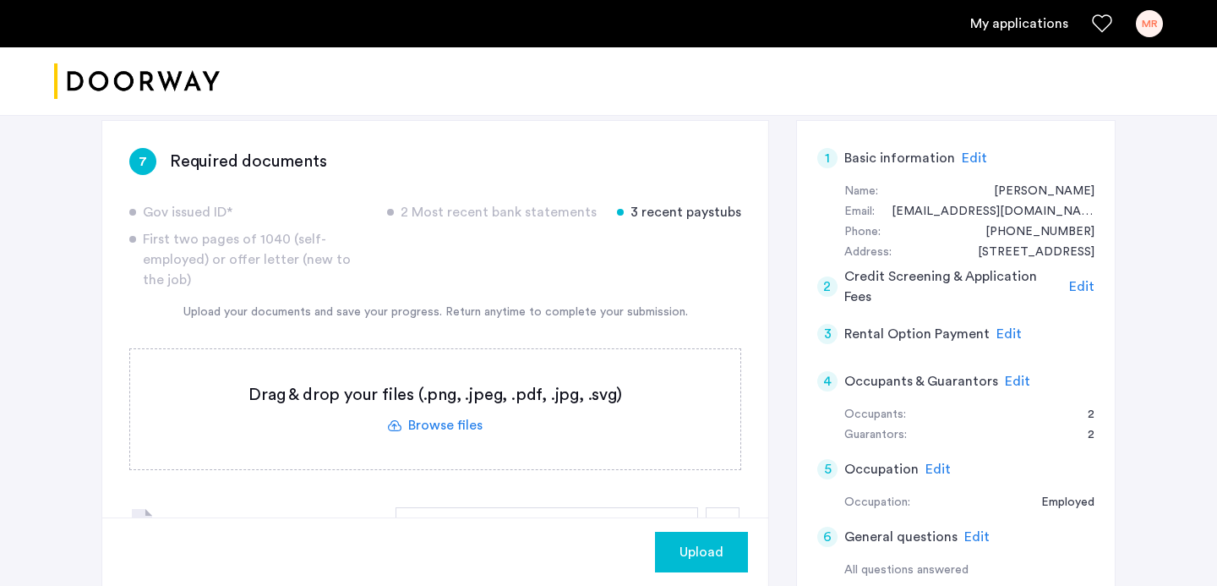
scroll to position [252, 0]
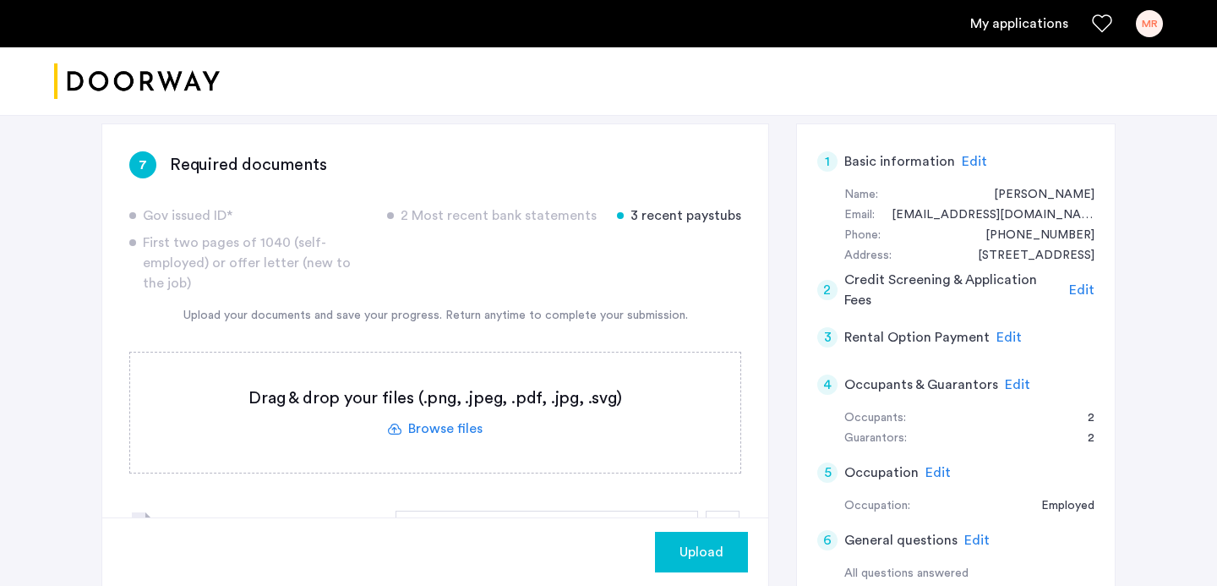
click at [464, 438] on label at bounding box center [435, 412] width 610 height 120
click at [0, 0] on input "file" at bounding box center [0, 0] width 0 height 0
click at [434, 429] on label at bounding box center [435, 412] width 610 height 120
click at [0, 0] on input "file" at bounding box center [0, 0] width 0 height 0
click at [401, 429] on label at bounding box center [435, 412] width 610 height 120
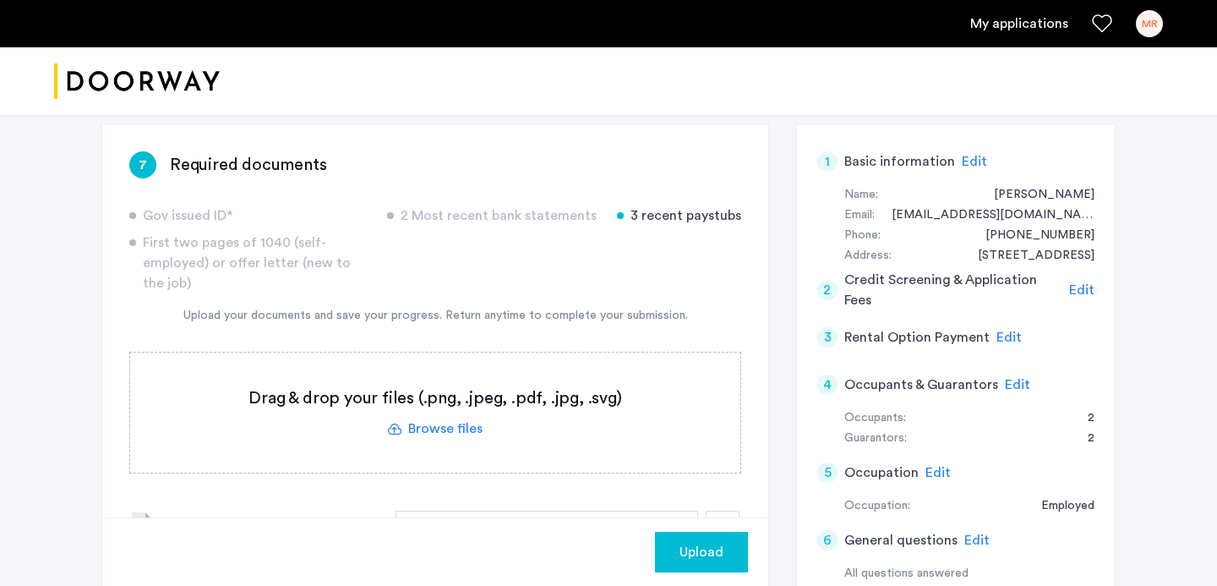
click at [0, 0] on input "file" at bounding box center [0, 0] width 0 height 0
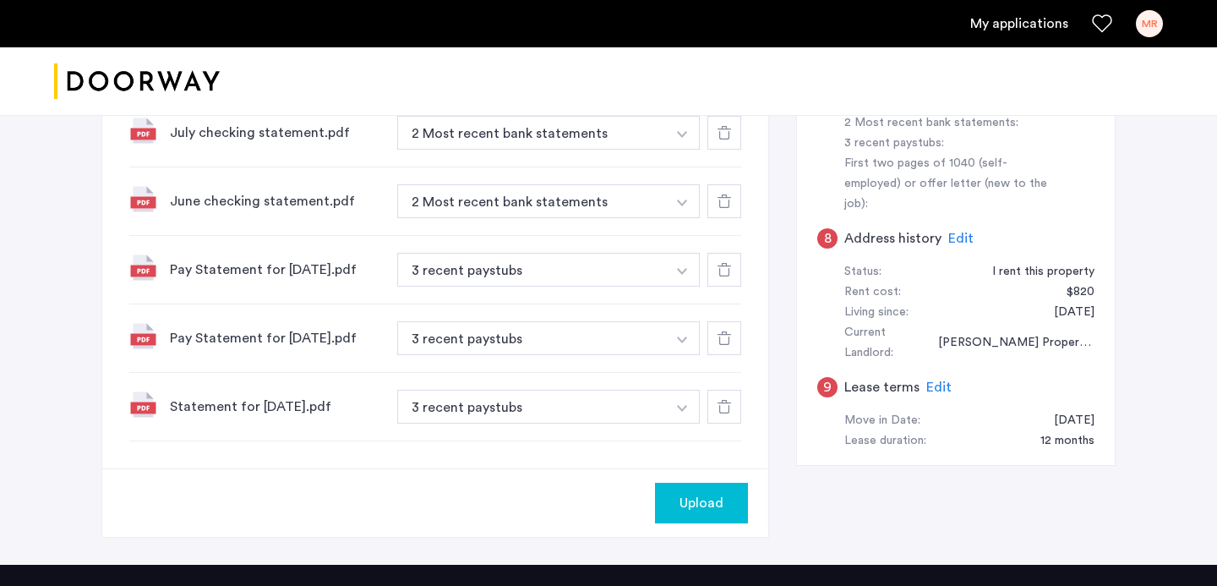
scroll to position [834, 0]
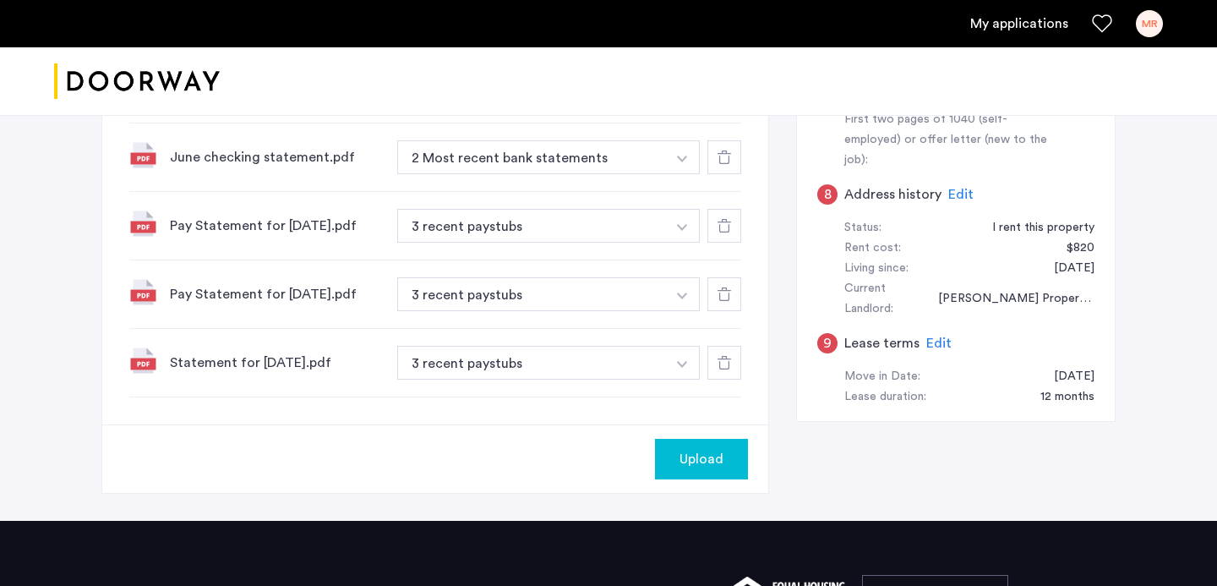
click at [666, 456] on button "Upload" at bounding box center [701, 459] width 93 height 41
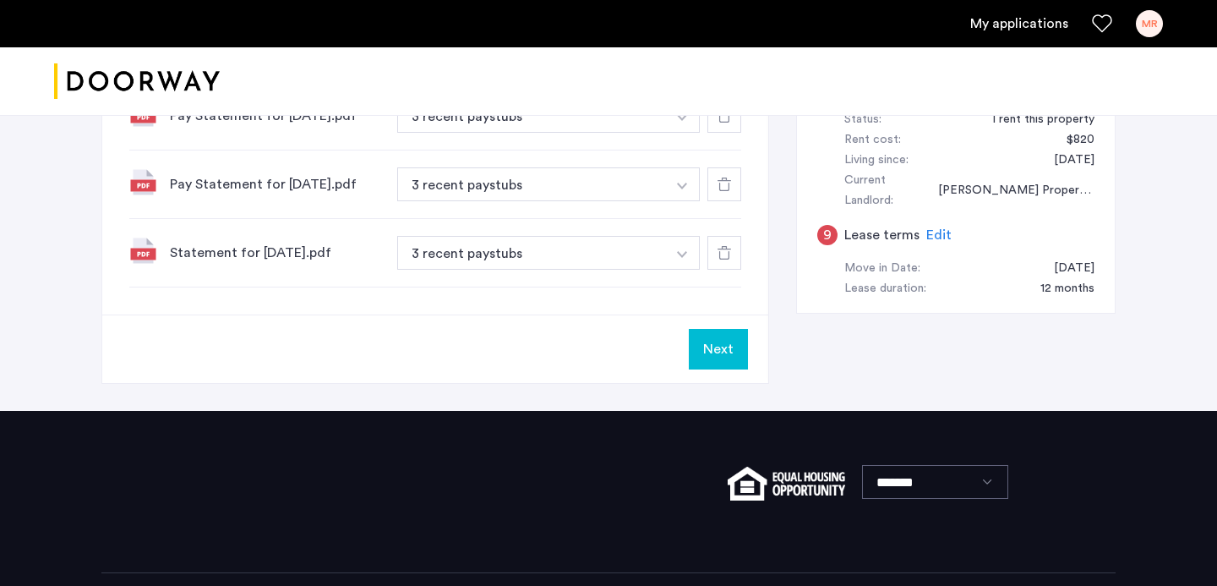
scroll to position [952, 0]
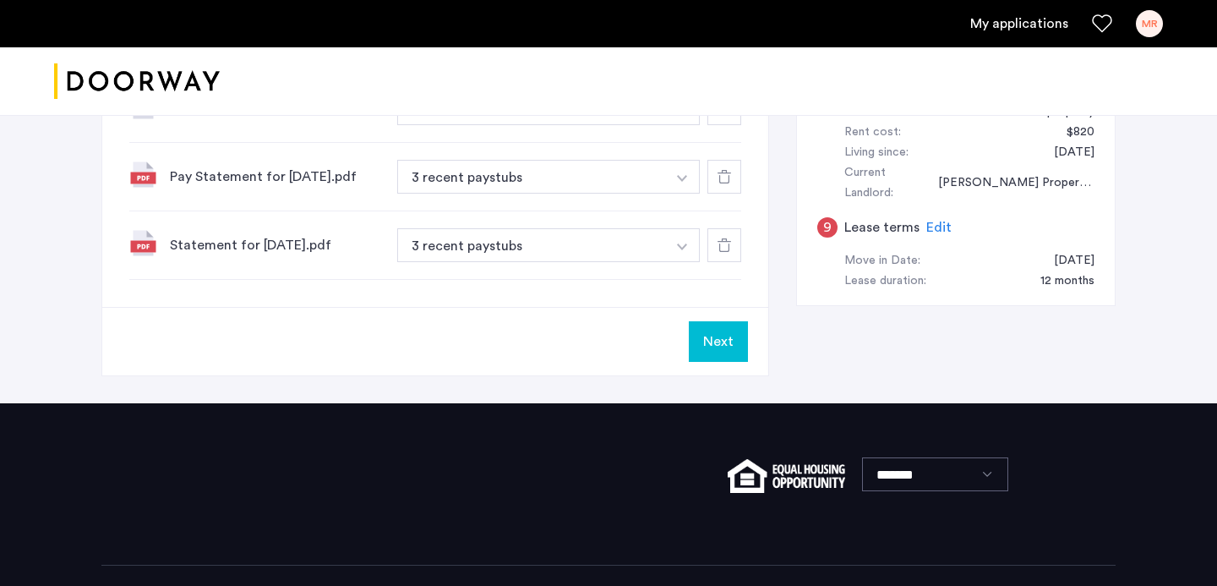
click at [718, 340] on button "Next" at bounding box center [718, 341] width 59 height 41
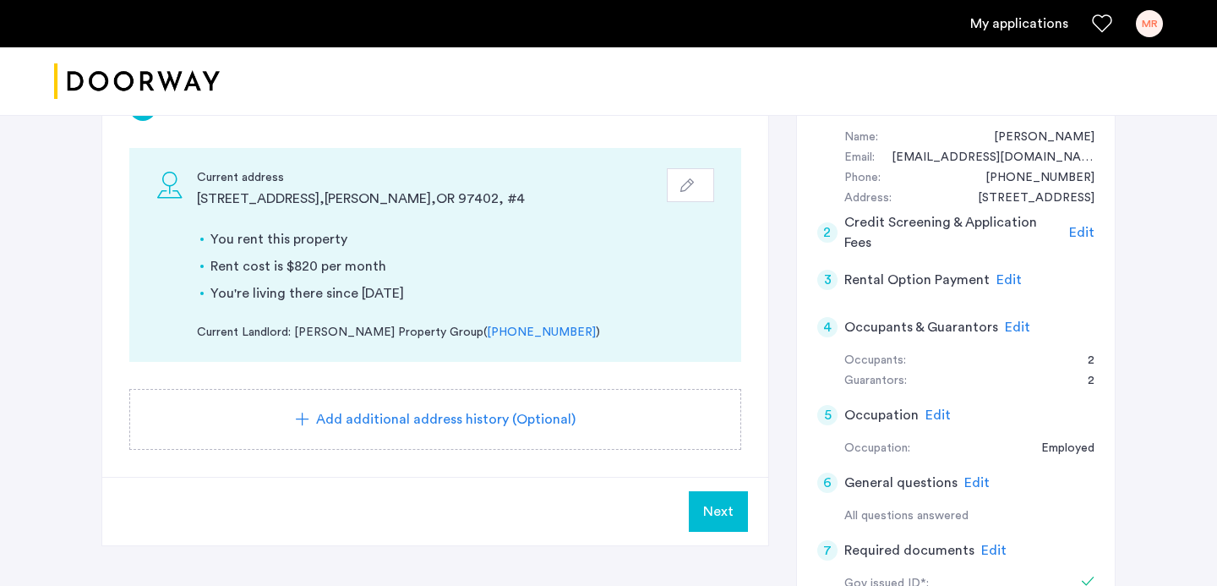
scroll to position [296, 0]
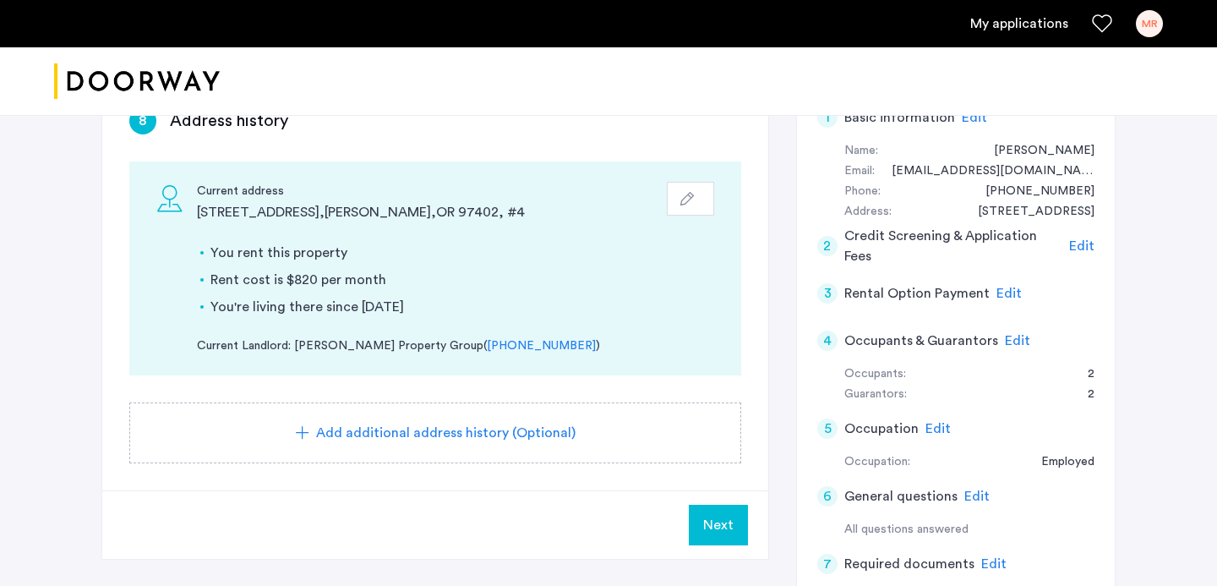
click at [867, 387] on div "Guarantors:" at bounding box center [875, 395] width 63 height 20
click at [1094, 388] on div "1 Basic information Edit Name: Margaret Robinson Email: merobinson606@gmail.com…" at bounding box center [955, 520] width 319 height 882
click at [1011, 340] on span "Edit" at bounding box center [1017, 341] width 25 height 14
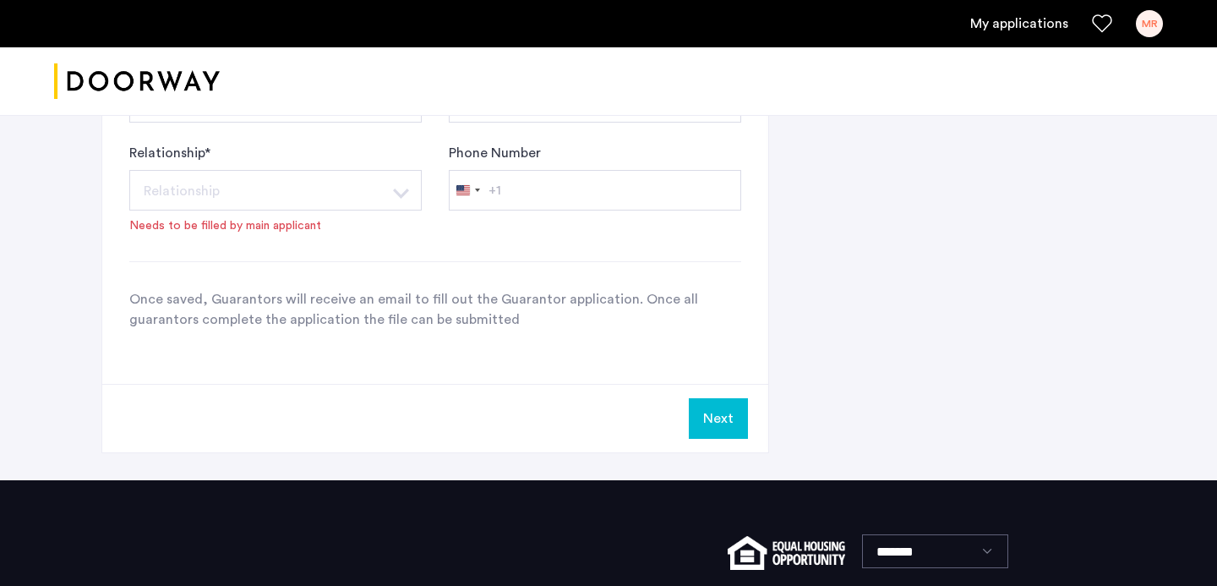
scroll to position [1318, 0]
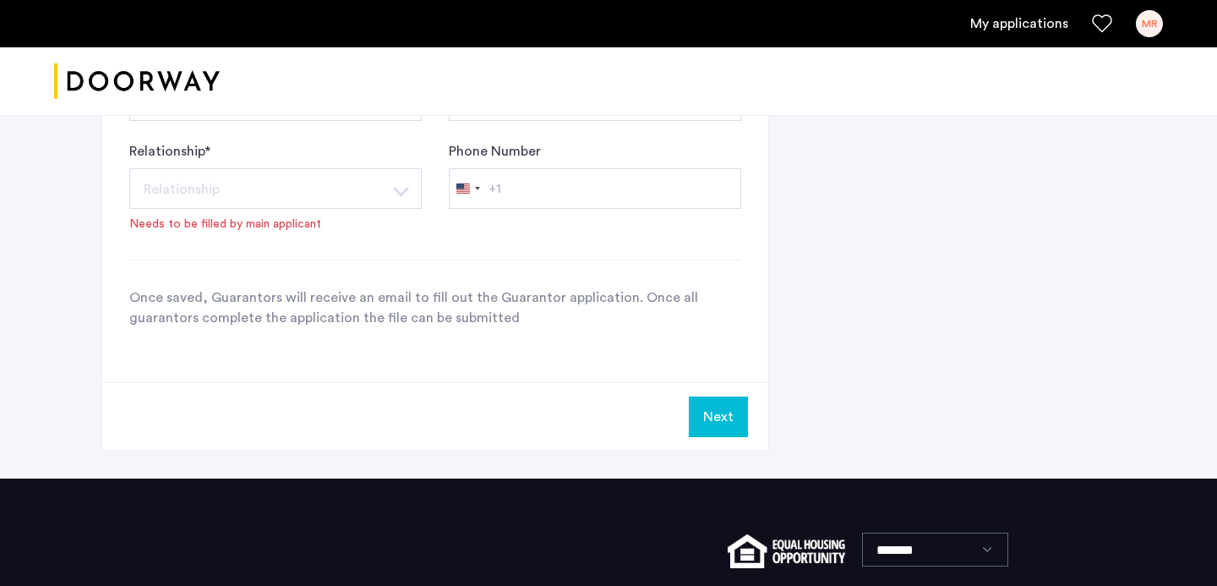
click at [715, 417] on button "Next" at bounding box center [718, 416] width 59 height 41
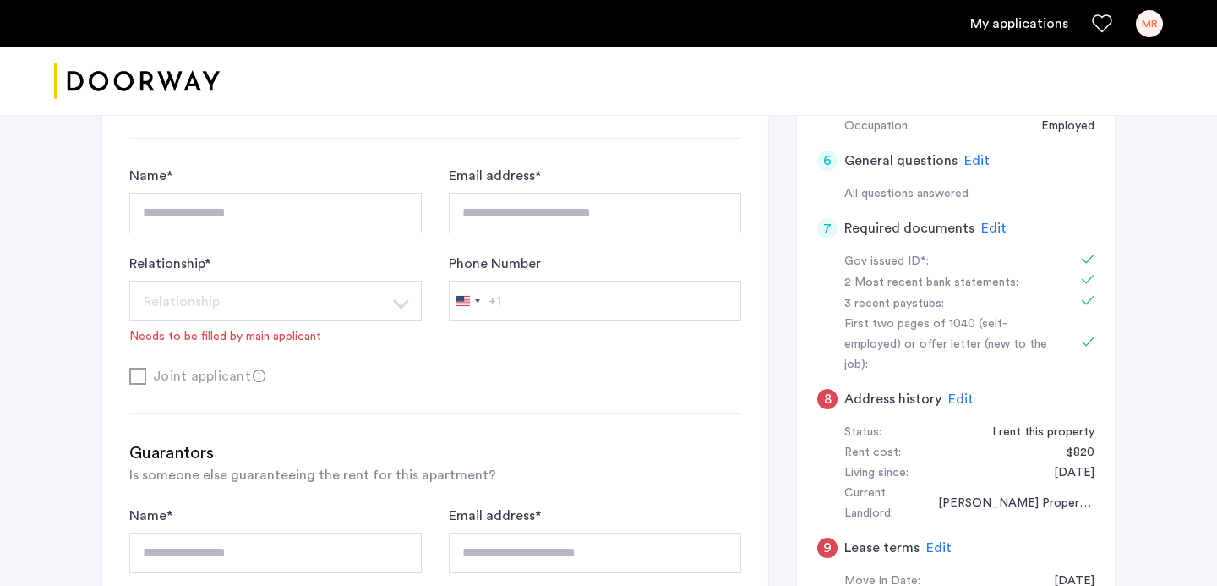
scroll to position [328, 0]
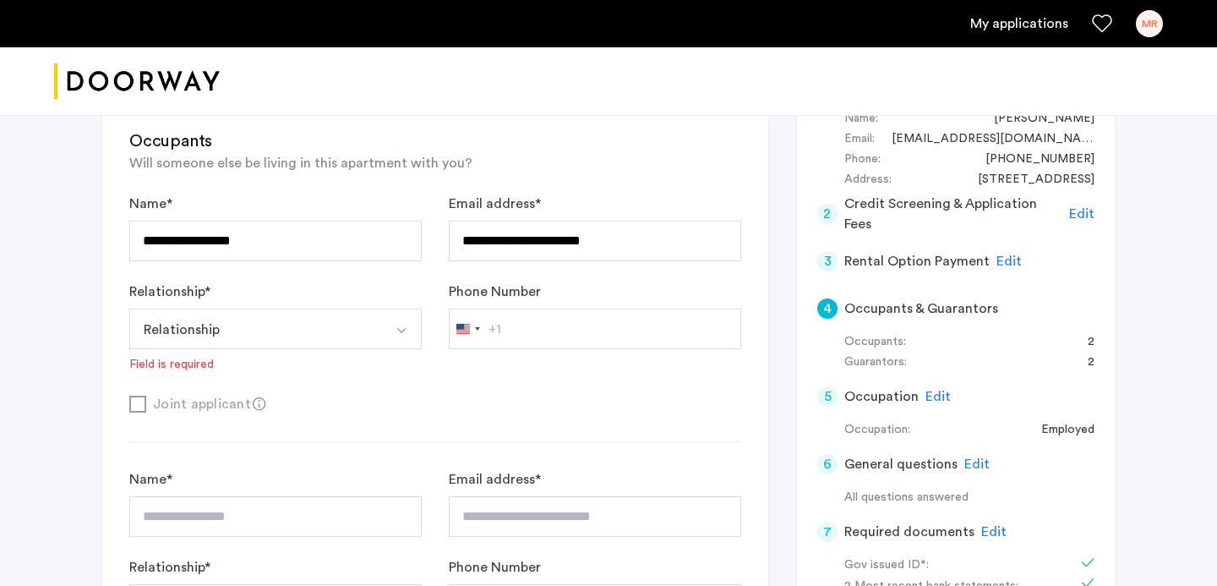
click at [835, 259] on div "3" at bounding box center [827, 261] width 20 height 20
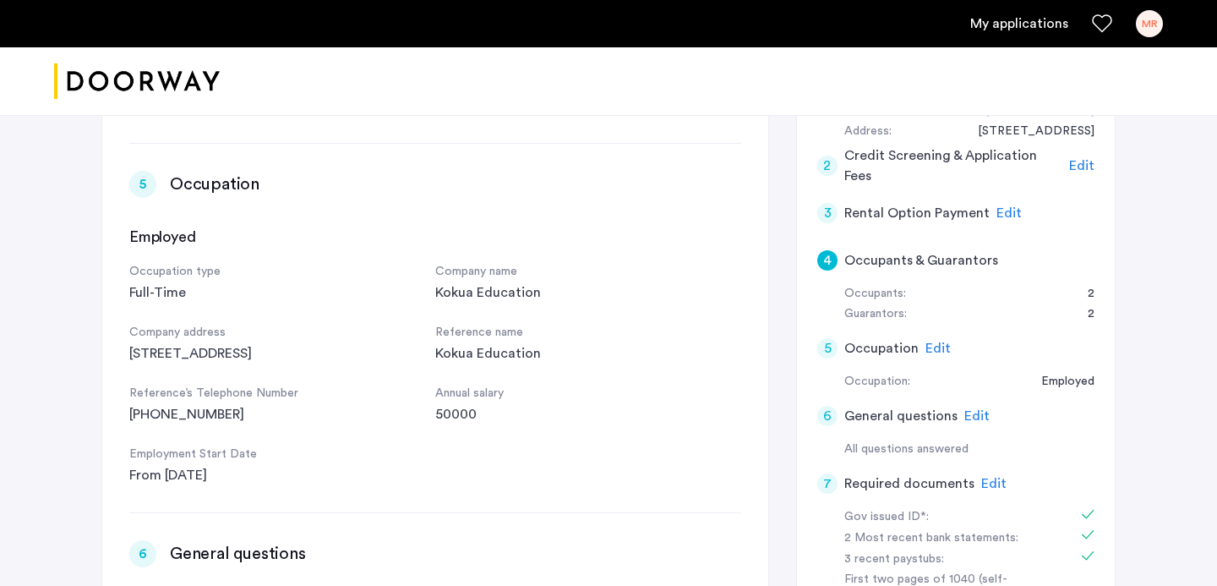
scroll to position [406, 0]
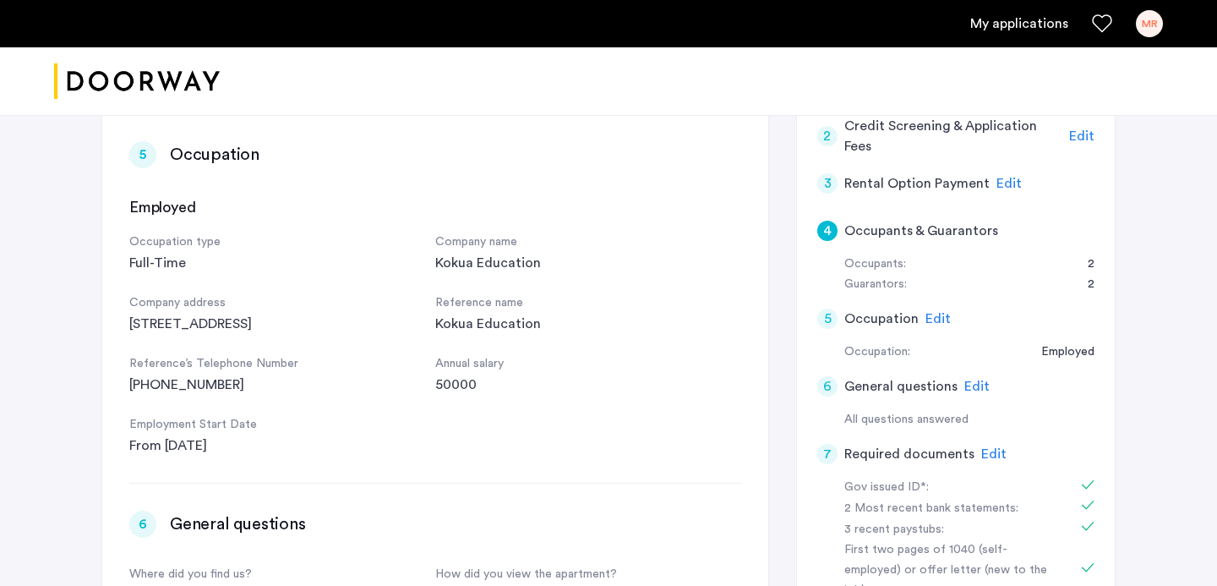
click at [920, 235] on h5 "Occupants & Guarantors" at bounding box center [921, 231] width 154 height 20
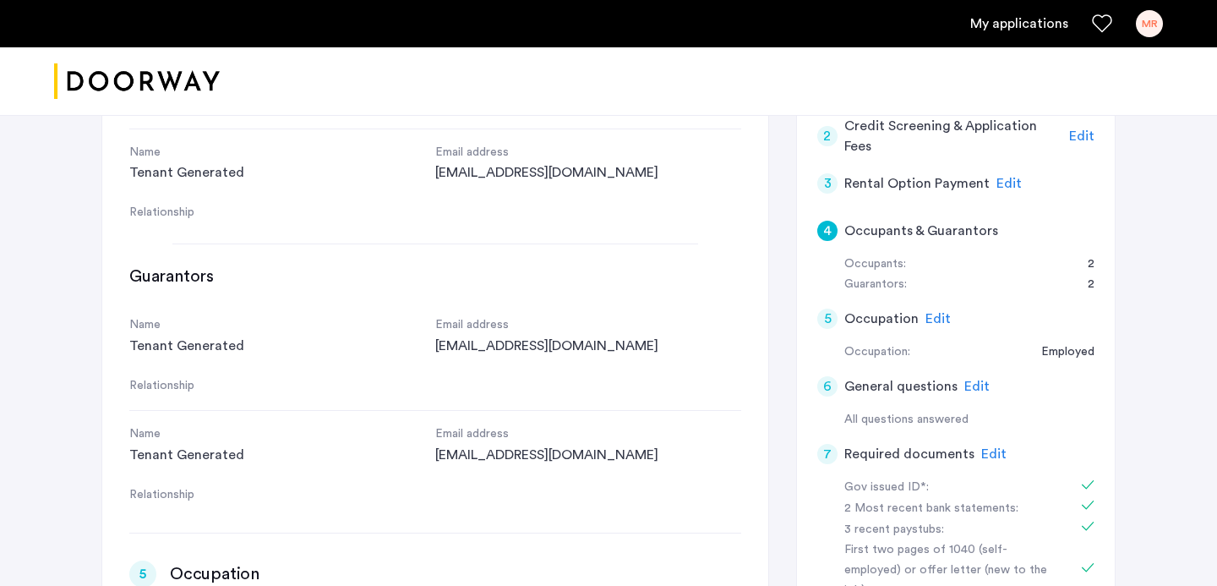
scroll to position [849, 0]
click at [159, 502] on div "Relationship" at bounding box center [282, 495] width 306 height 20
click at [200, 463] on div "Tenant Generated" at bounding box center [282, 455] width 306 height 20
click at [551, 461] on div "[EMAIL_ADDRESS][DOMAIN_NAME]" at bounding box center [588, 455] width 306 height 20
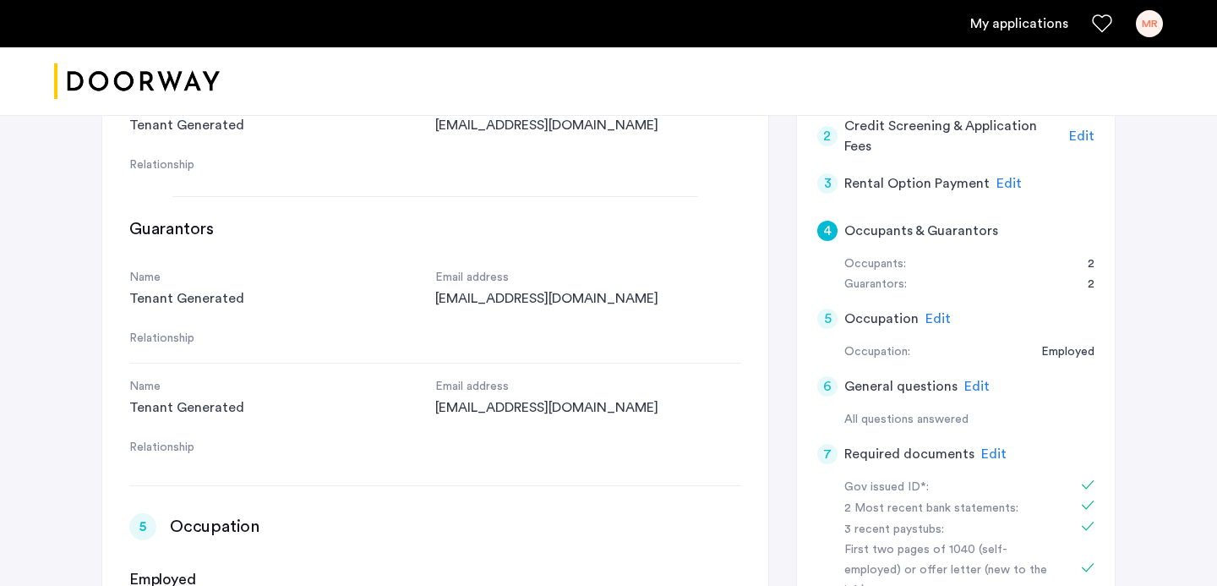
scroll to position [881, 0]
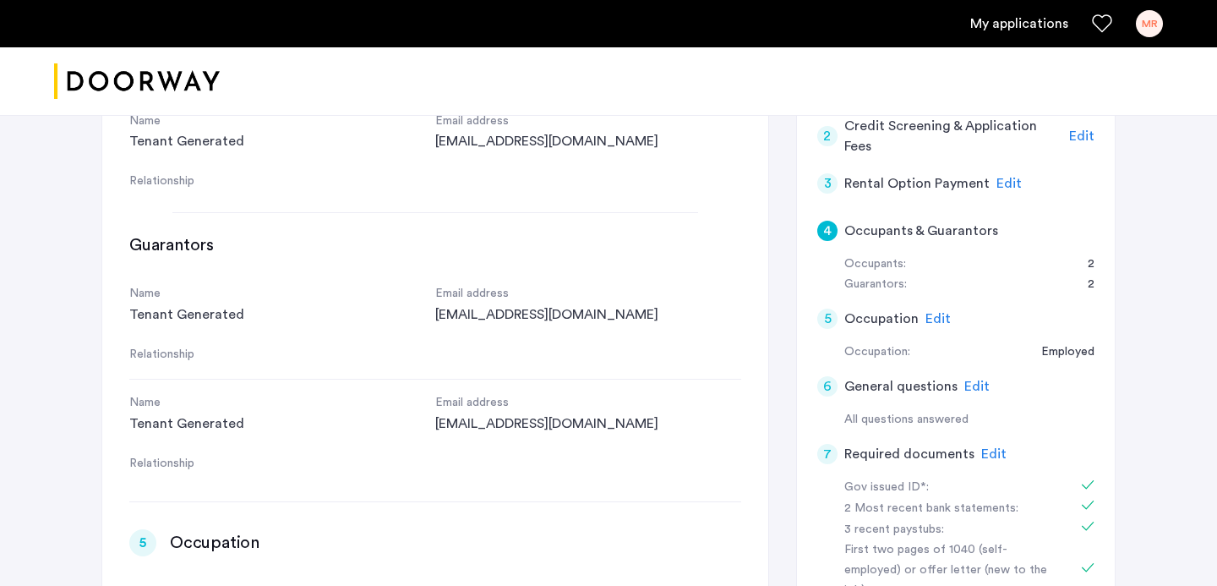
drag, startPoint x: 669, startPoint y: 423, endPoint x: 653, endPoint y: 417, distance: 16.3
click at [653, 418] on div "[EMAIL_ADDRESS][DOMAIN_NAME]" at bounding box center [588, 423] width 306 height 20
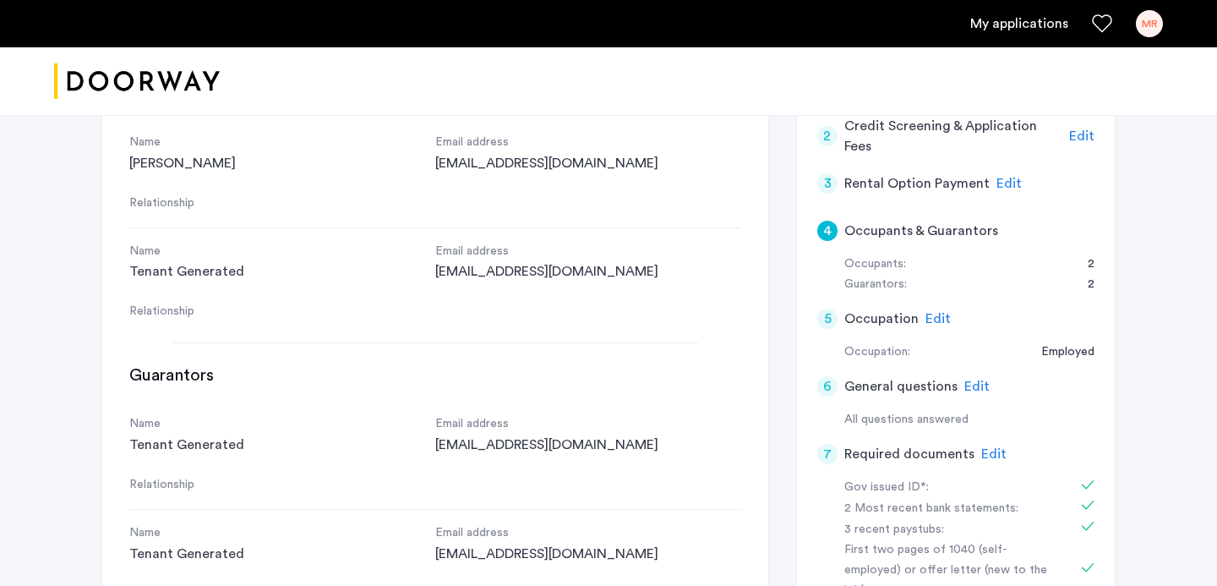
scroll to position [758, 0]
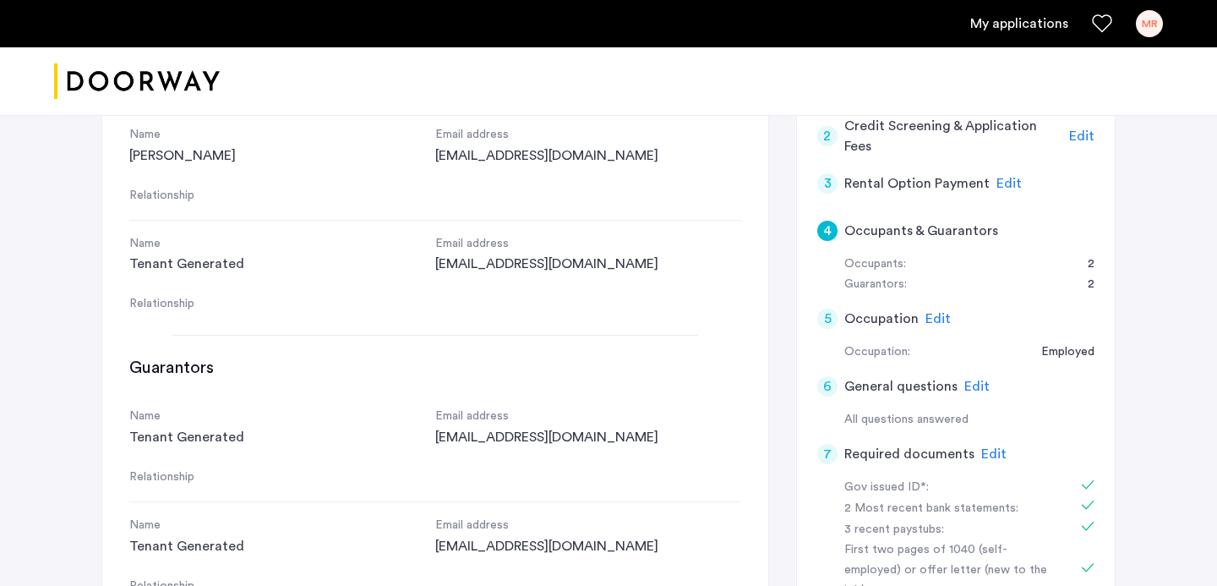
click at [1062, 237] on div "4 Occupants & Guarantors" at bounding box center [955, 230] width 277 height 47
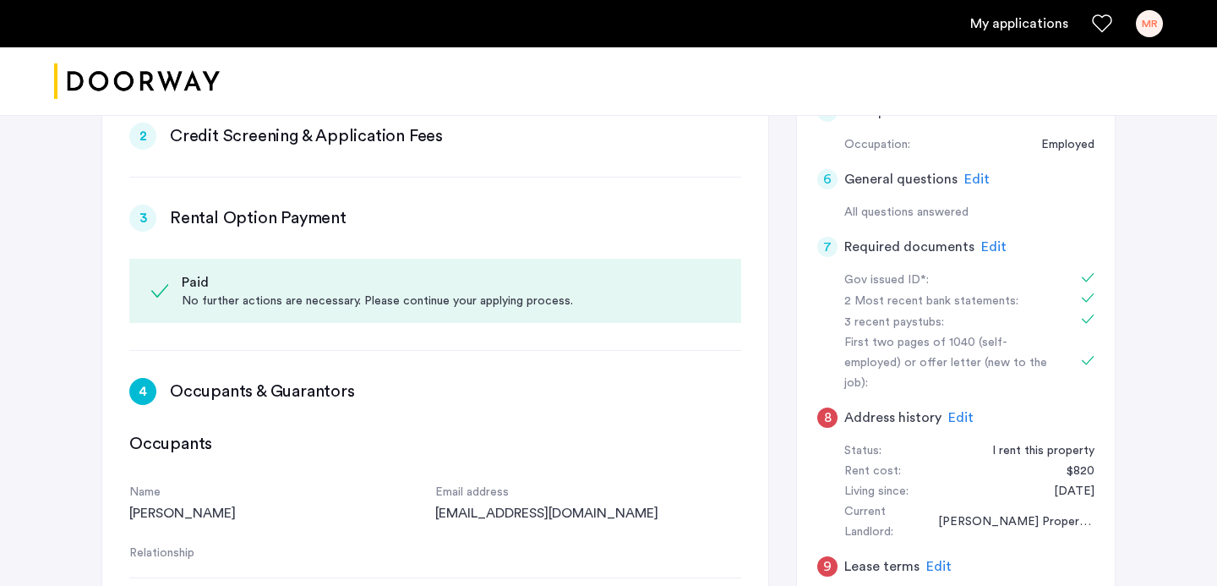
scroll to position [635, 0]
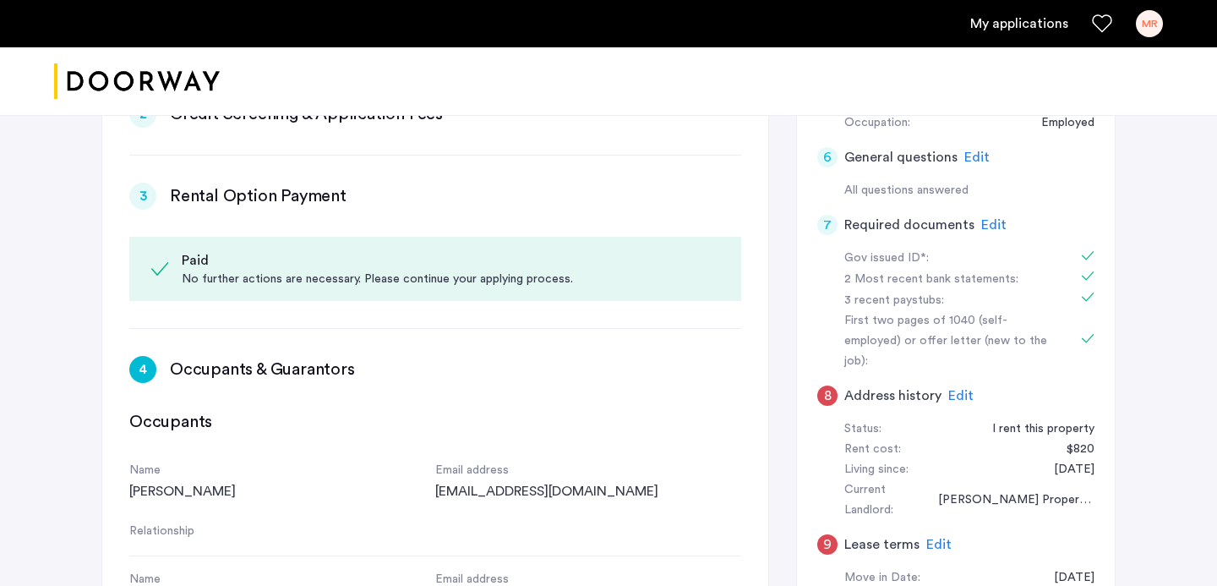
click at [983, 226] on span "Edit" at bounding box center [993, 225] width 25 height 14
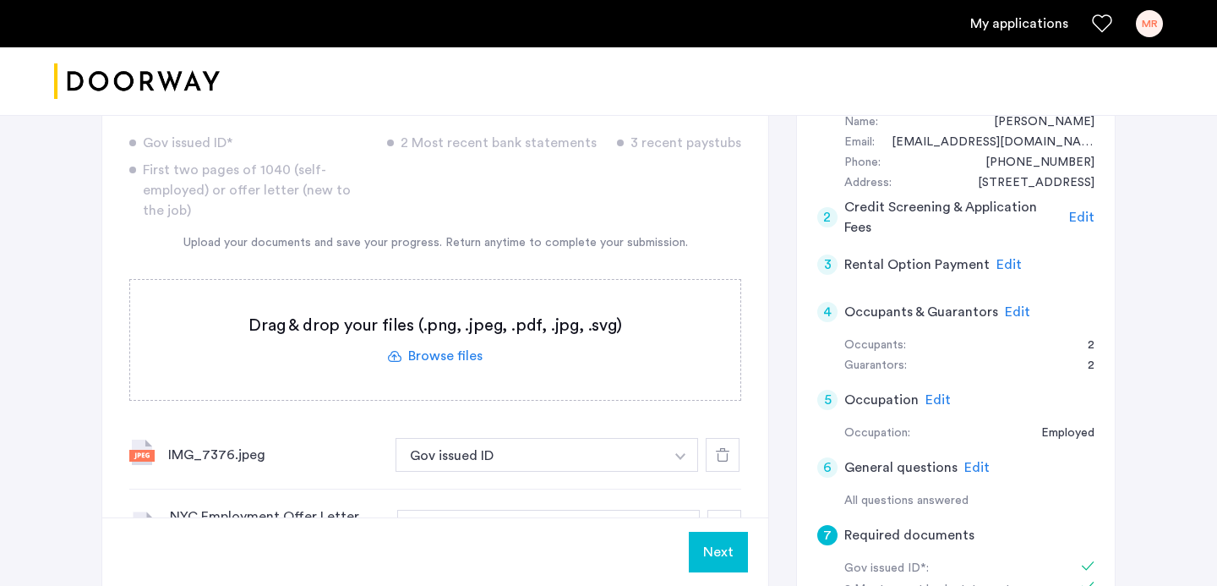
scroll to position [338, 0]
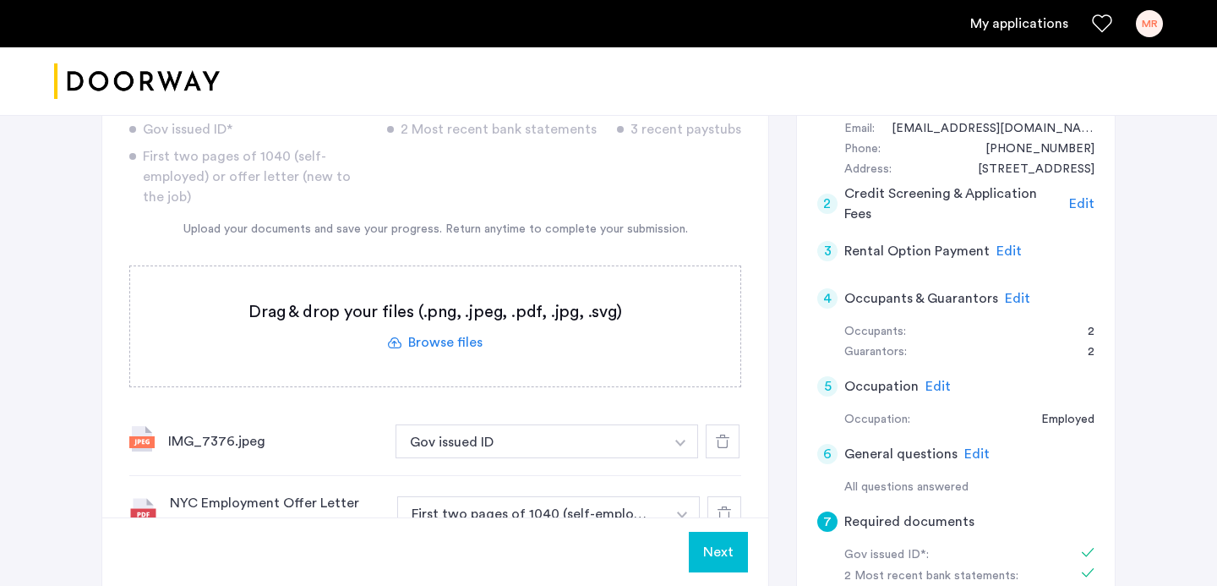
click at [852, 294] on h5 "Occupants & Guarantors" at bounding box center [921, 298] width 154 height 20
click at [1012, 296] on span "Edit" at bounding box center [1017, 299] width 25 height 14
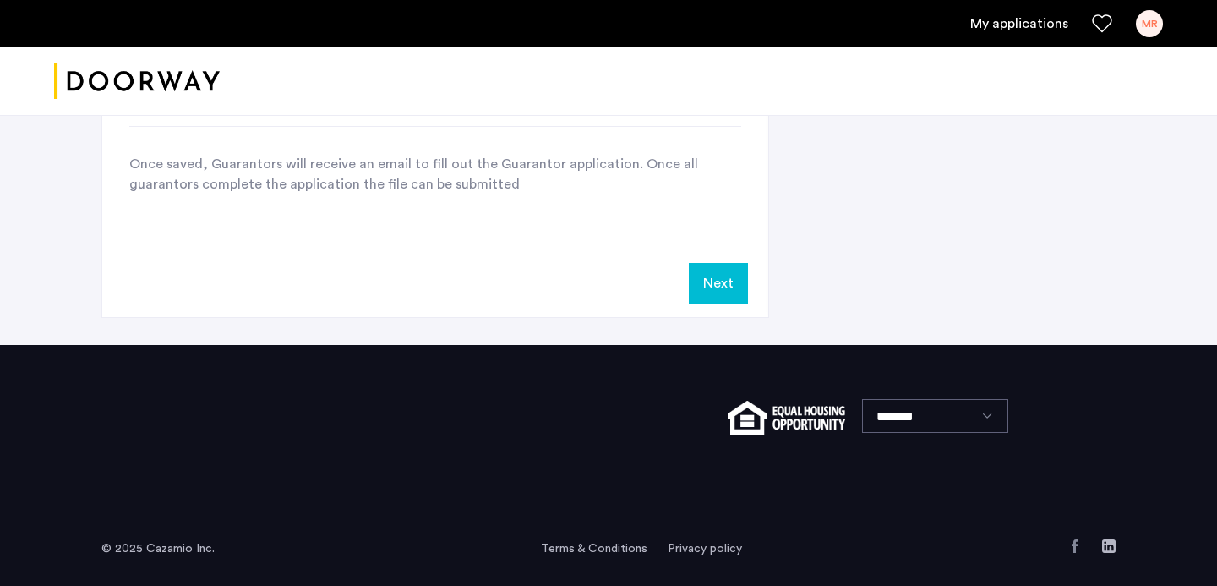
scroll to position [1457, 0]
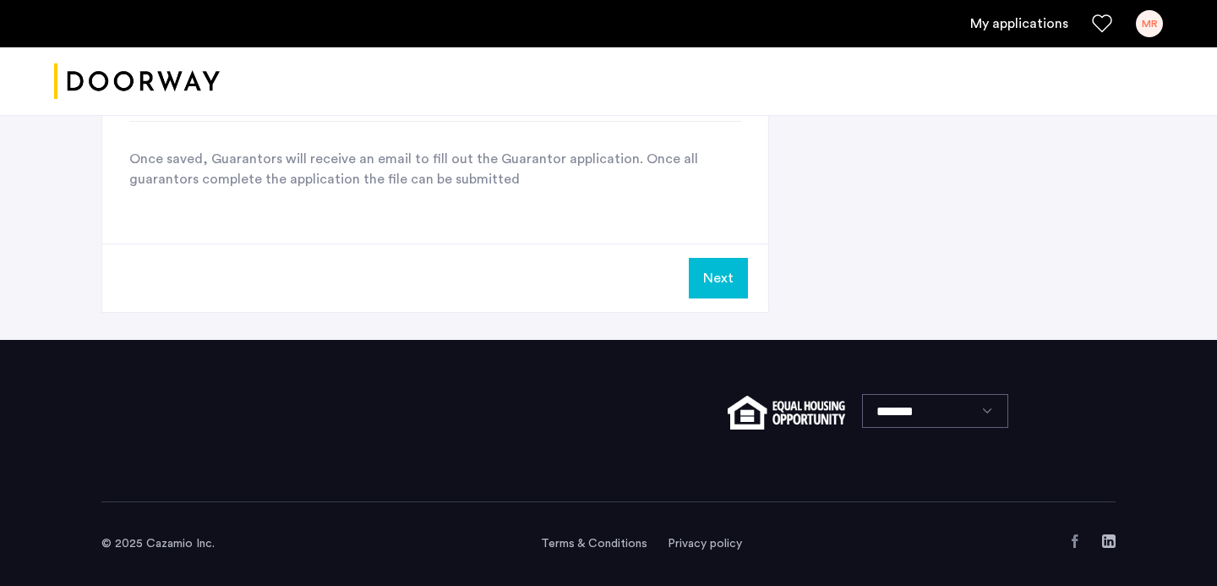
click at [721, 274] on button "Next" at bounding box center [718, 278] width 59 height 41
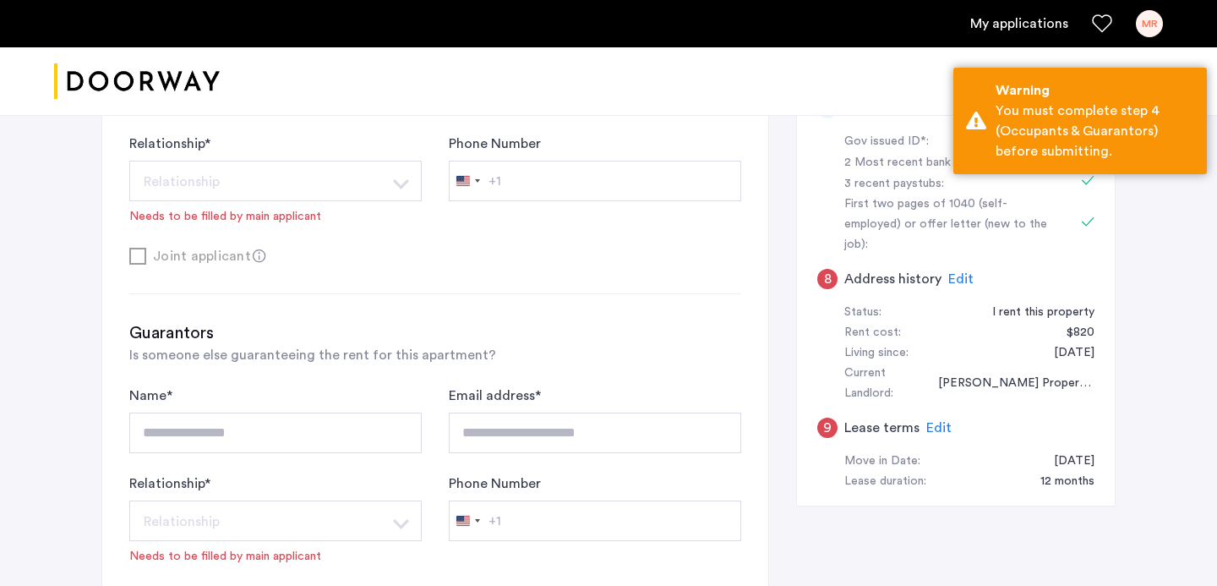
scroll to position [614, 0]
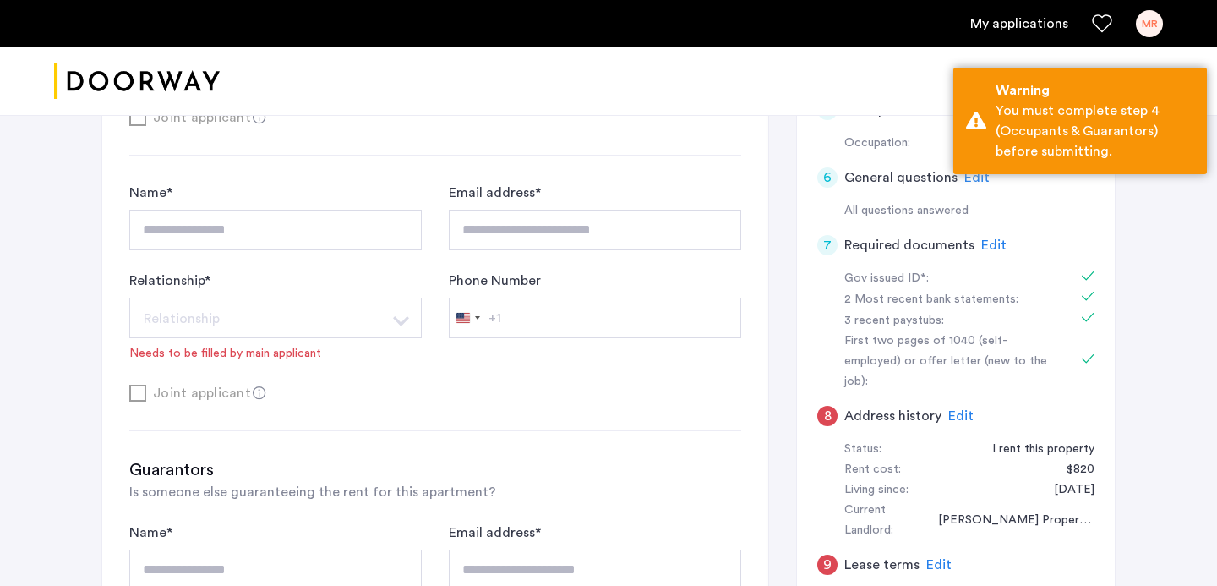
click at [881, 406] on h5 "Address history" at bounding box center [892, 416] width 97 height 20
click at [868, 253] on h5 "Required documents" at bounding box center [909, 245] width 130 height 20
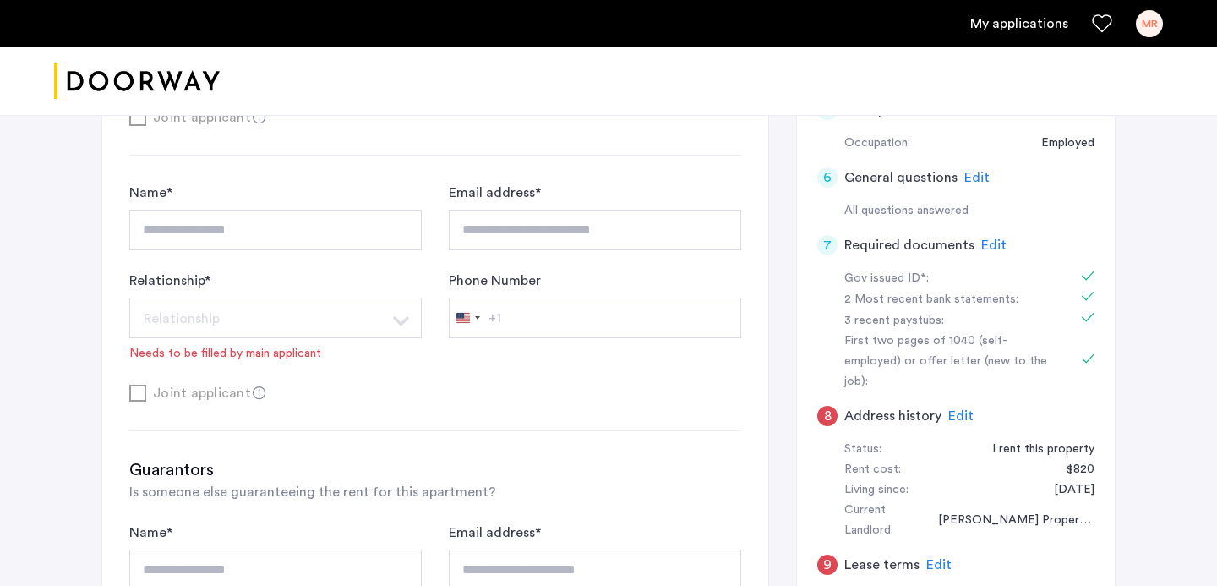
click at [992, 238] on span "Edit" at bounding box center [993, 245] width 25 height 14
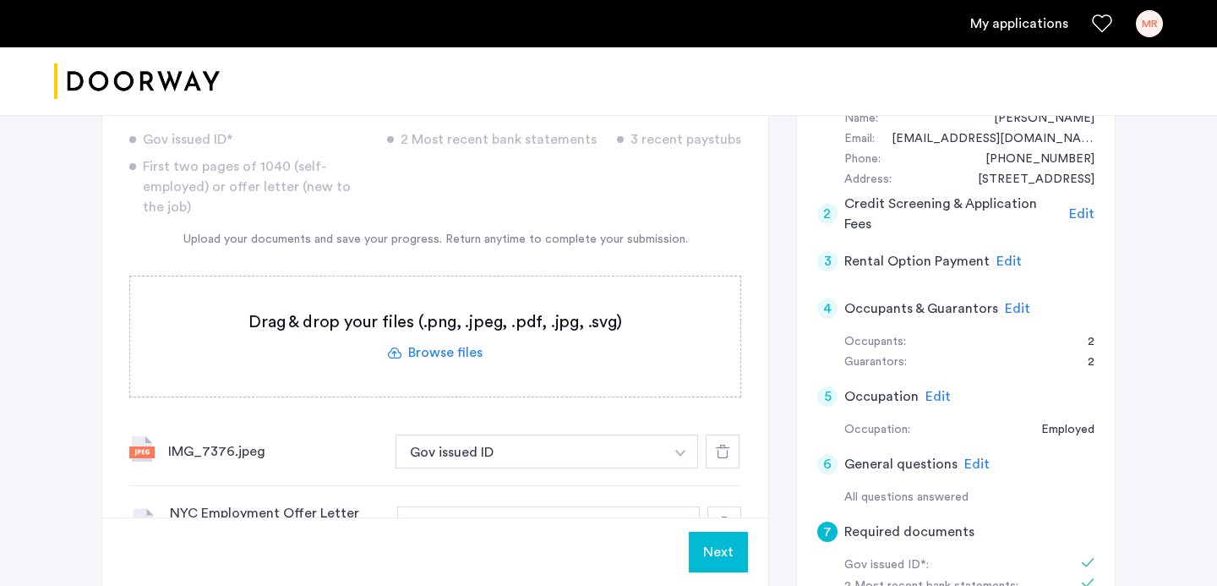
scroll to position [341, 0]
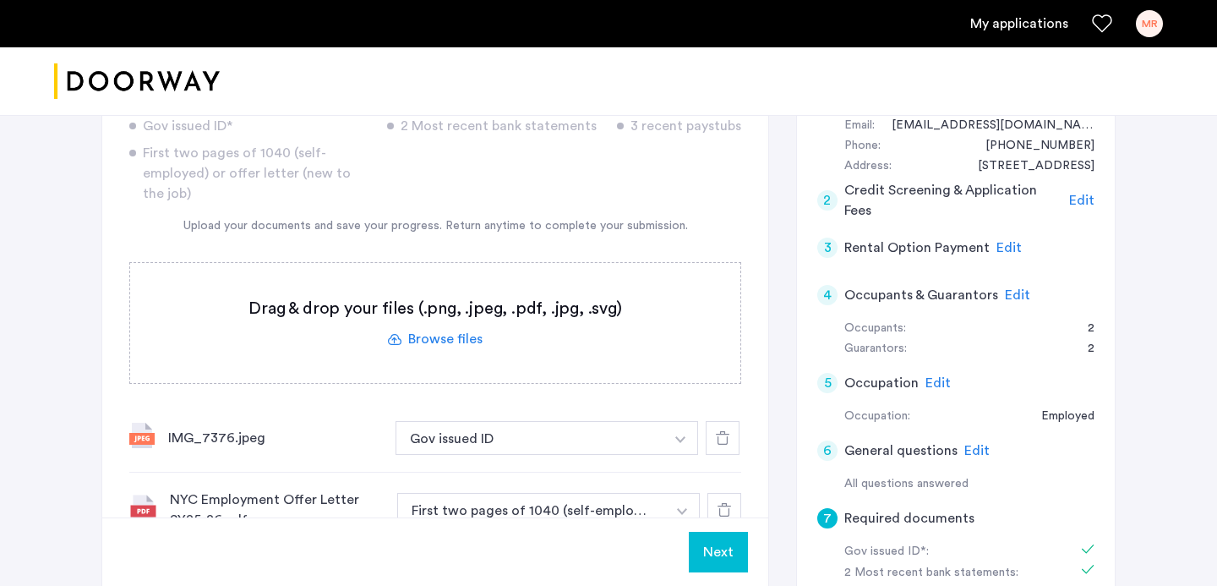
click at [108, 303] on div "7 Required documents Gov issued ID* 2 Most recent bank statements 3 recent pays…" at bounding box center [435, 476] width 666 height 882
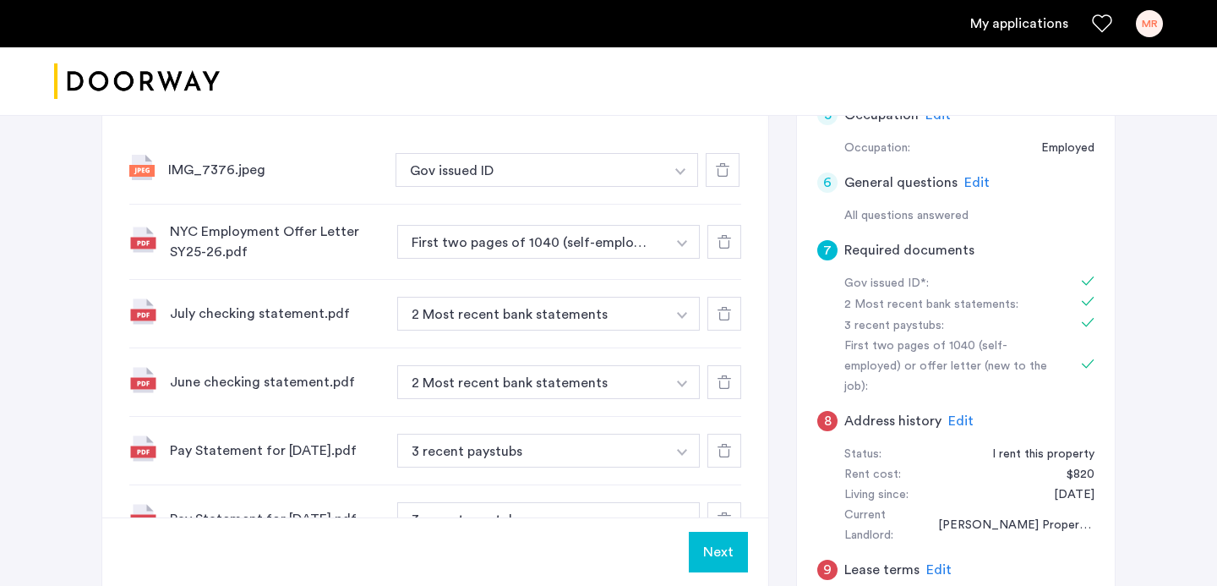
scroll to position [992, 0]
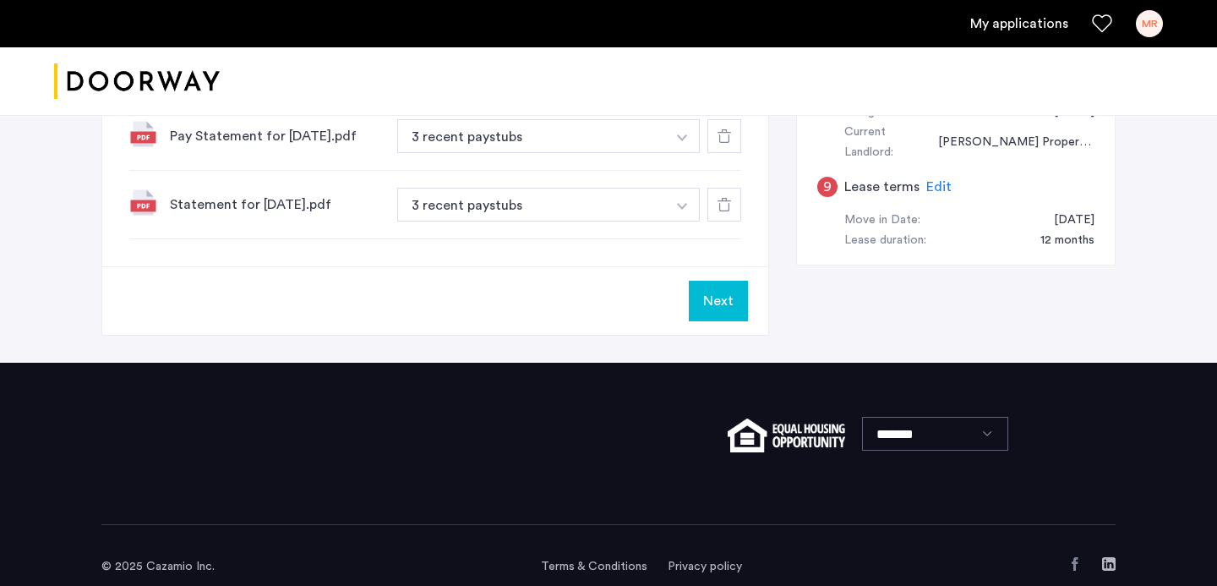
click at [718, 294] on button "Next" at bounding box center [718, 301] width 59 height 41
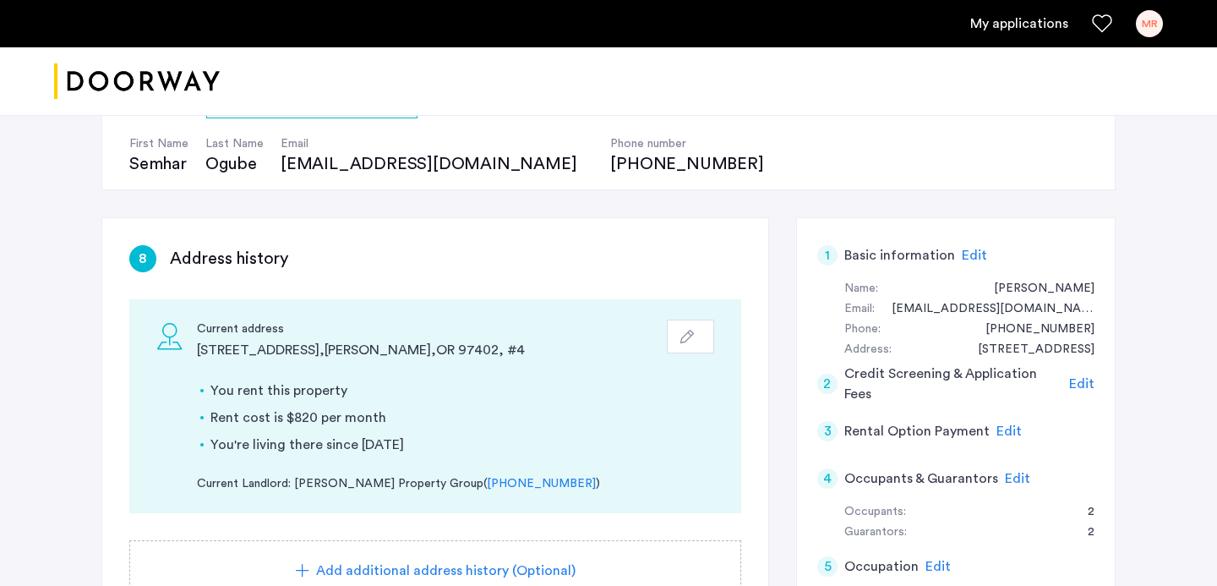
scroll to position [433, 0]
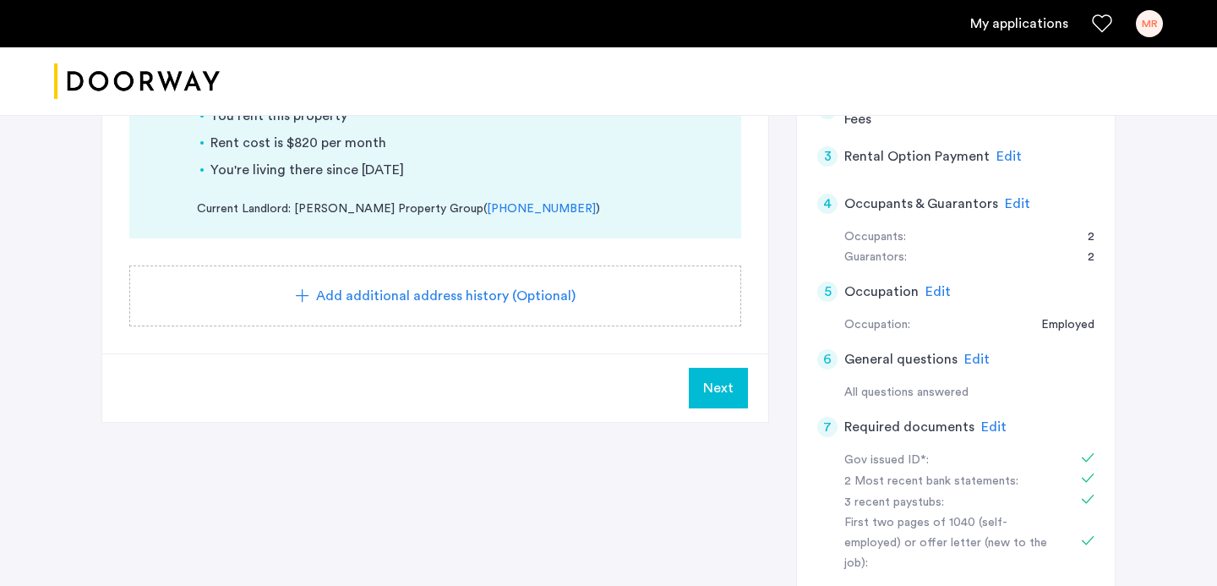
click at [739, 386] on button "Next" at bounding box center [718, 388] width 59 height 41
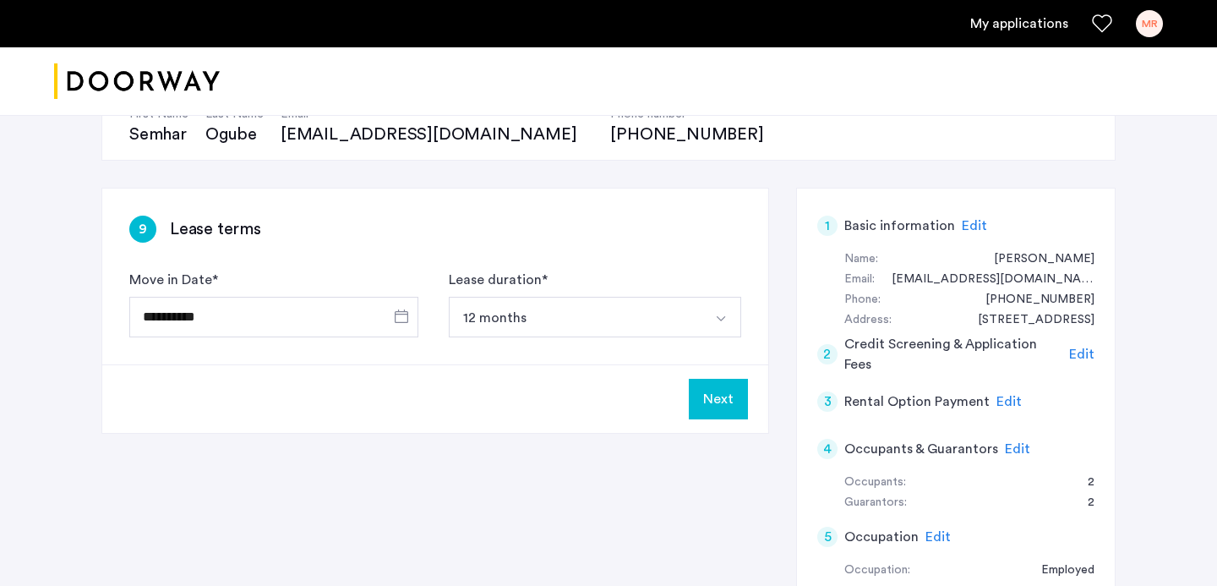
scroll to position [205, 0]
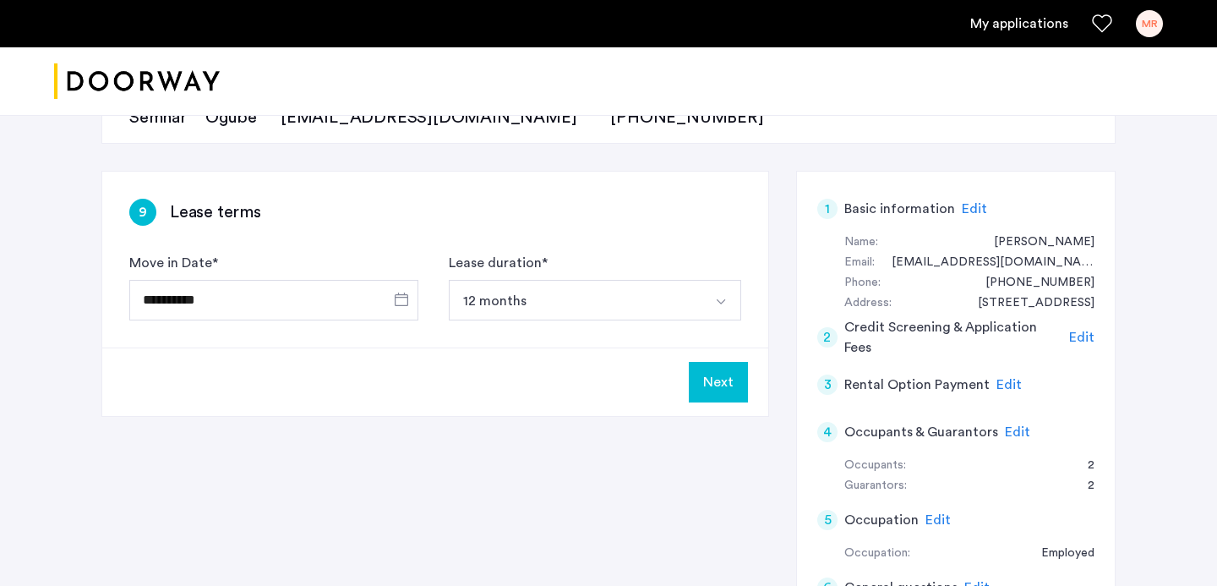
click at [707, 383] on button "Next" at bounding box center [718, 382] width 59 height 41
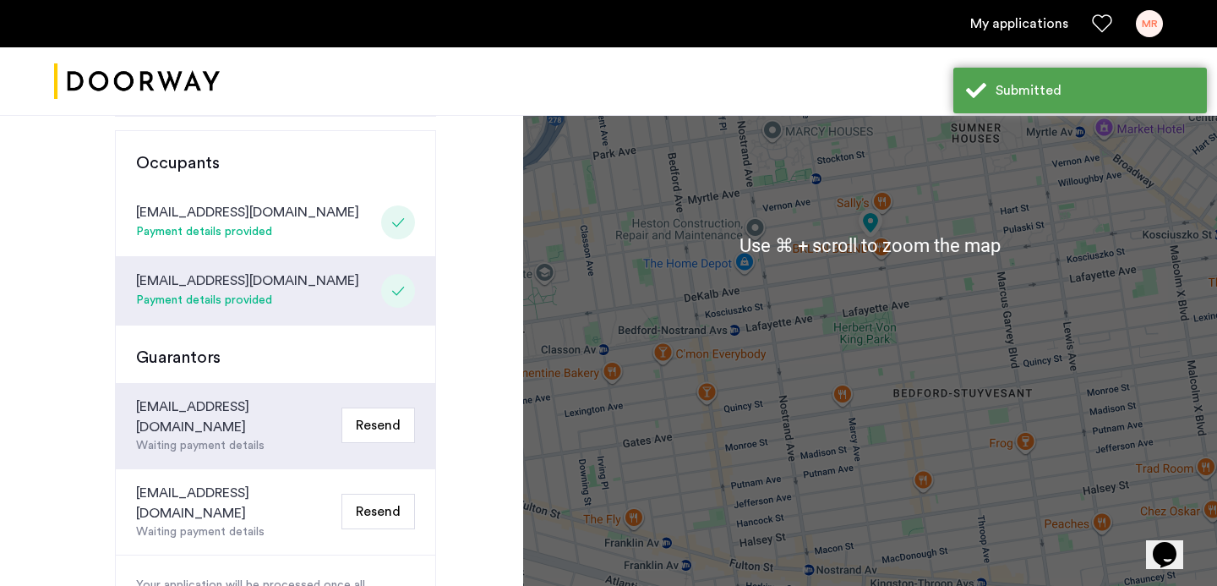
scroll to position [399, 0]
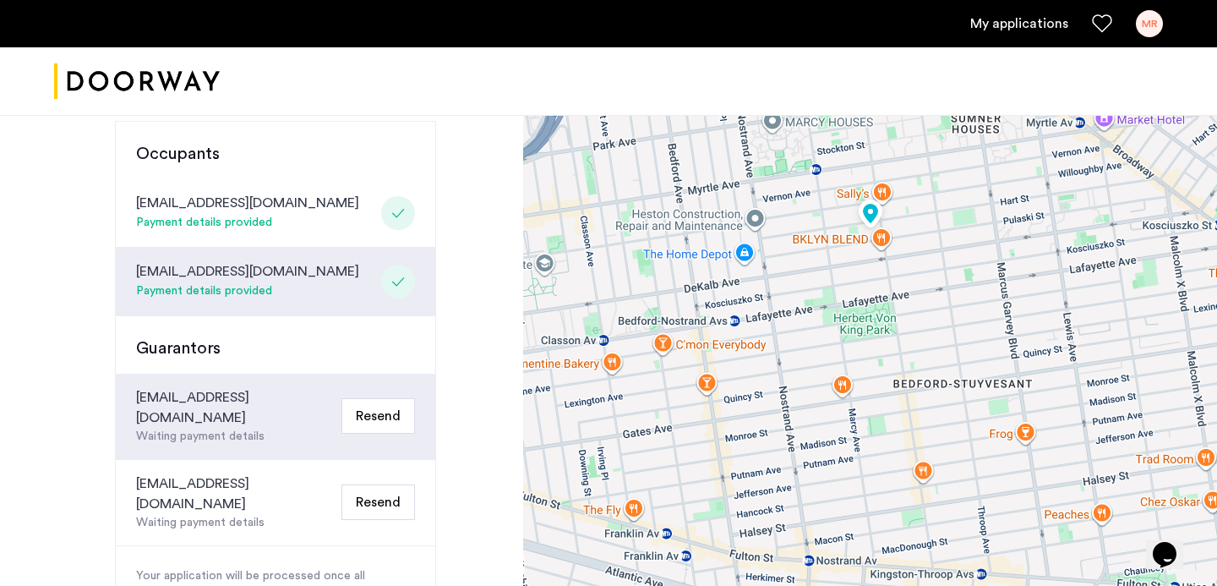
click at [384, 484] on button "Resend" at bounding box center [378, 501] width 74 height 35
click at [219, 514] on div "Waiting payment details" at bounding box center [235, 523] width 199 height 18
click at [367, 484] on button "Resend" at bounding box center [378, 501] width 74 height 35
click at [451, 460] on div "Congratulations Thank you for submitting your application. A representative wil…" at bounding box center [261, 236] width 523 height 1054
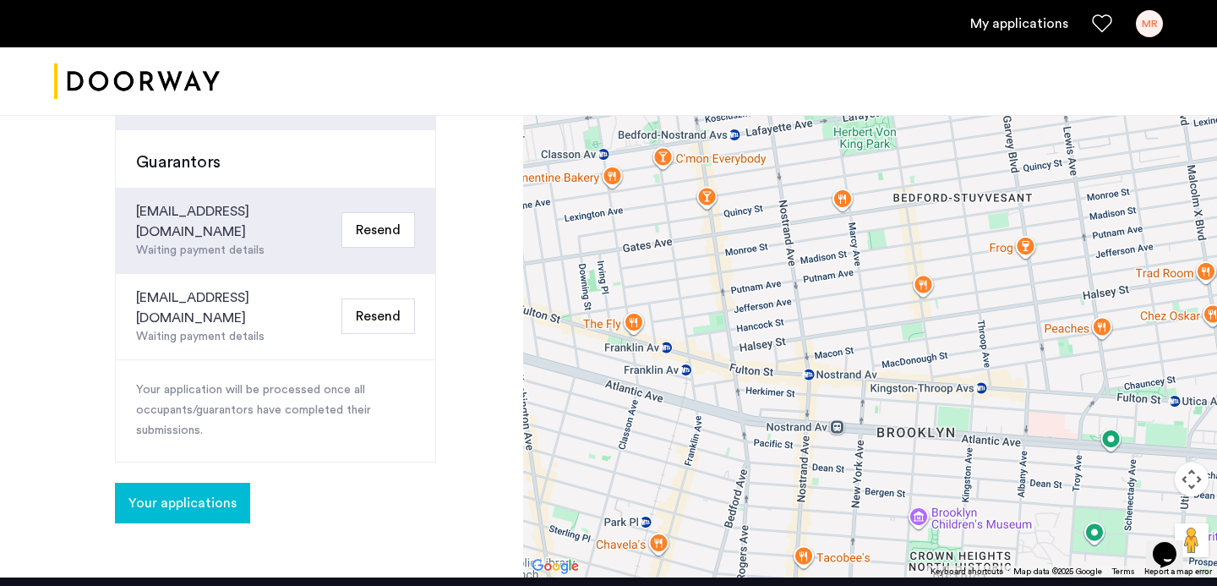
scroll to position [593, 0]
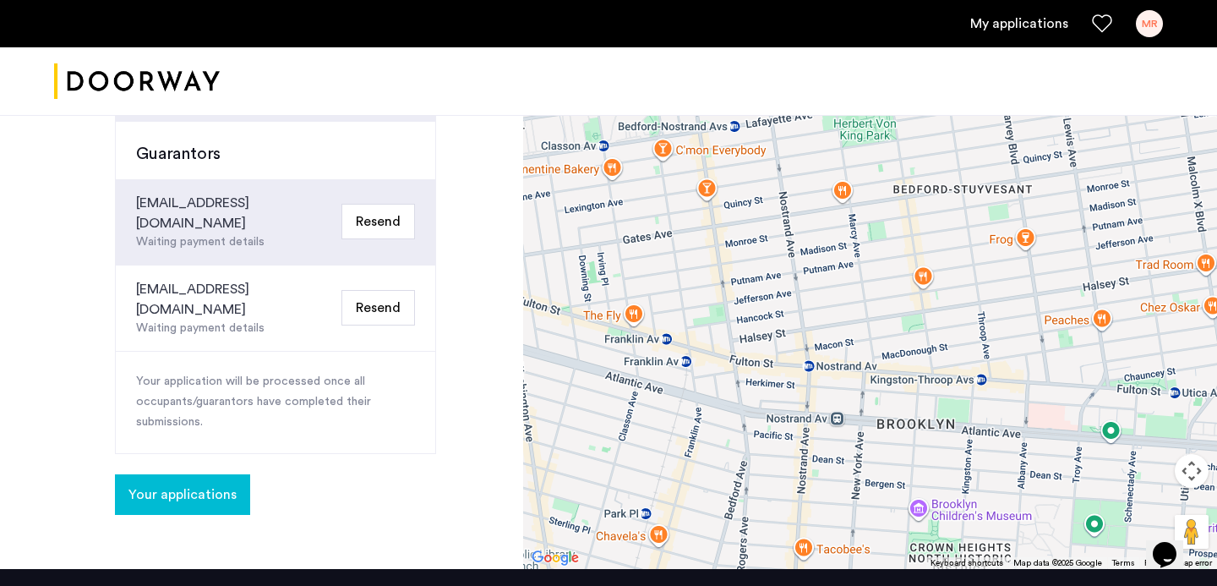
click at [381, 290] on button "Resend" at bounding box center [378, 307] width 74 height 35
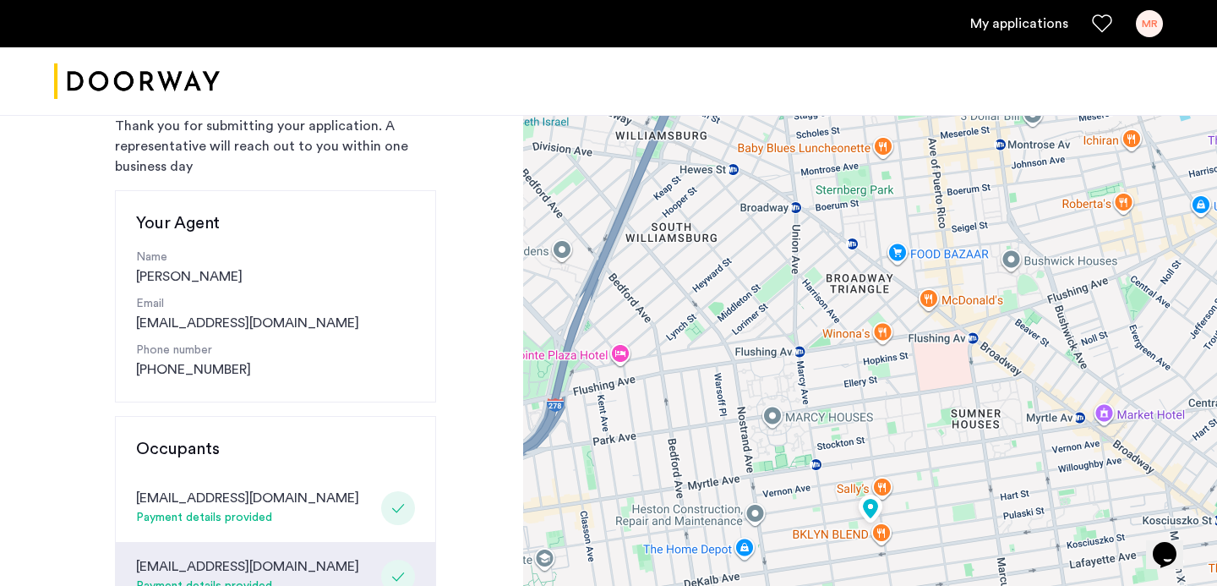
scroll to position [448, 0]
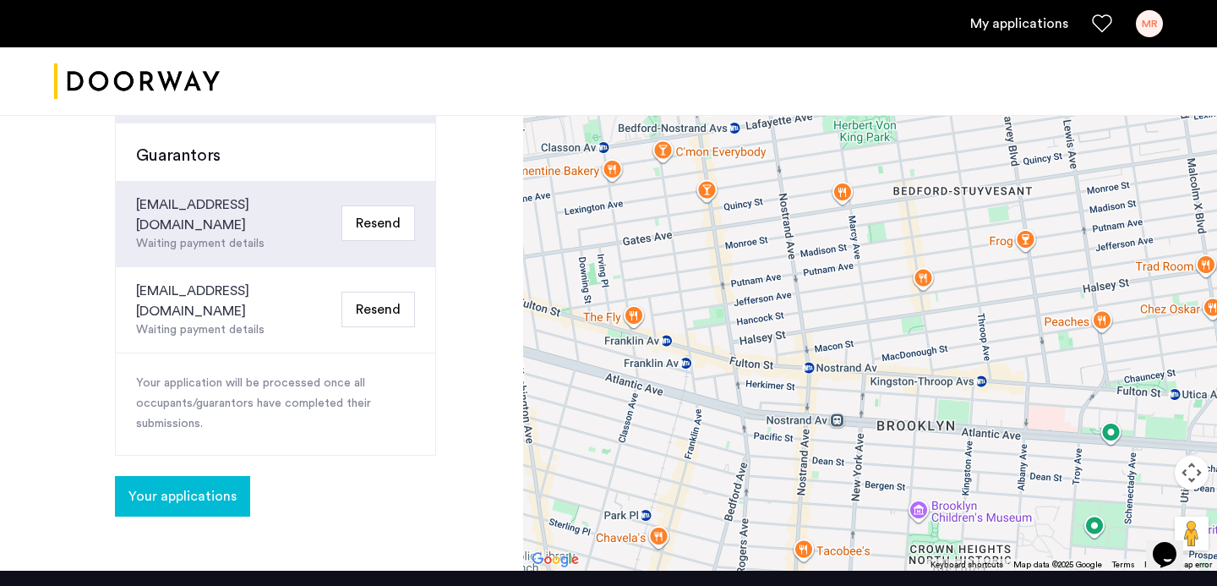
scroll to position [574, 0]
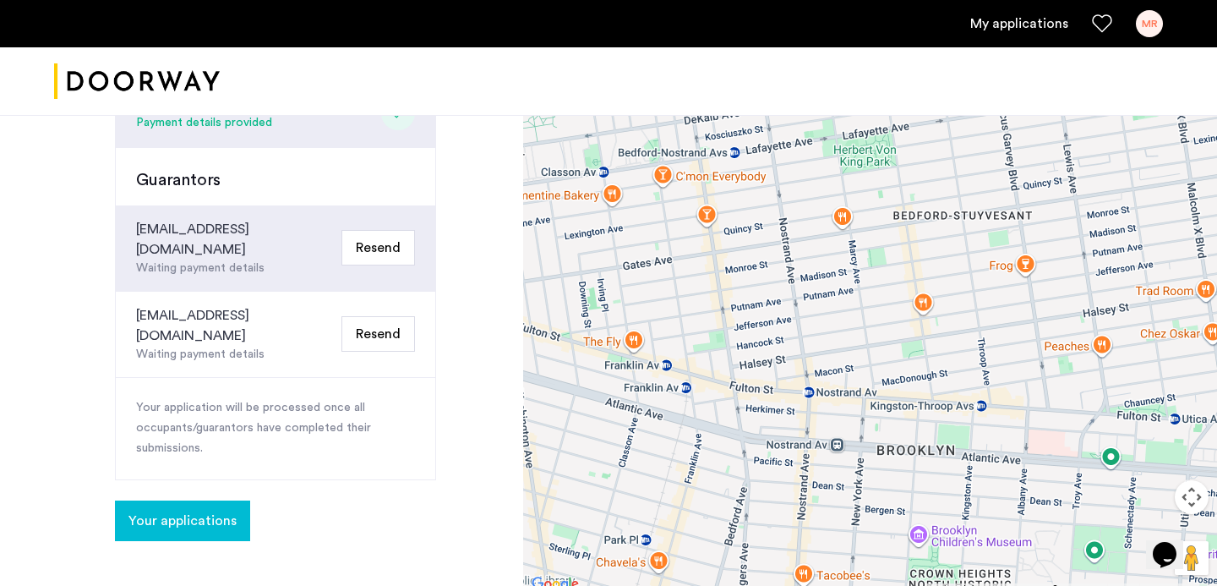
click at [382, 316] on button "Resend" at bounding box center [378, 333] width 74 height 35
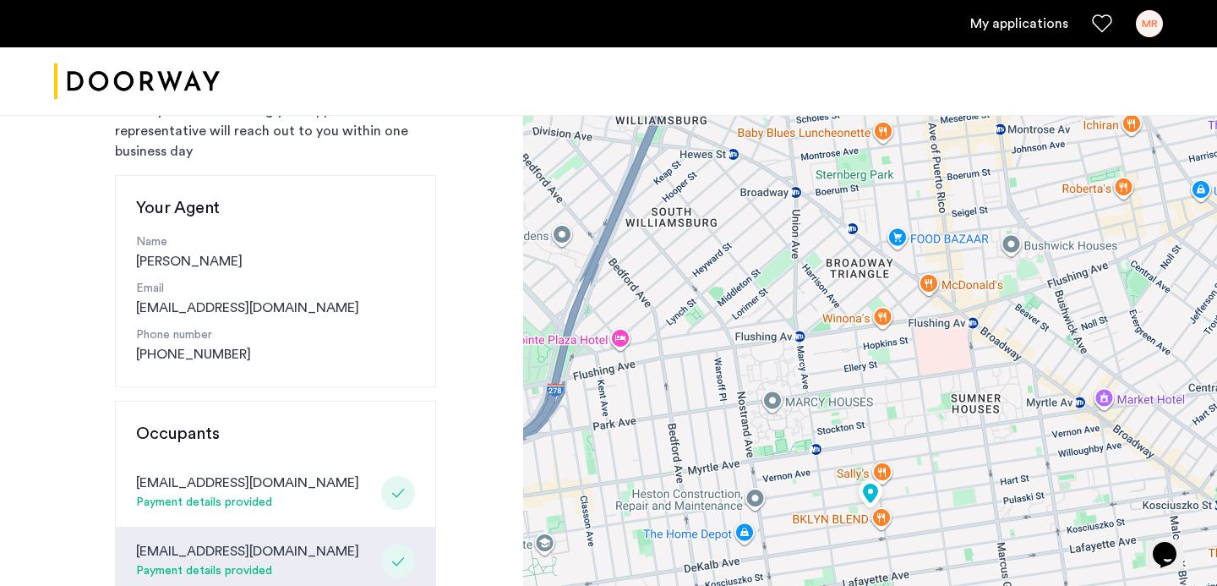
scroll to position [165, 0]
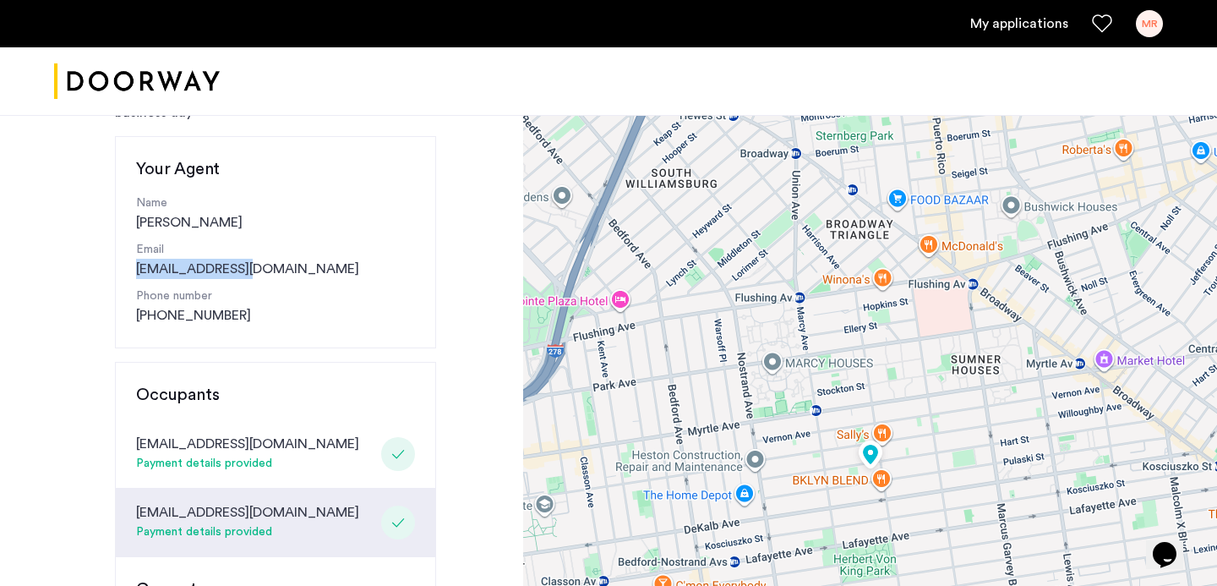
drag, startPoint x: 262, startPoint y: 270, endPoint x: 123, endPoint y: 267, distance: 138.6
click at [123, 267] on div "Your Agent Name [PERSON_NAME] Email [EMAIL_ADDRESS][DOMAIN_NAME] Phone number […" at bounding box center [275, 242] width 321 height 212
copy link "[EMAIL_ADDRESS][DOMAIN_NAME]"
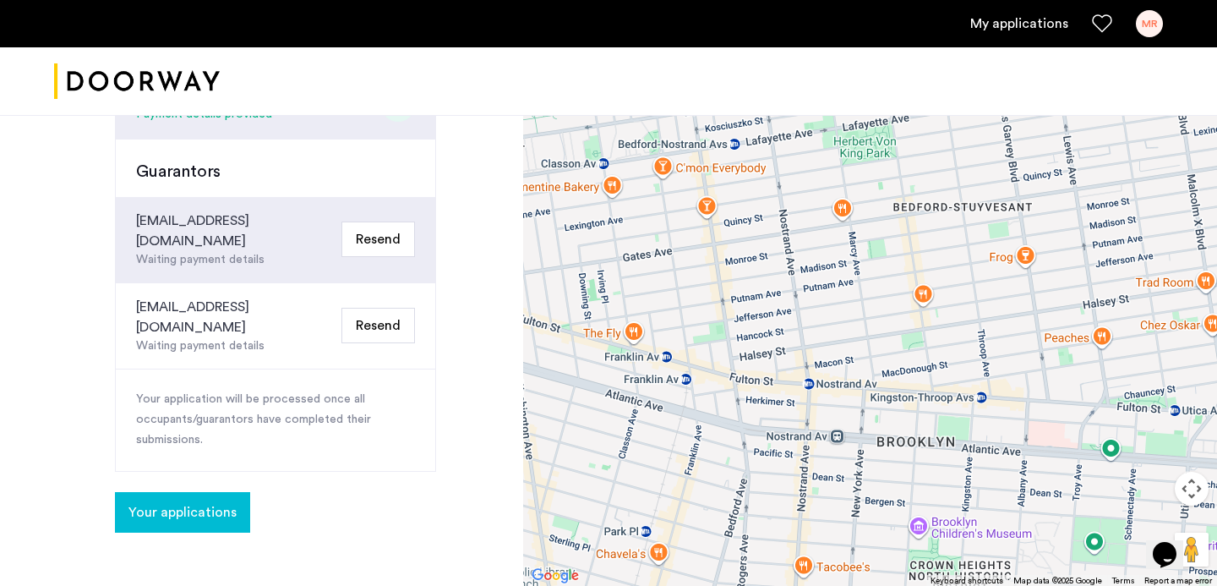
scroll to position [583, 0]
click at [379, 307] on button "Resend" at bounding box center [378, 324] width 74 height 35
click at [420, 368] on div "Your application will be processed once all occupants/guarantors have completed…" at bounding box center [275, 418] width 319 height 101
click at [395, 307] on button "Resend" at bounding box center [378, 324] width 74 height 35
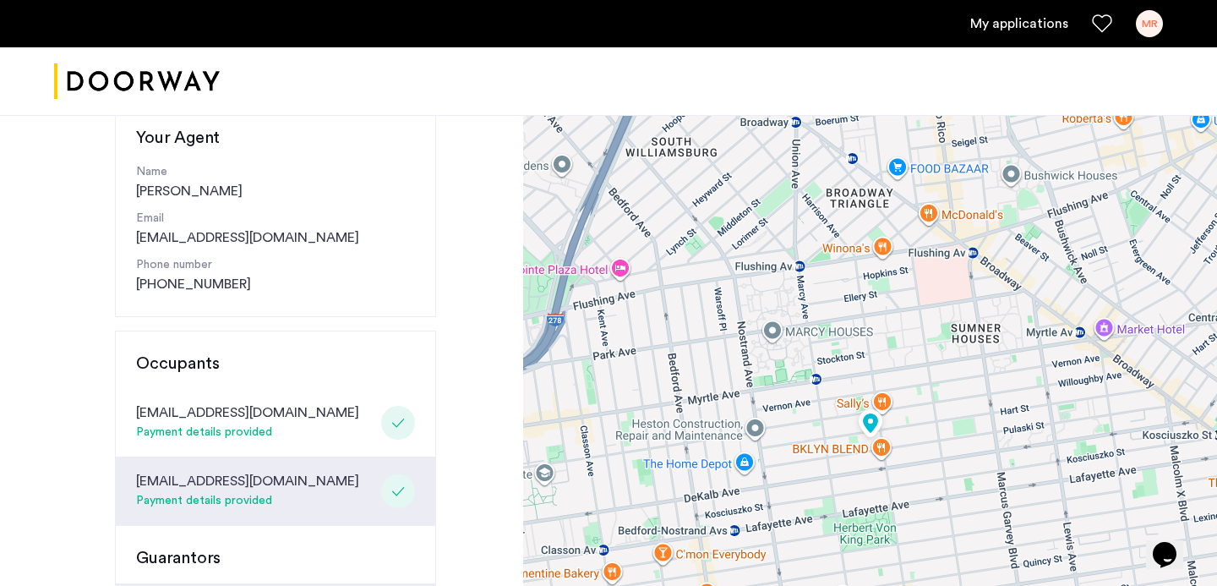
scroll to position [145, 0]
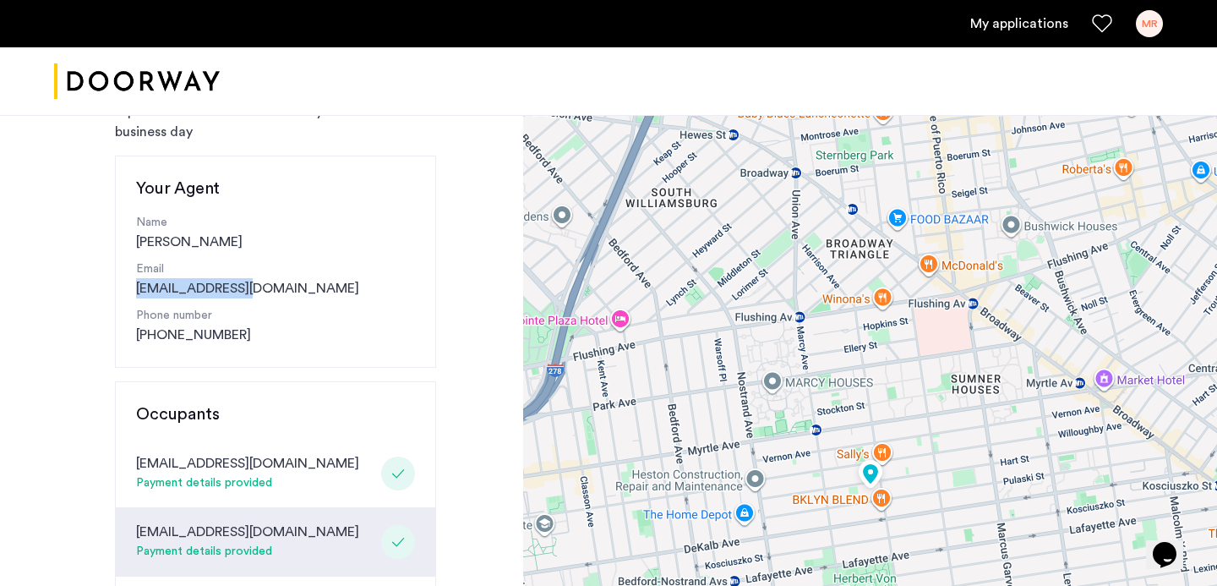
drag, startPoint x: 256, startPoint y: 282, endPoint x: 125, endPoint y: 281, distance: 131.0
click at [125, 281] on div "Your Agent Name [PERSON_NAME] Email [EMAIL_ADDRESS][DOMAIN_NAME] Phone number […" at bounding box center [275, 262] width 321 height 212
copy link "[EMAIL_ADDRESS][DOMAIN_NAME]"
click at [399, 265] on p "Email" at bounding box center [275, 269] width 279 height 18
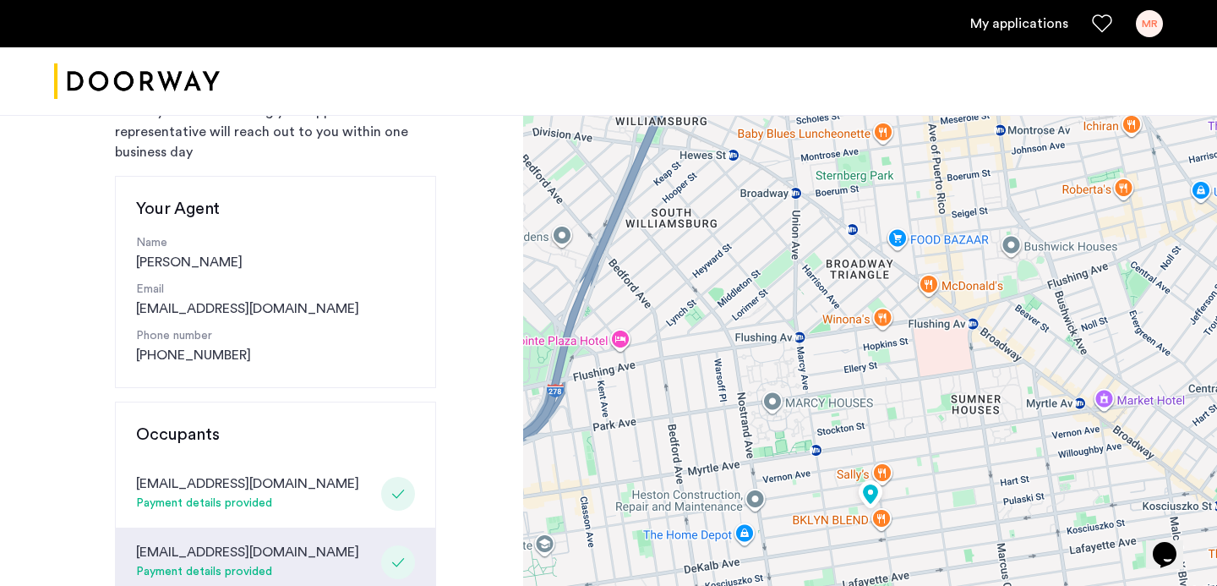
scroll to position [0, 0]
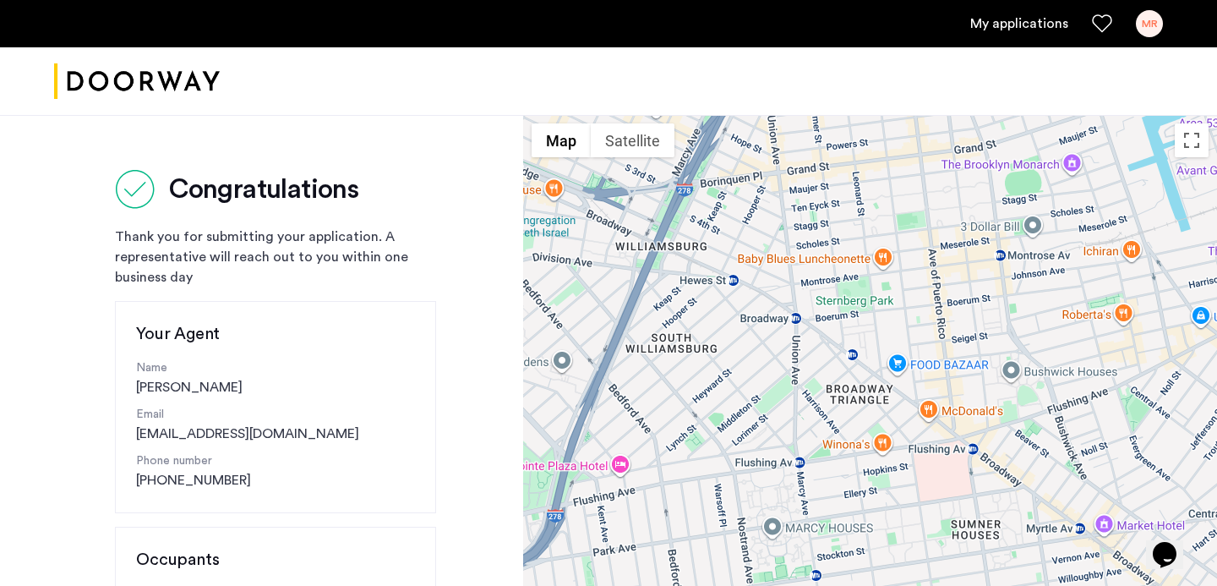
click at [1007, 24] on link "My applications" at bounding box center [1019, 24] width 98 height 20
